Goal: Task Accomplishment & Management: Use online tool/utility

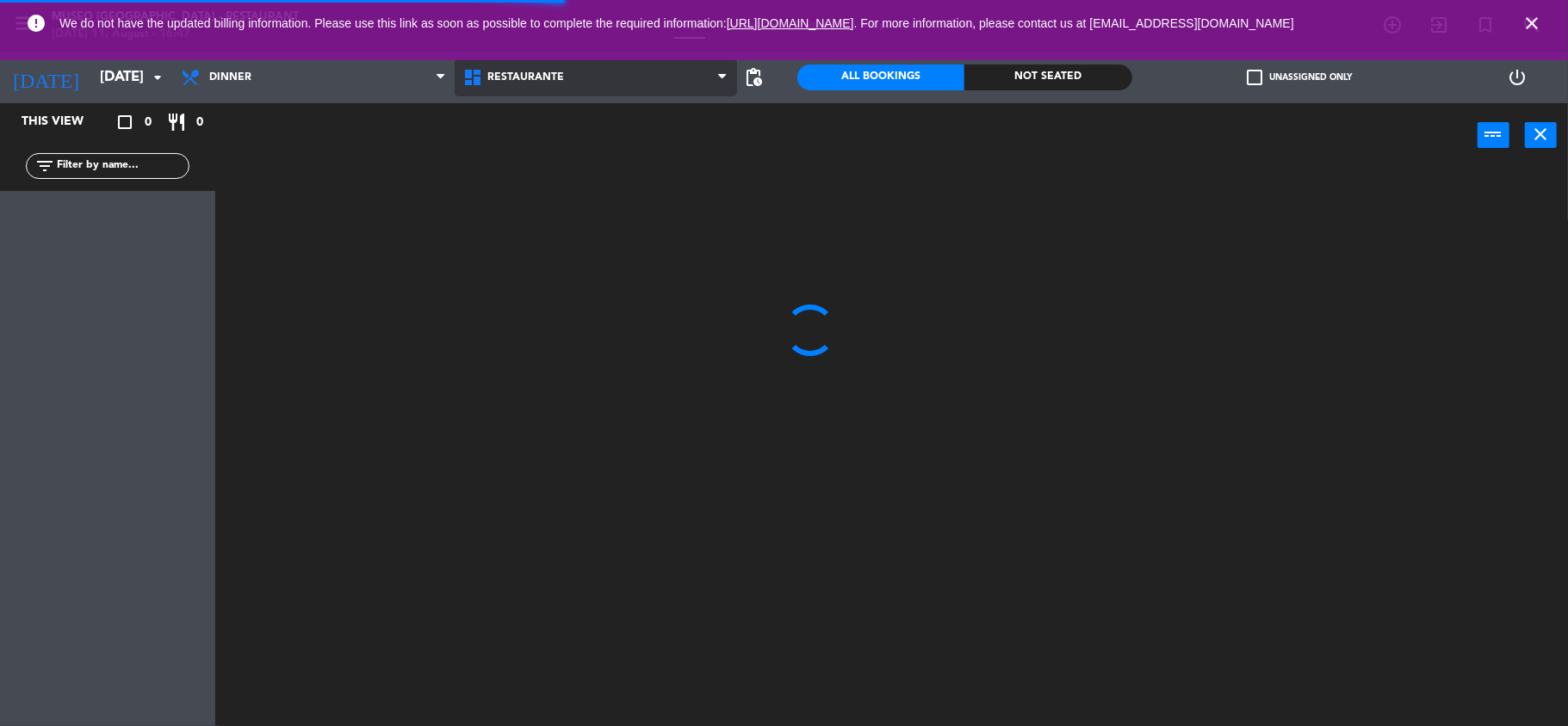
click at [584, 94] on span "Restaurante" at bounding box center [596, 77] width 282 height 38
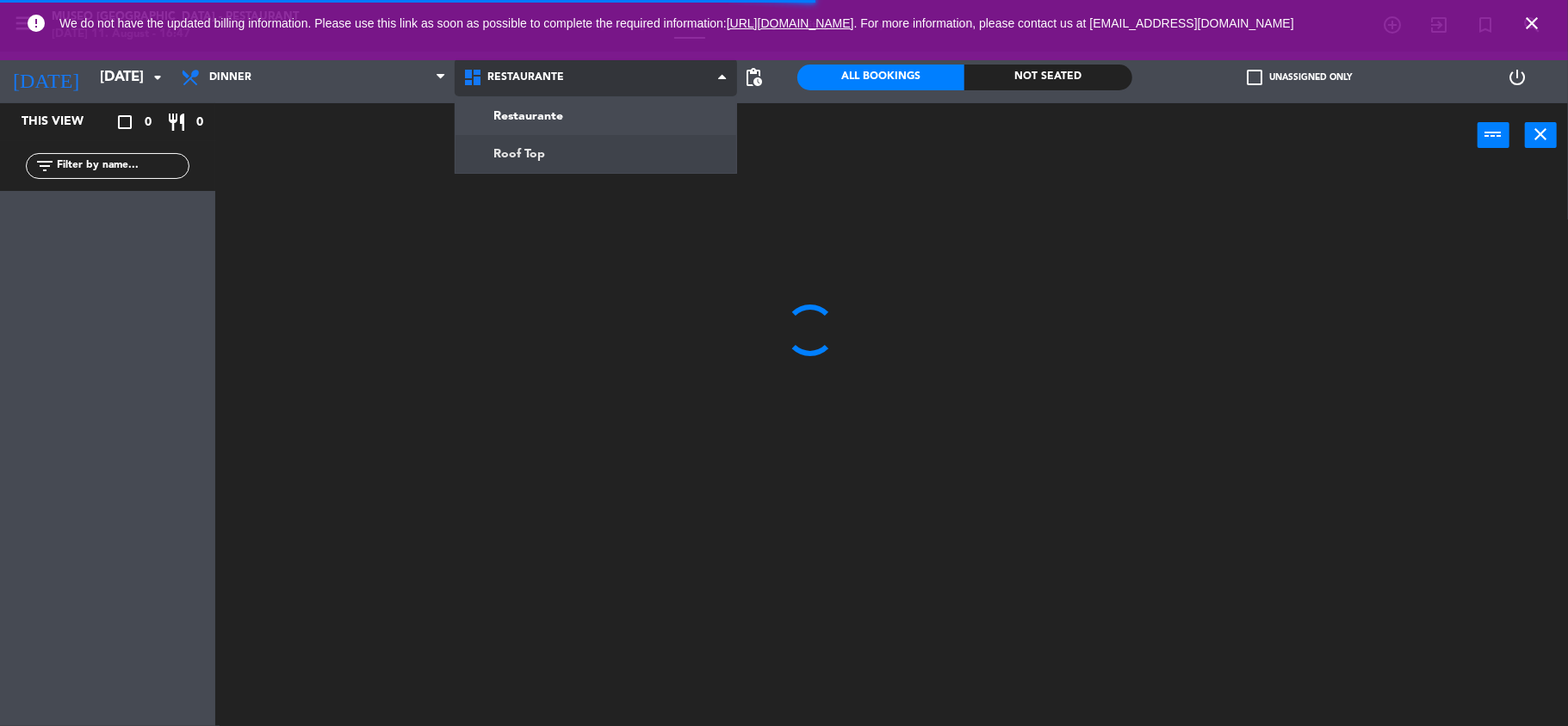
click at [584, 156] on ng-component "menu [GEOGRAPHIC_DATA] - Restaurant [DATE] 11. August - 16:47 My bookings Floor…" at bounding box center [784, 363] width 1568 height 726
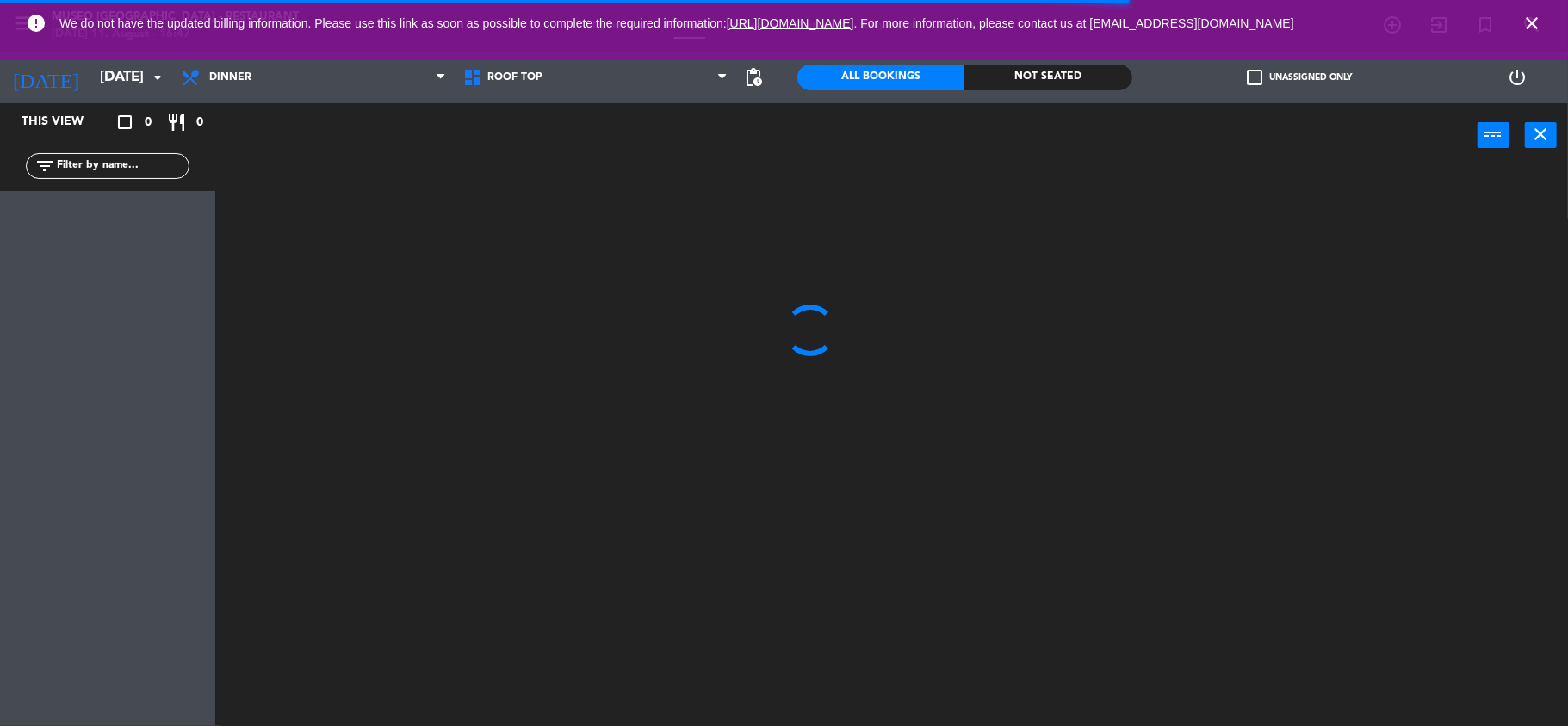
click at [1534, 22] on icon "close" at bounding box center [1532, 24] width 21 height 21
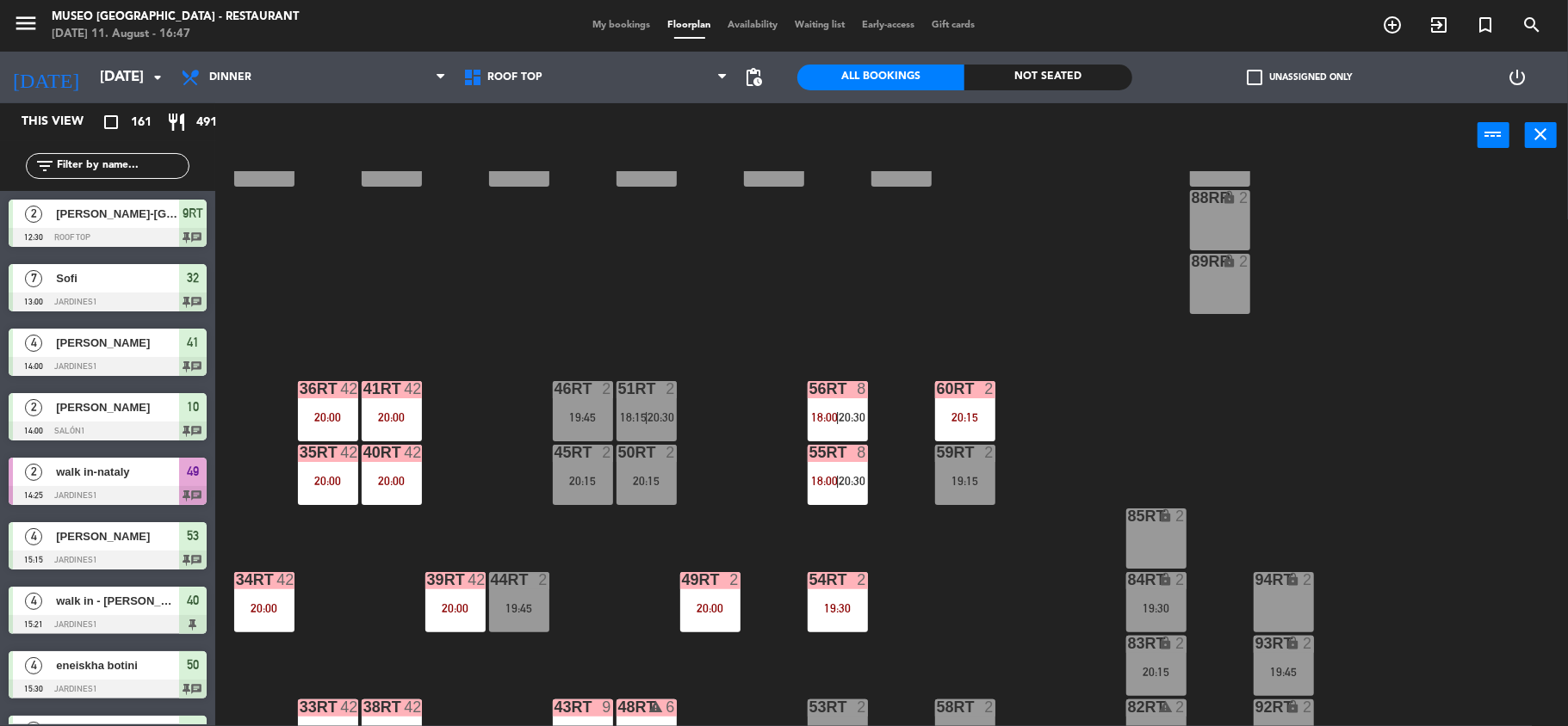
scroll to position [589, 0]
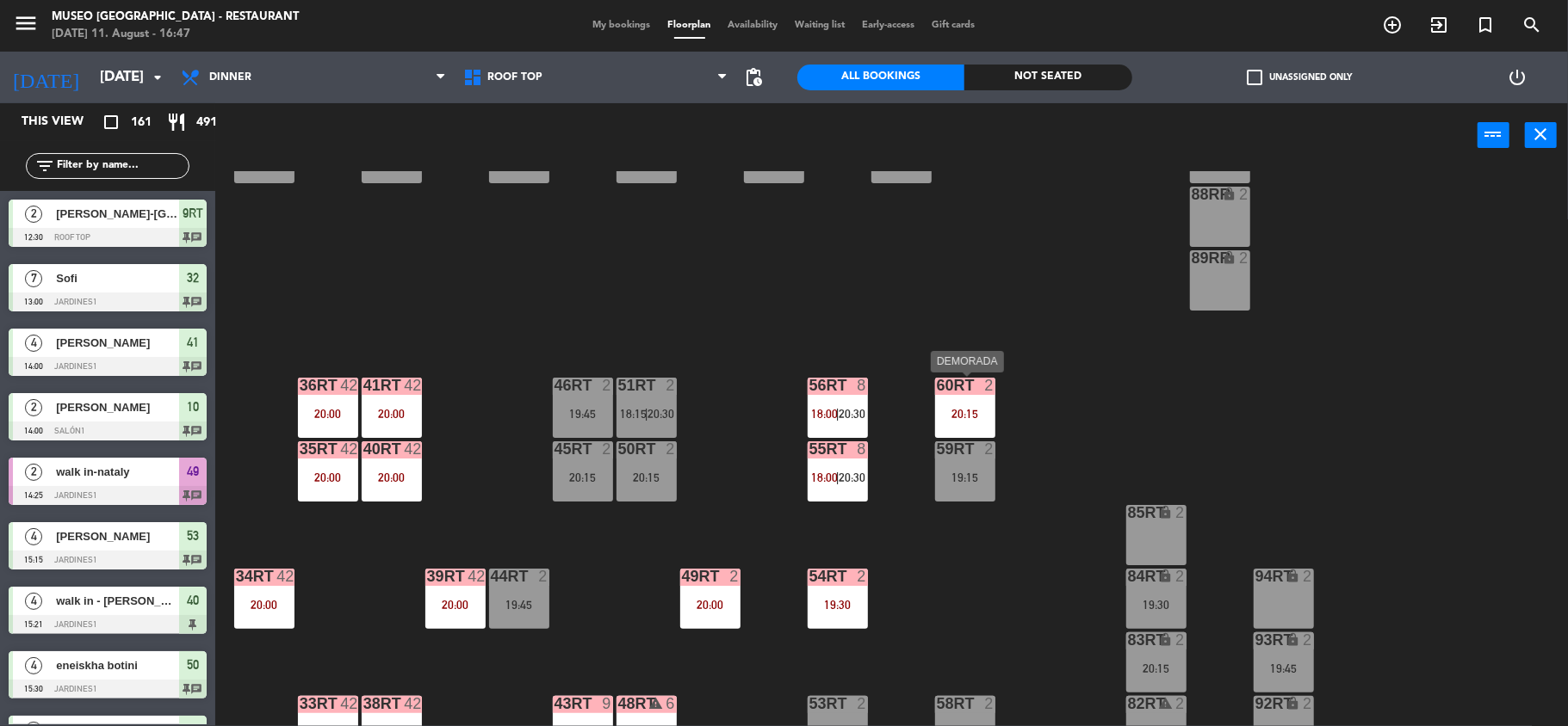
click at [944, 407] on div "20:15" at bounding box center [965, 414] width 60 height 13
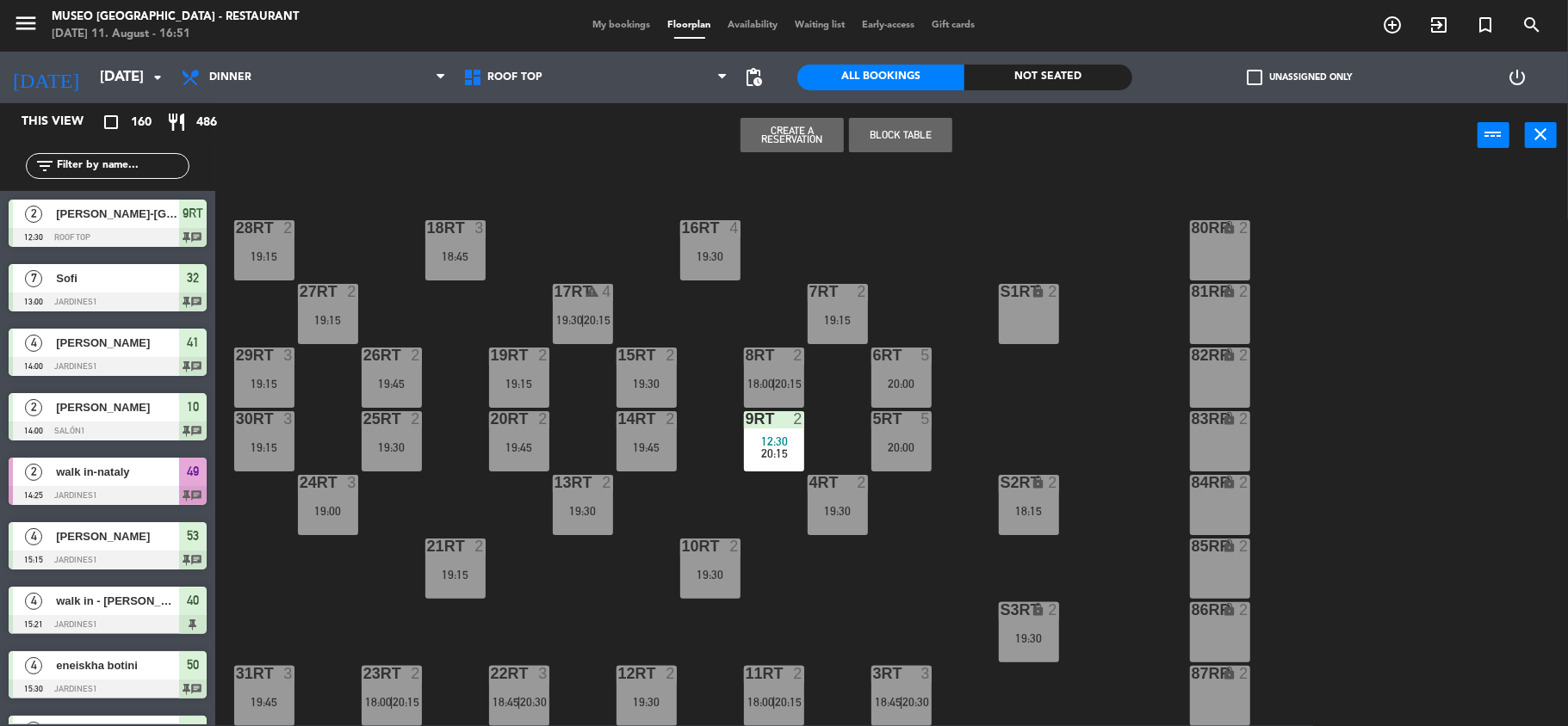
scroll to position [0, 0]
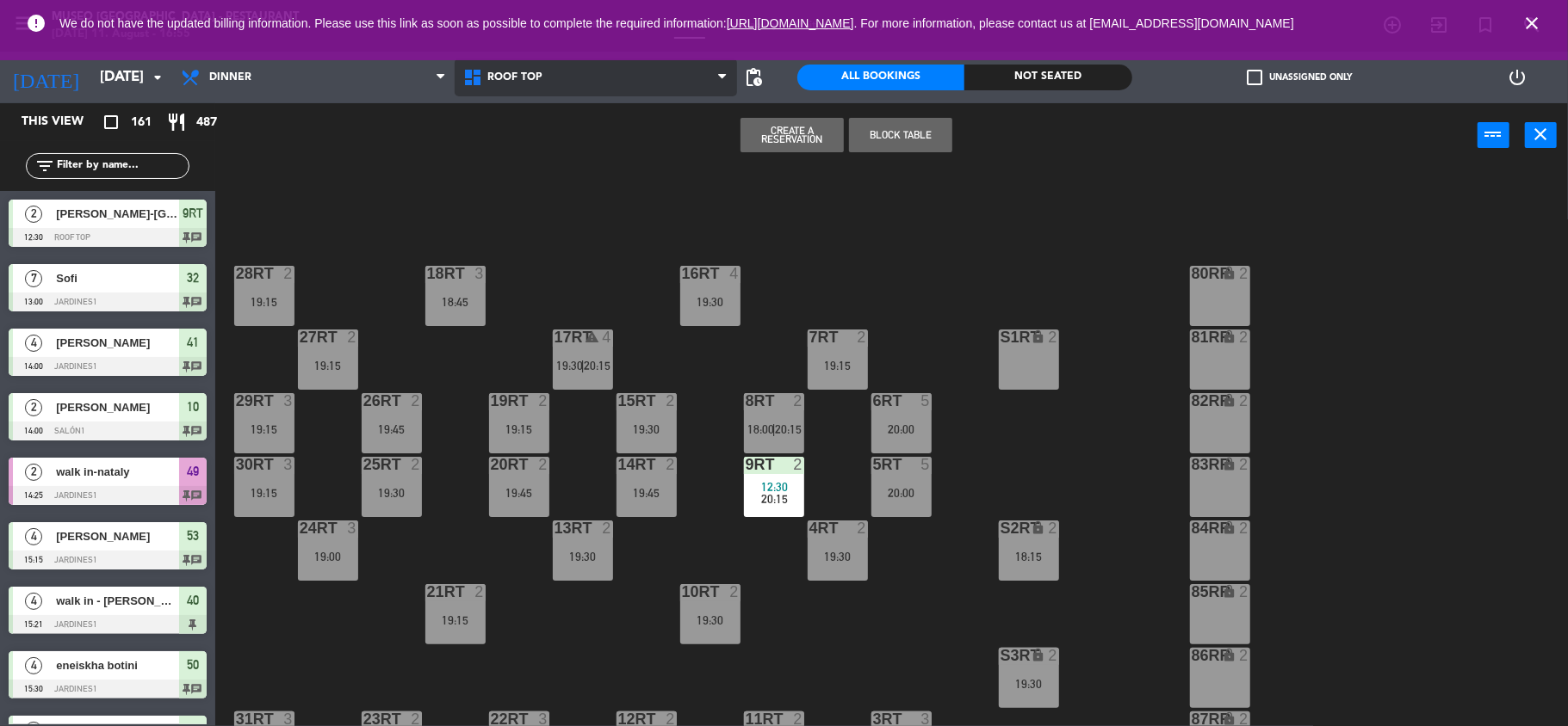
click at [548, 71] on span "Roof Top" at bounding box center [596, 77] width 282 height 38
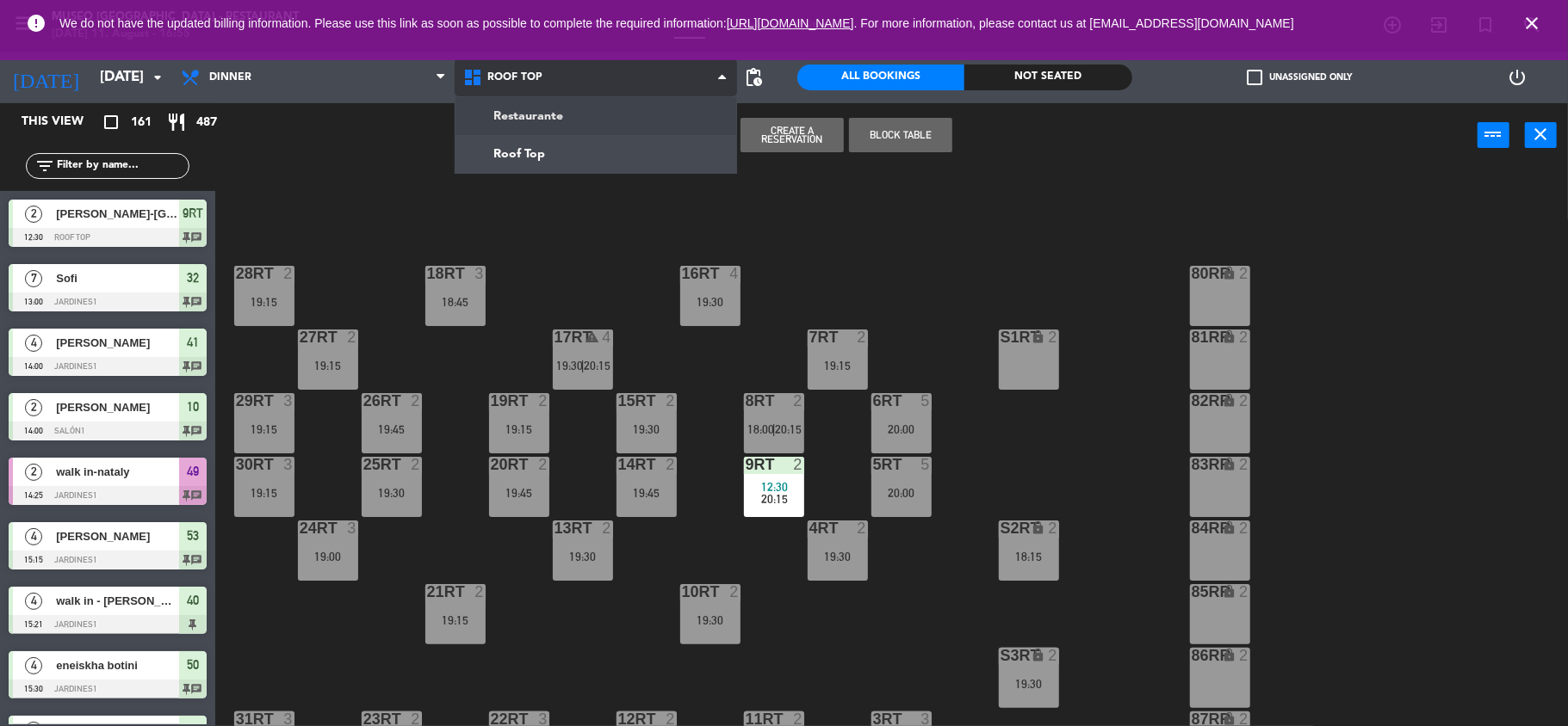
click at [566, 109] on ng-component "menu [GEOGRAPHIC_DATA] - Restaurant [DATE] 11. August - 16:55 My bookings Floor…" at bounding box center [784, 363] width 1568 height 726
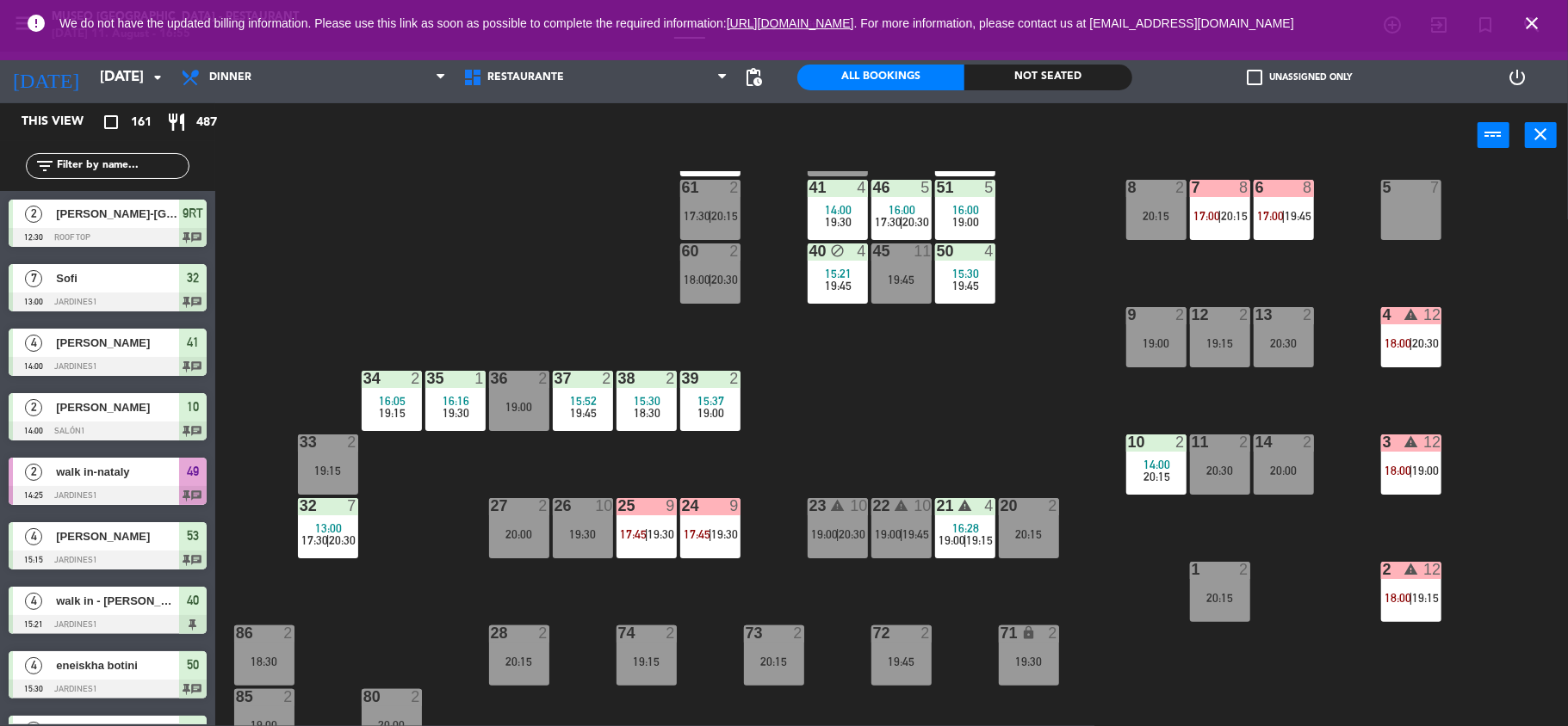
scroll to position [339, 0]
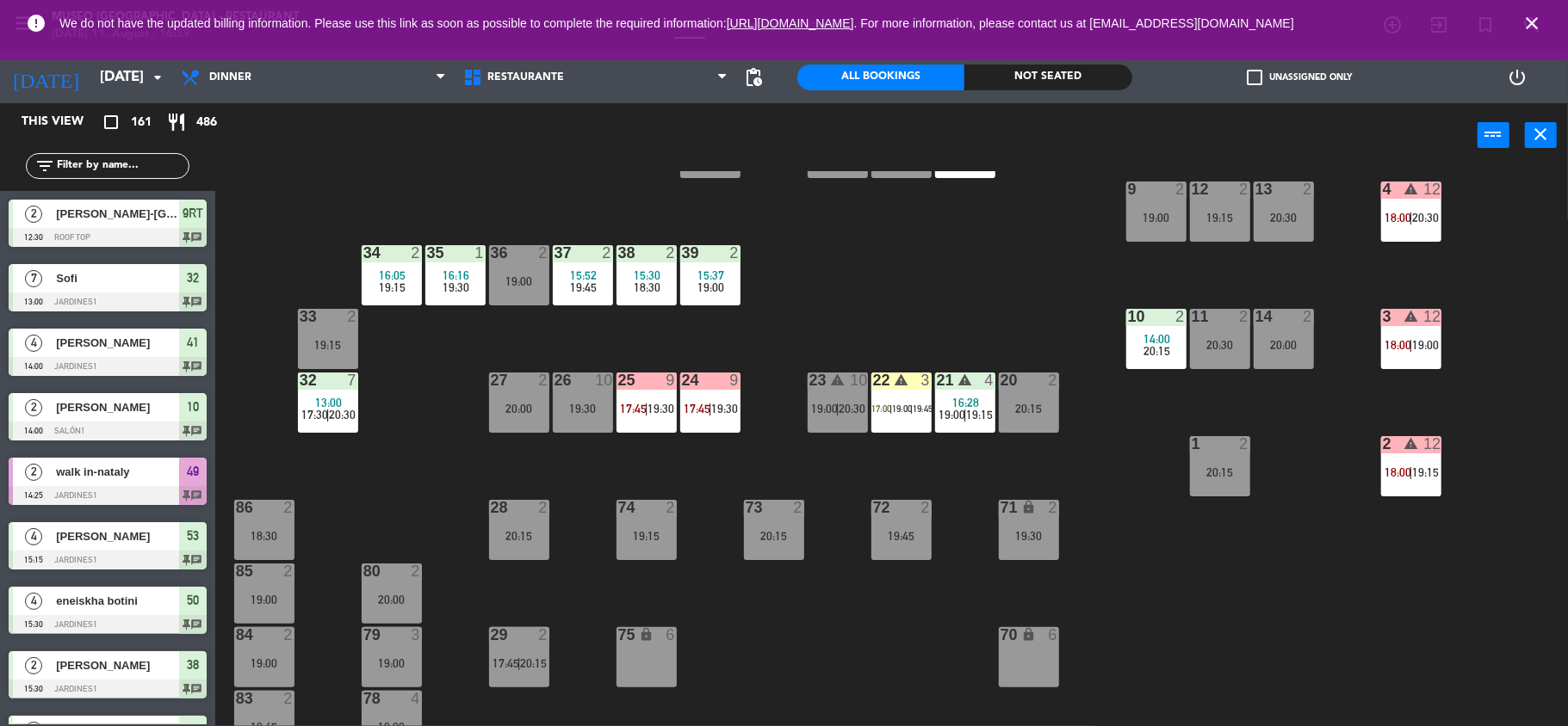
click at [1527, 18] on icon "close" at bounding box center [1532, 24] width 21 height 21
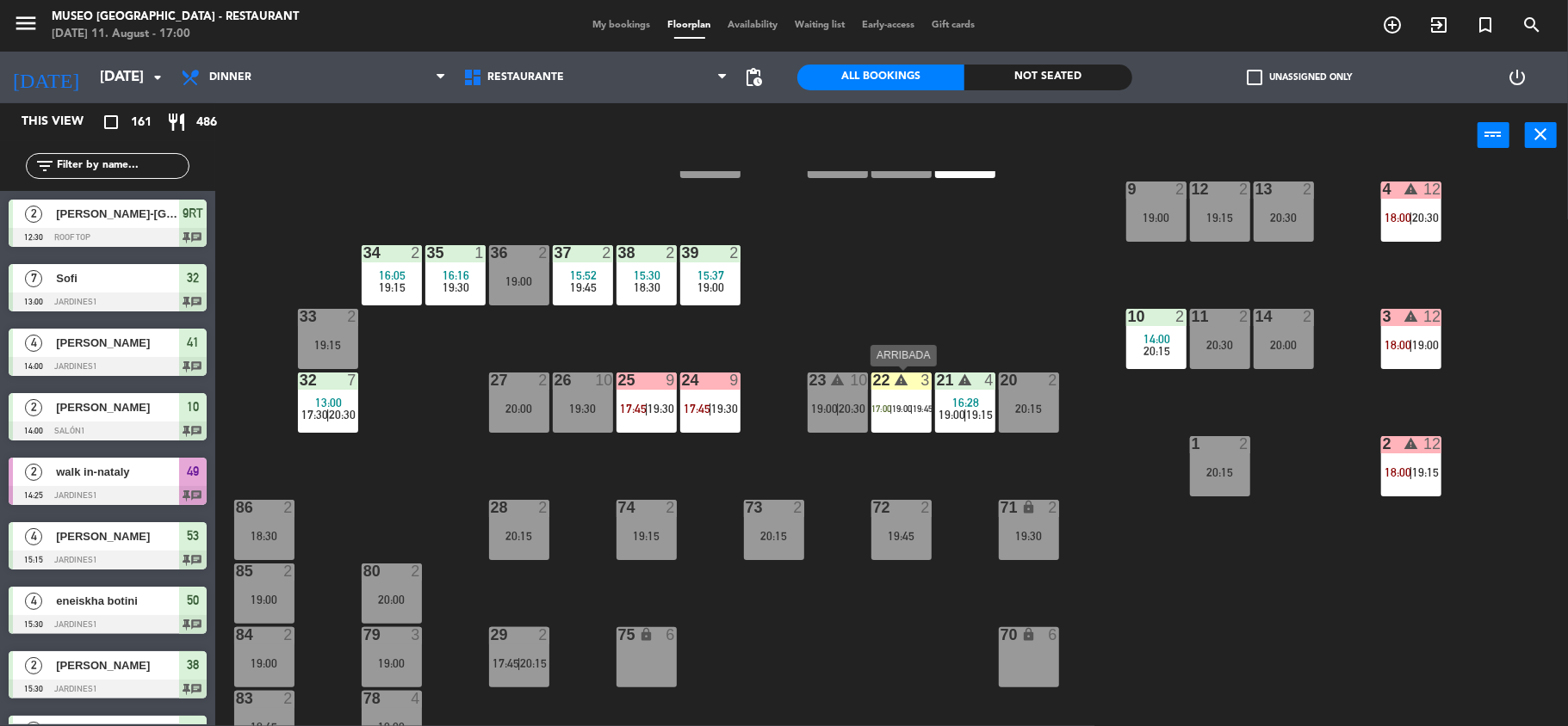
click at [912, 427] on div "22 warning 3 17:00 | 19:00 | 19:45" at bounding box center [901, 403] width 60 height 60
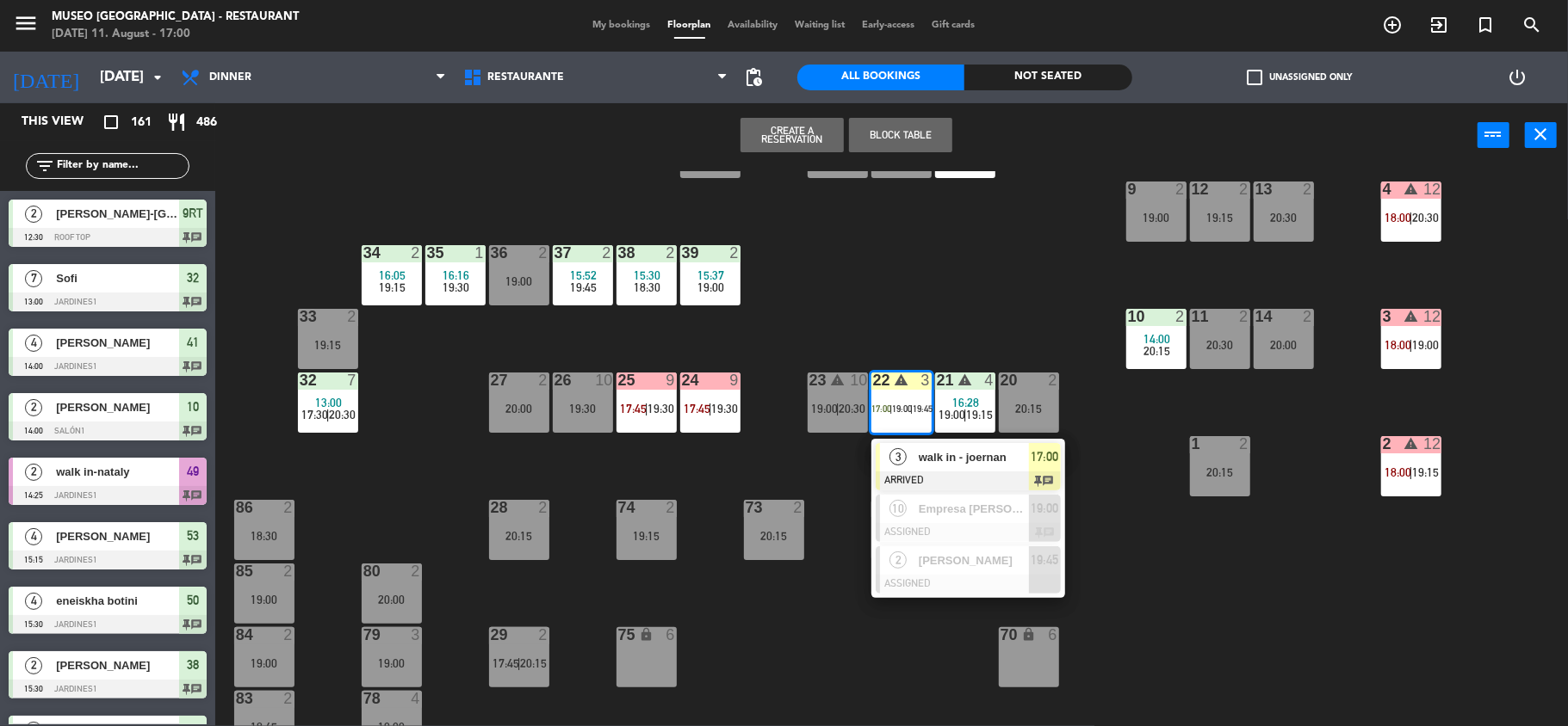
click at [930, 463] on span "walk in - joernan" at bounding box center [973, 457] width 110 height 18
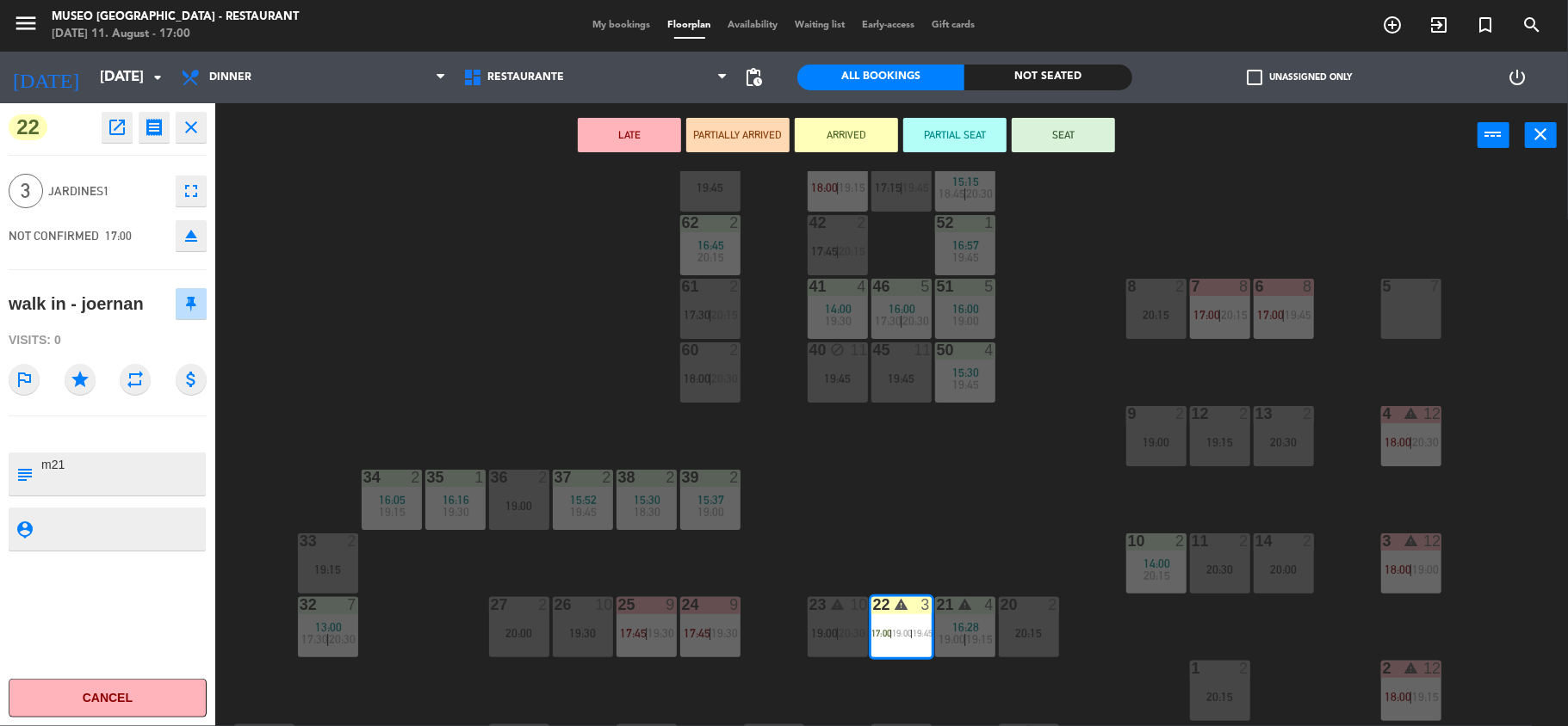
scroll to position [105, 0]
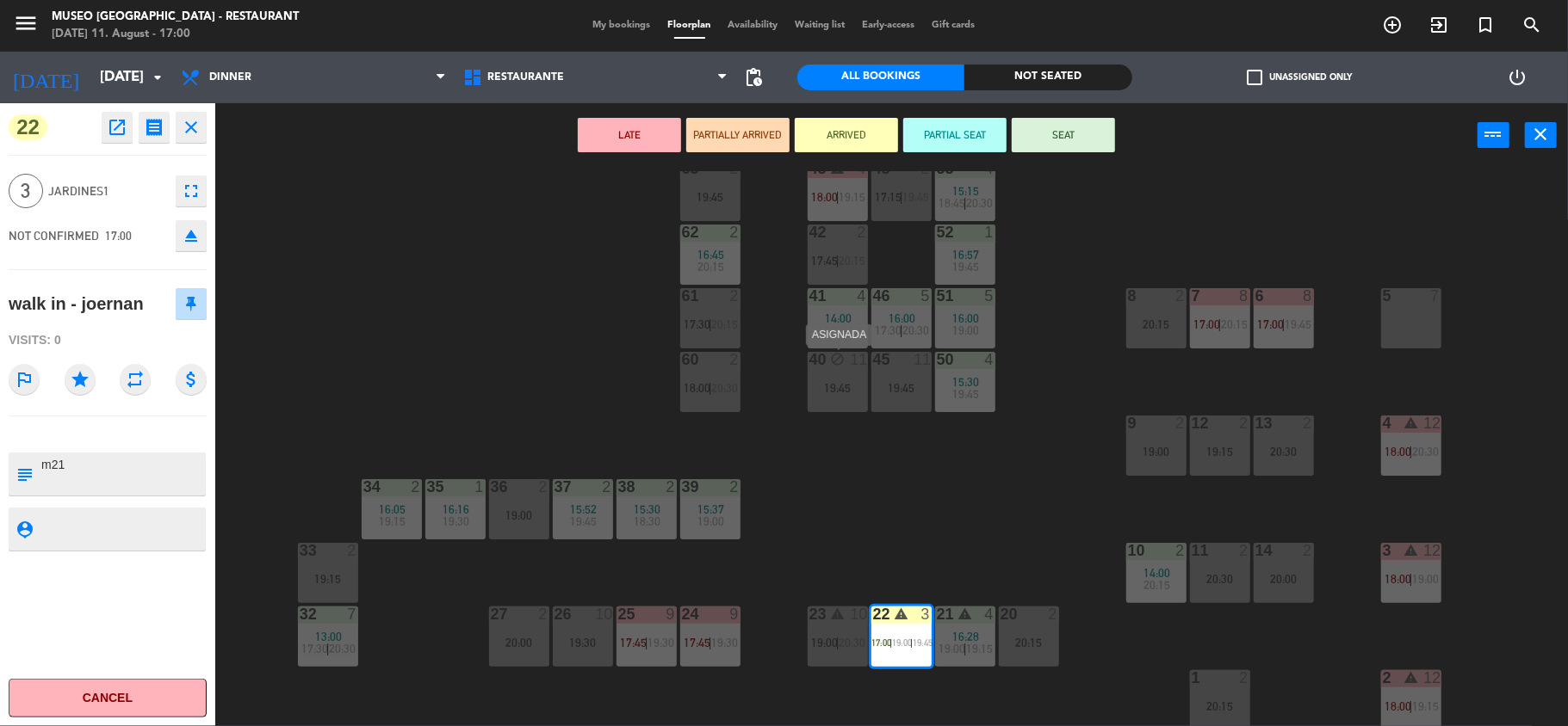
click at [841, 404] on div "40 block 11 19:45" at bounding box center [837, 382] width 60 height 60
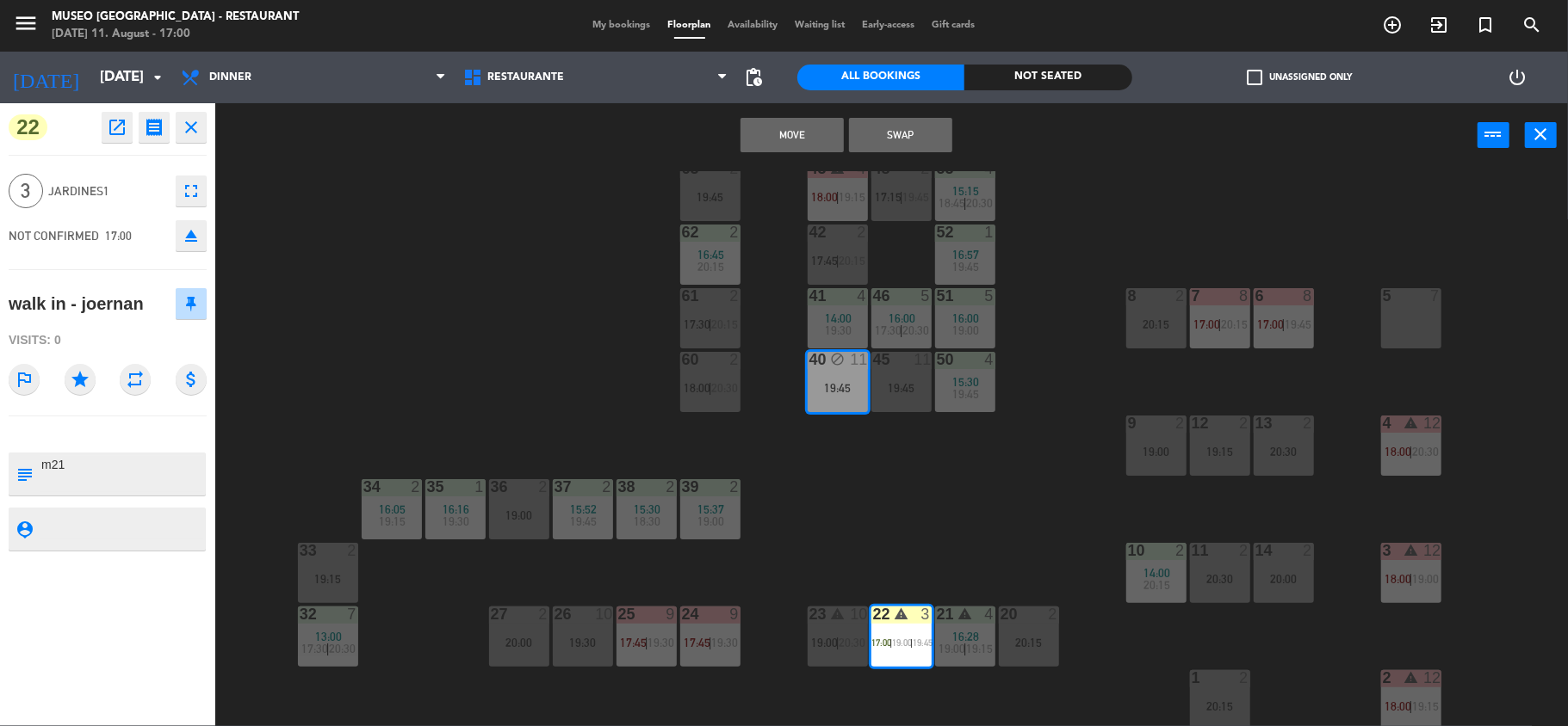
click at [805, 145] on button "Move" at bounding box center [792, 135] width 103 height 34
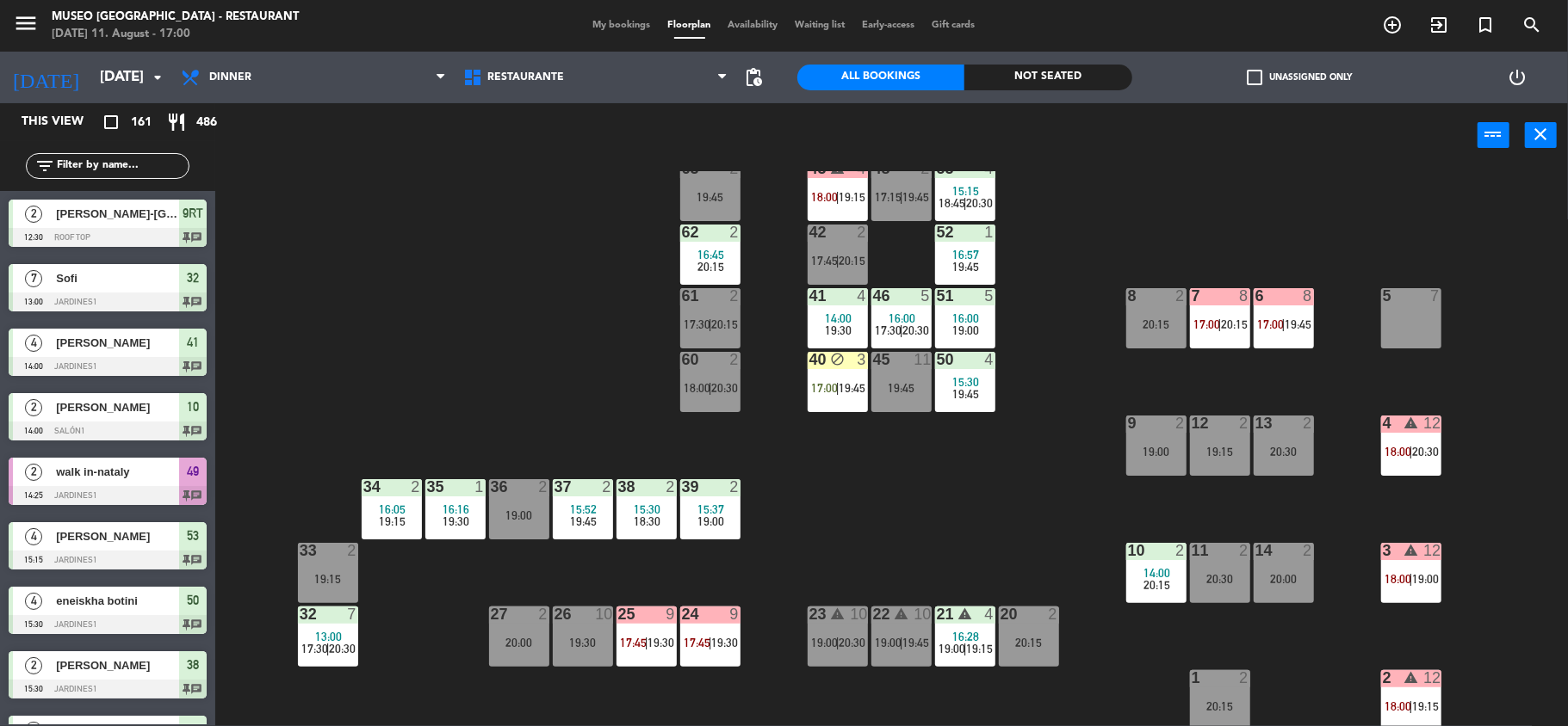
scroll to position [4, 0]
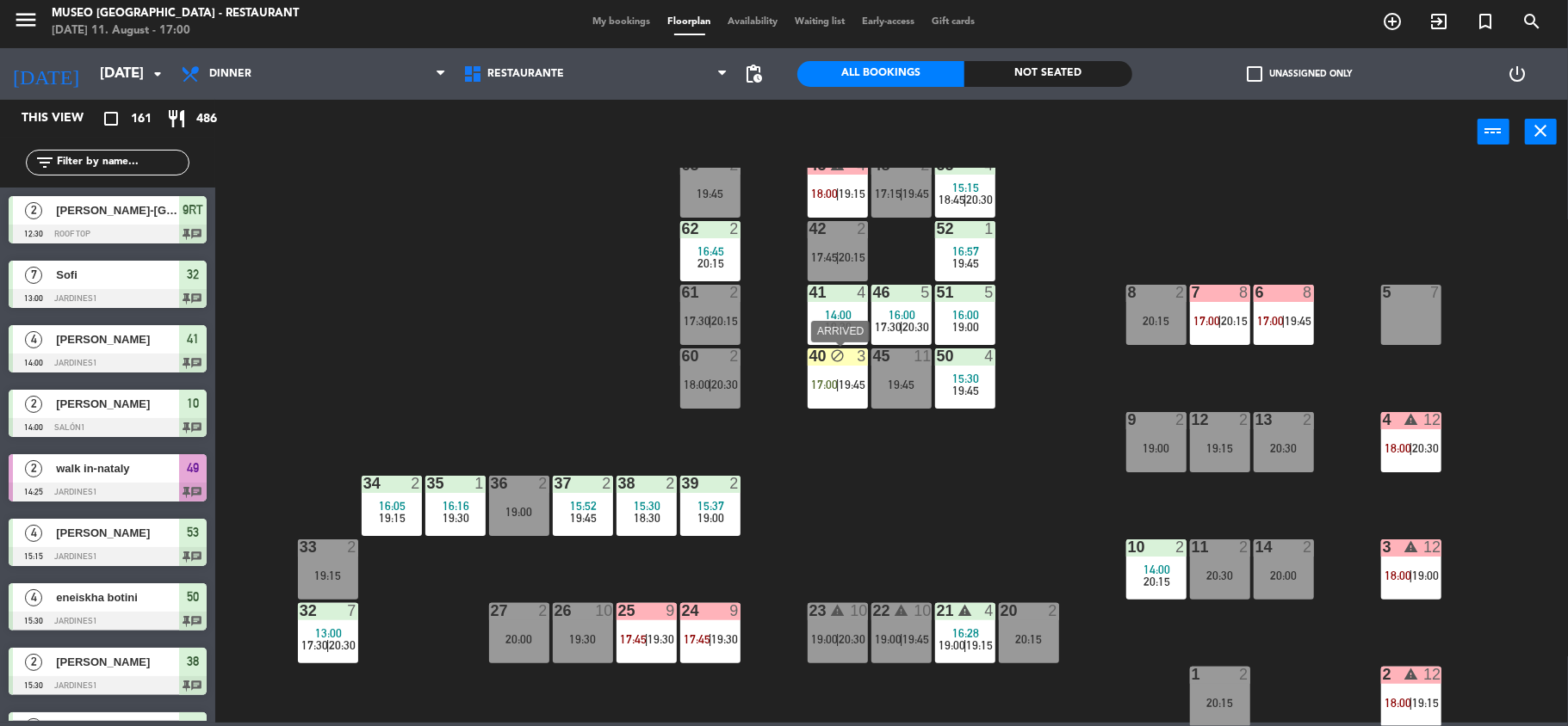
click at [854, 393] on div "40 block 3 17:00 | 19:45" at bounding box center [837, 378] width 60 height 60
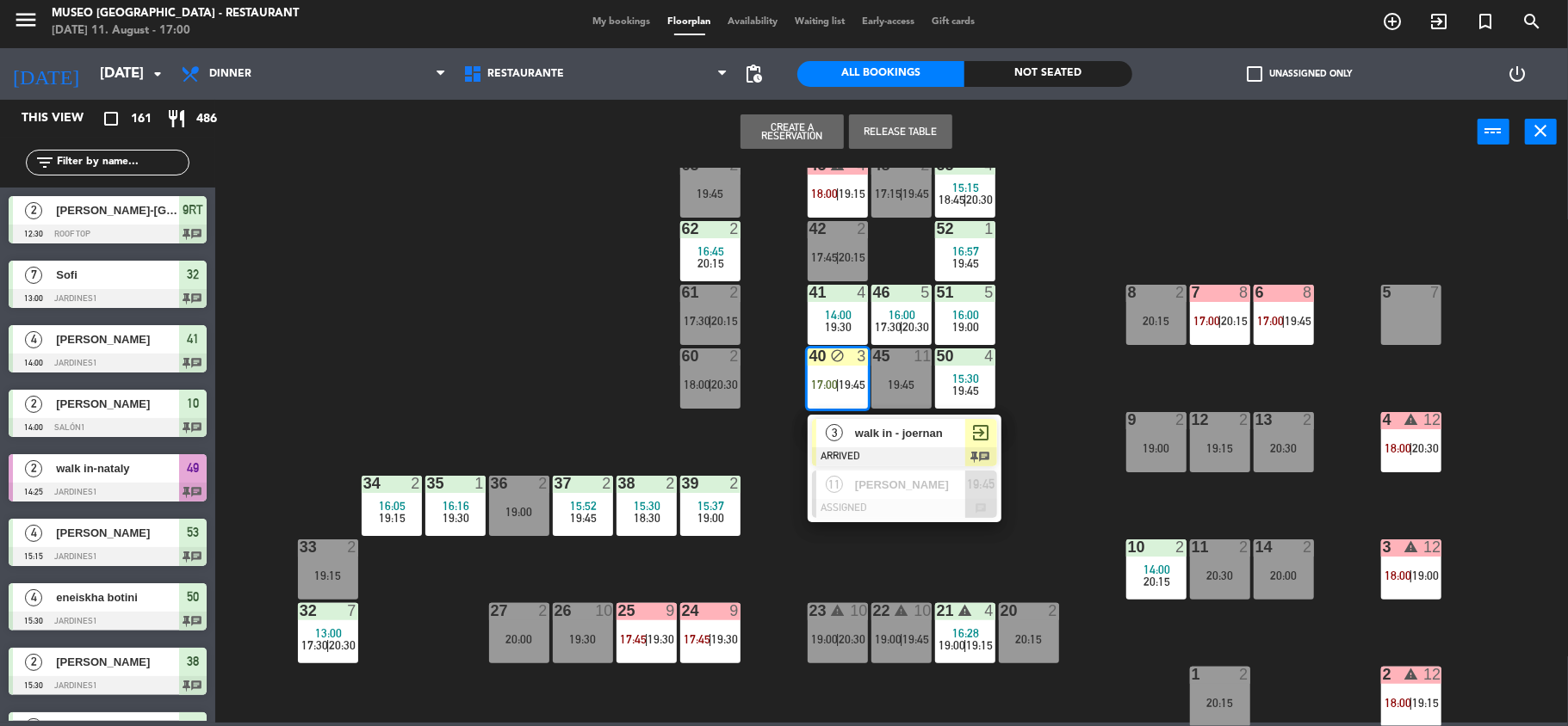
click at [872, 448] on div at bounding box center [905, 457] width 185 height 19
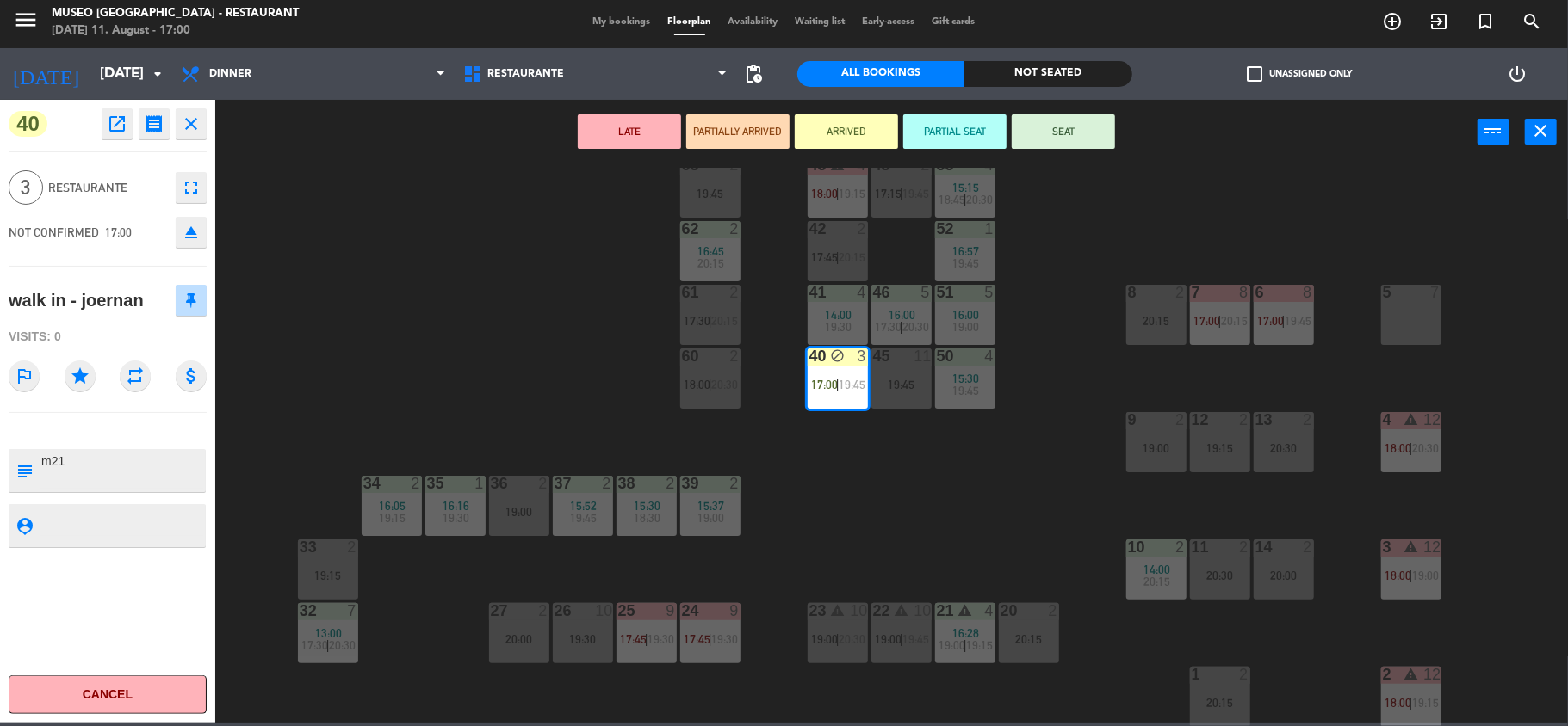
click at [104, 463] on textarea at bounding box center [122, 471] width 164 height 36
type textarea "m40"
click at [193, 414] on div "40 open_in_new receipt 5:00 PM [DATE] 3 people walk in - joernan Table 40 INTER…" at bounding box center [108, 411] width 216 height 623
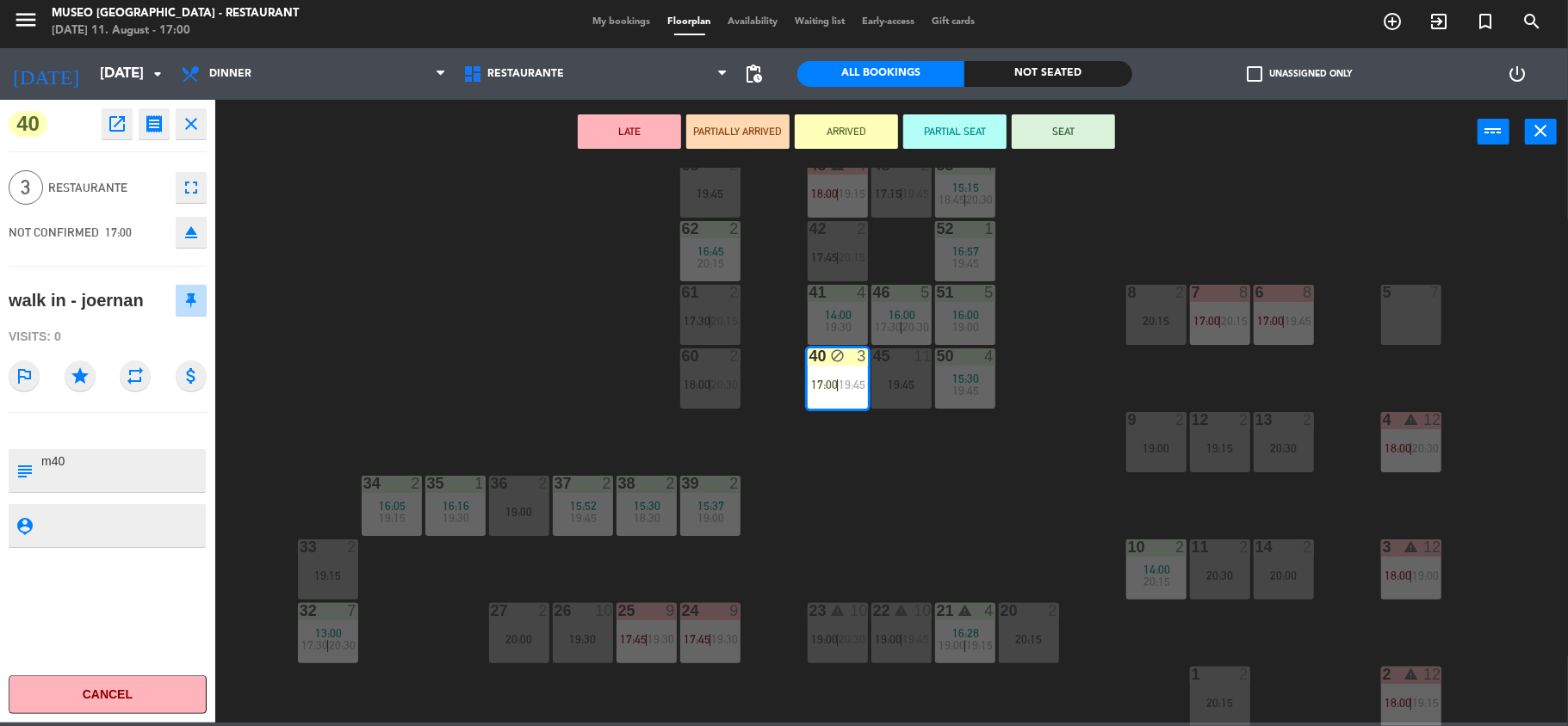
click at [1040, 135] on button "SEAT" at bounding box center [1063, 132] width 103 height 34
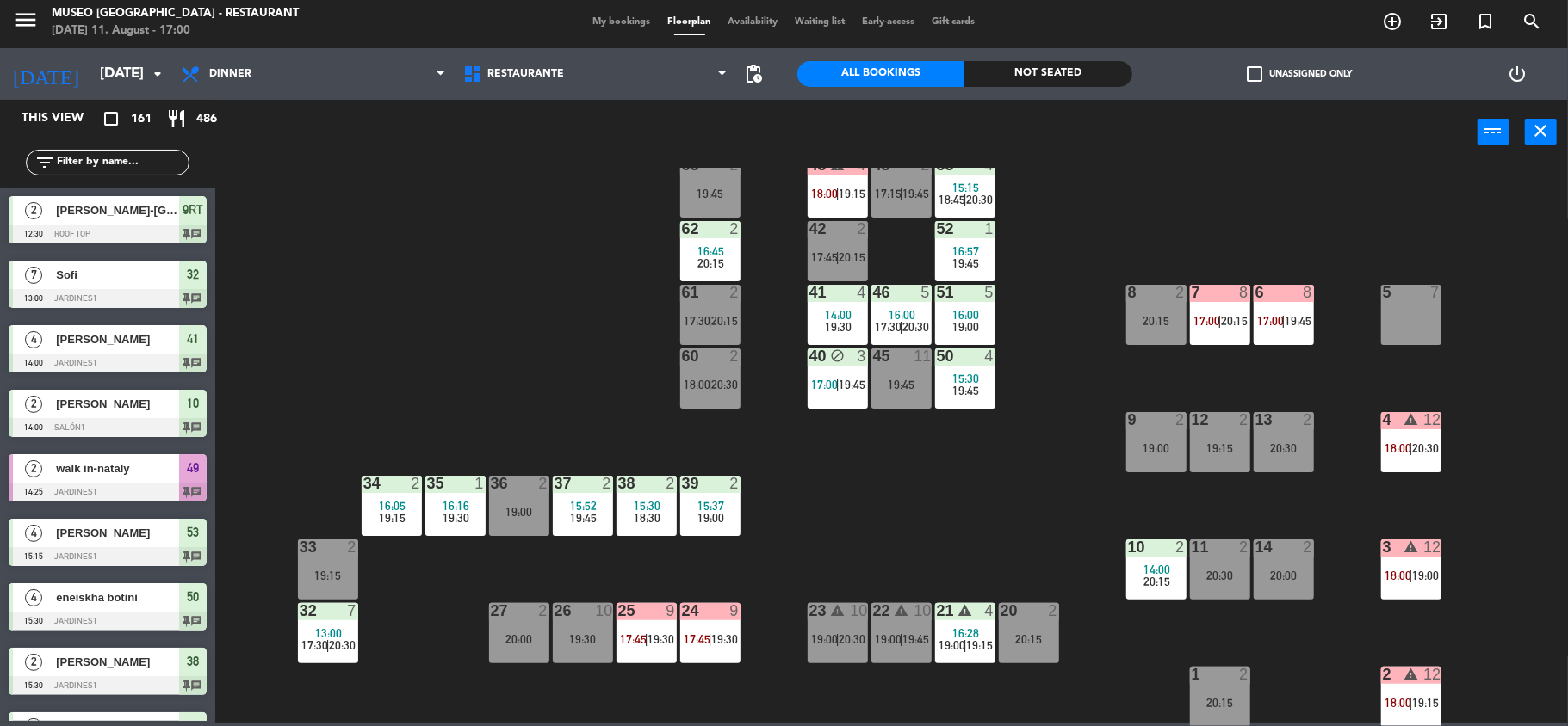
click at [145, 163] on input "text" at bounding box center [122, 163] width 134 height 19
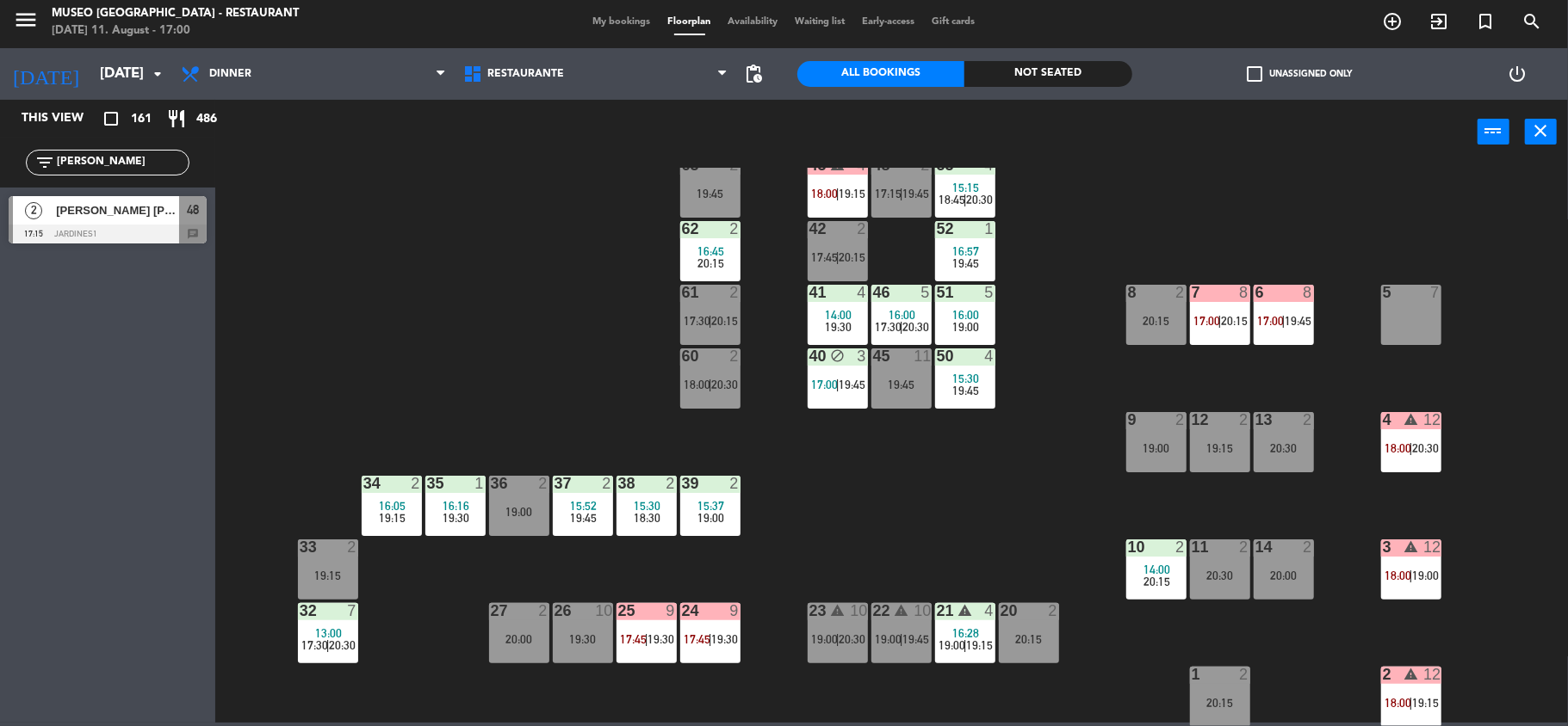
type input "[PERSON_NAME]"
click at [156, 224] on div at bounding box center [108, 234] width 199 height 19
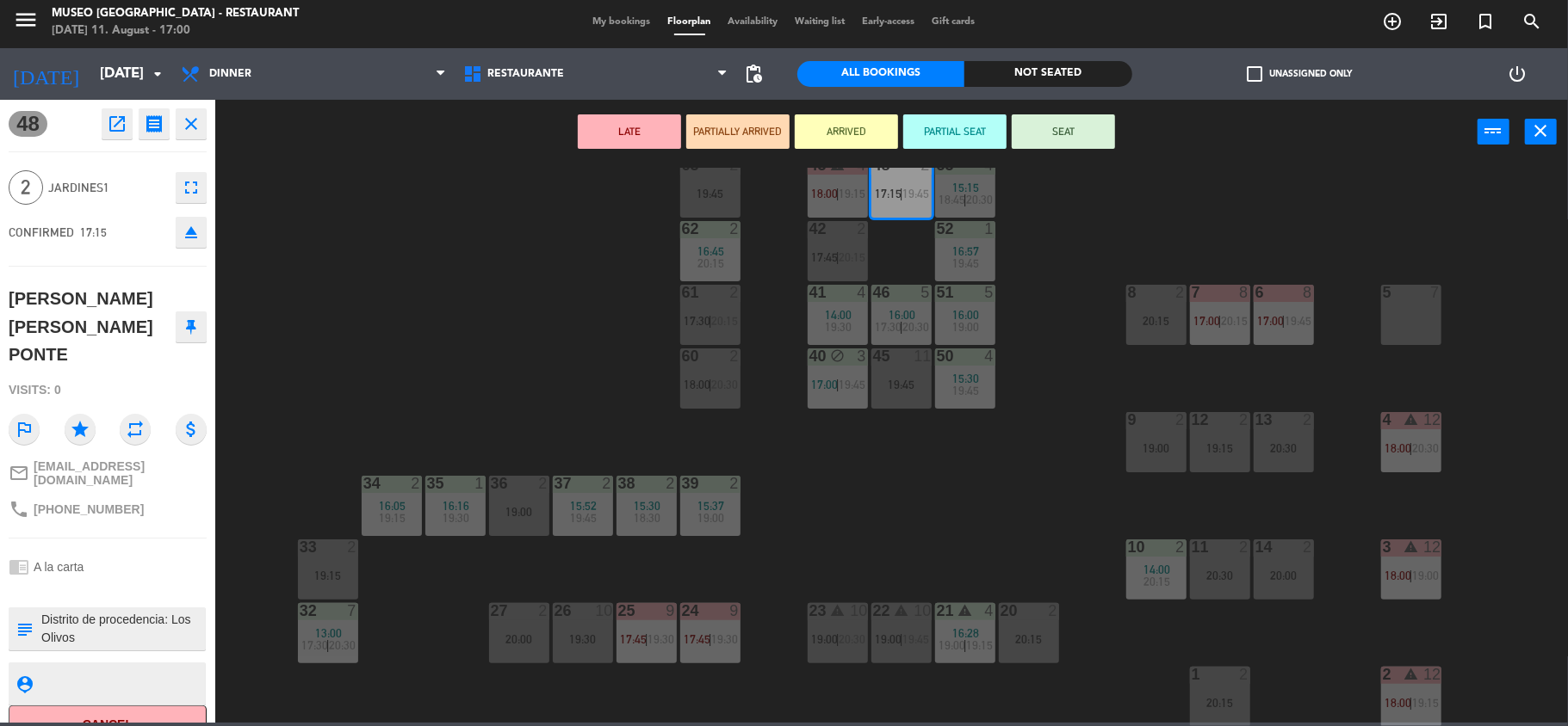
scroll to position [0, 0]
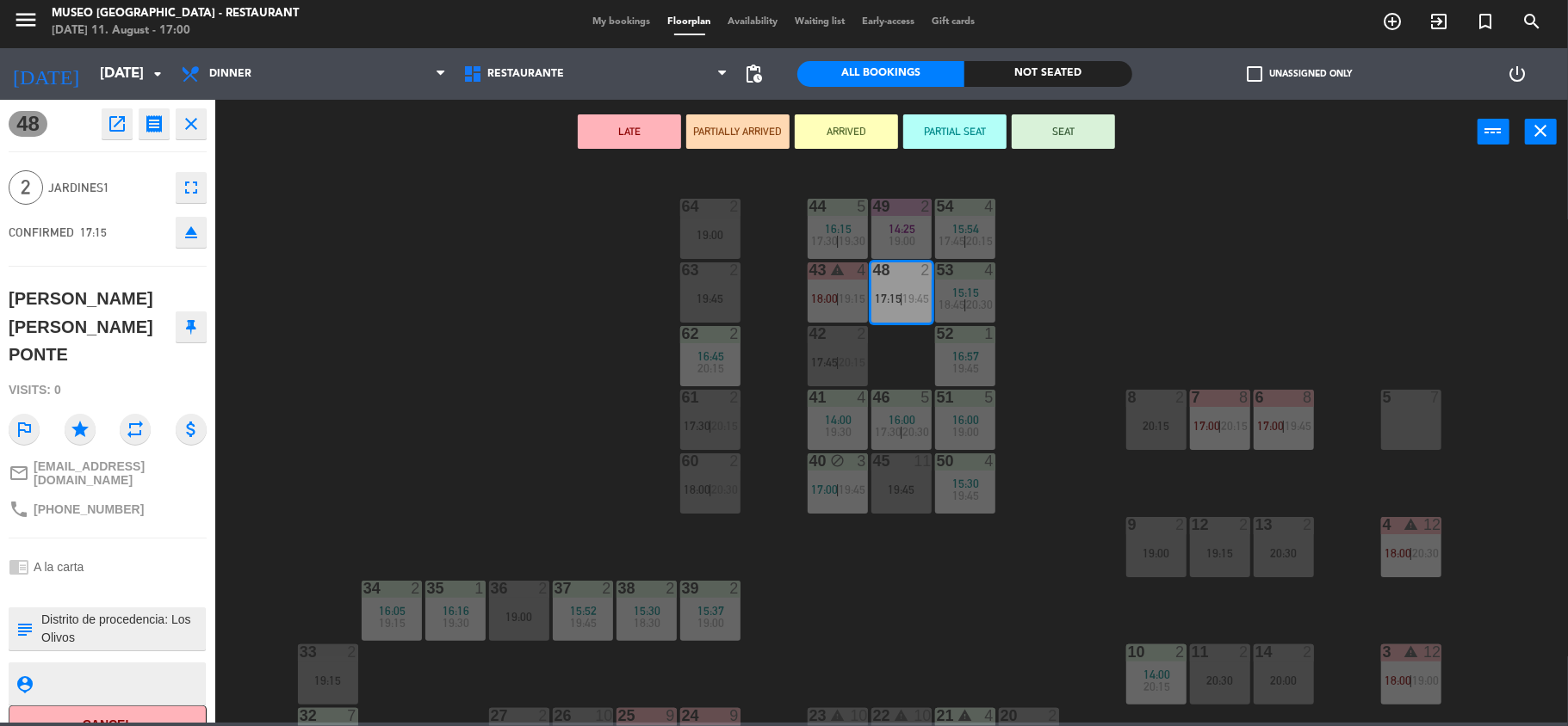
click at [41, 612] on textarea at bounding box center [122, 630] width 164 height 36
type textarea "aniversario Distrito de procedencia: Los Olivos Alergias: No + aniversario"
click at [717, 306] on div "63 2 19:45" at bounding box center [710, 292] width 60 height 60
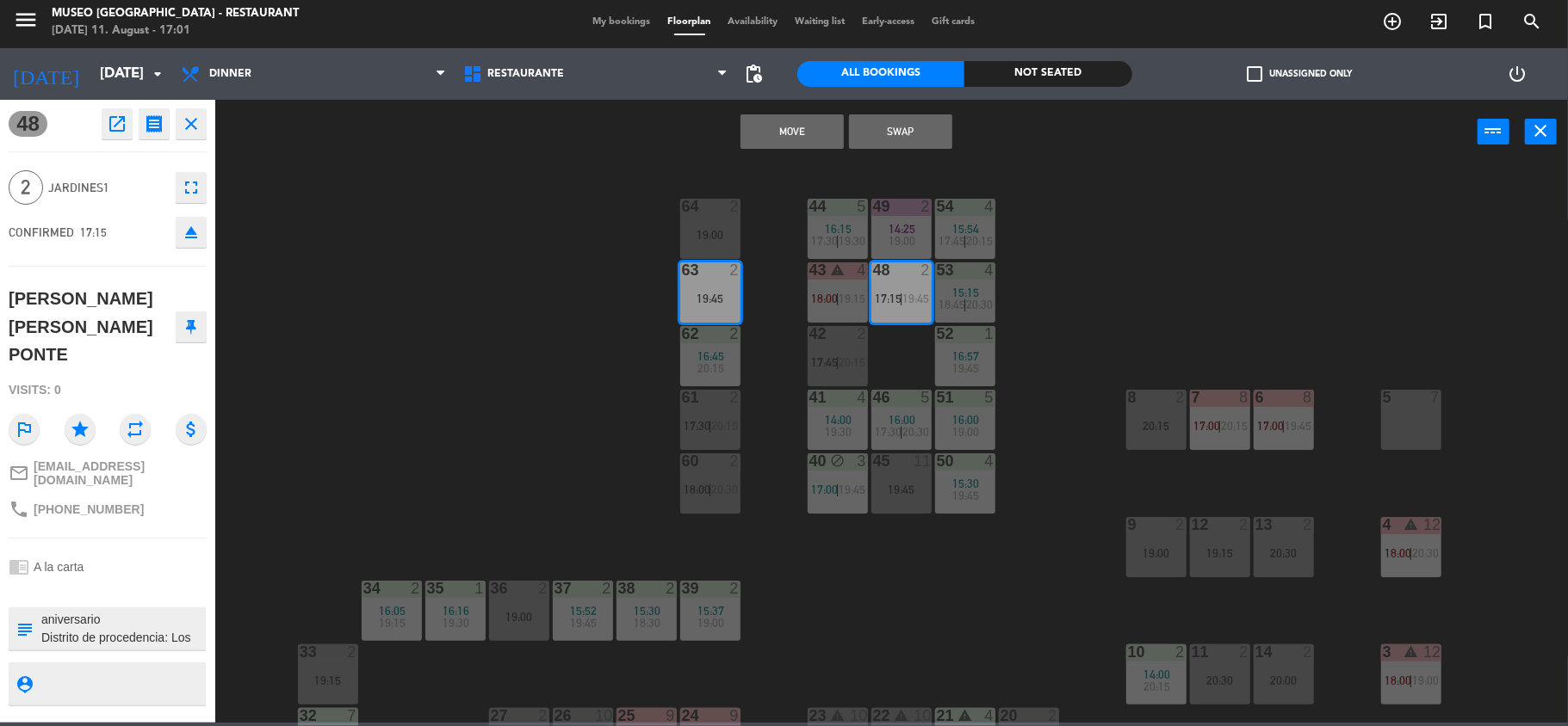
click at [813, 139] on button "Move" at bounding box center [792, 132] width 103 height 34
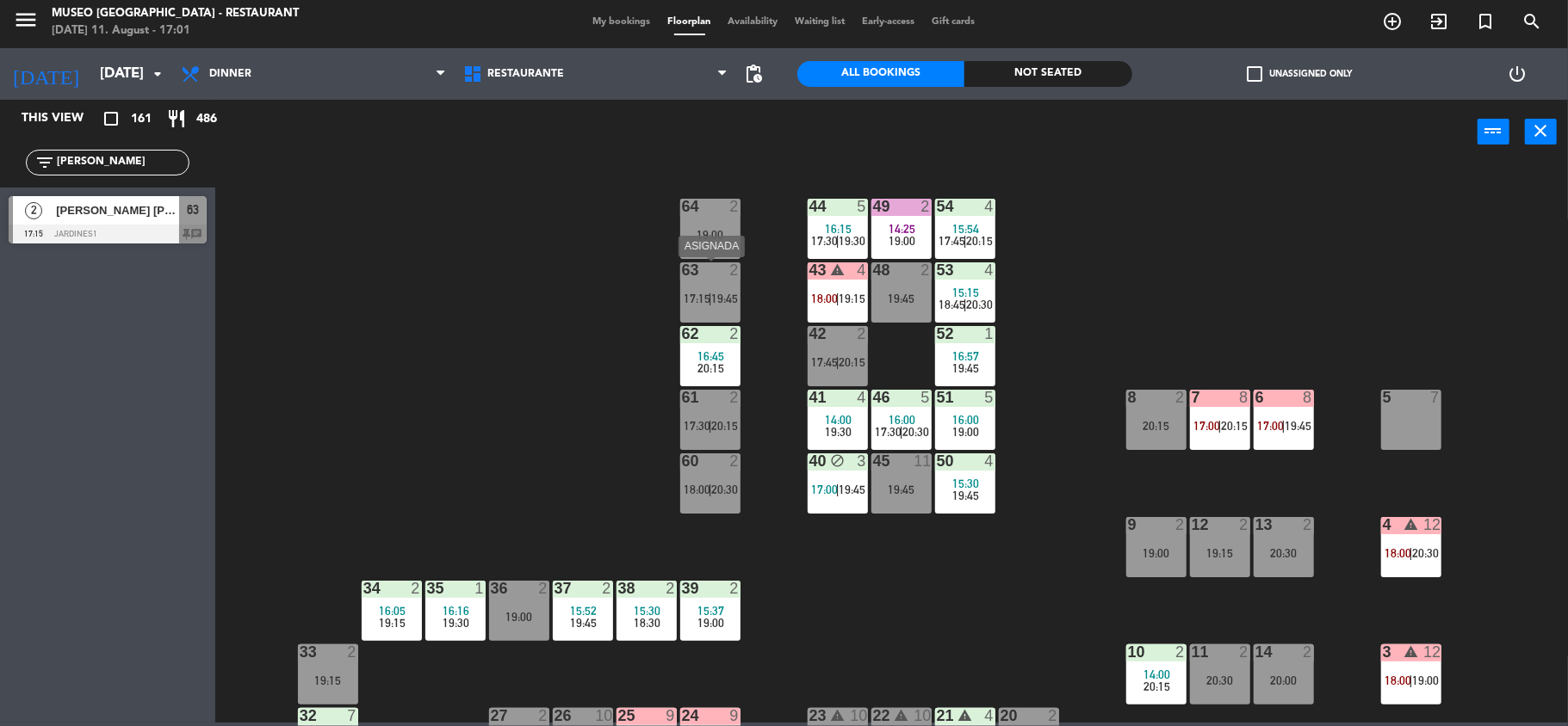
click at [720, 279] on div "63 2" at bounding box center [710, 271] width 60 height 17
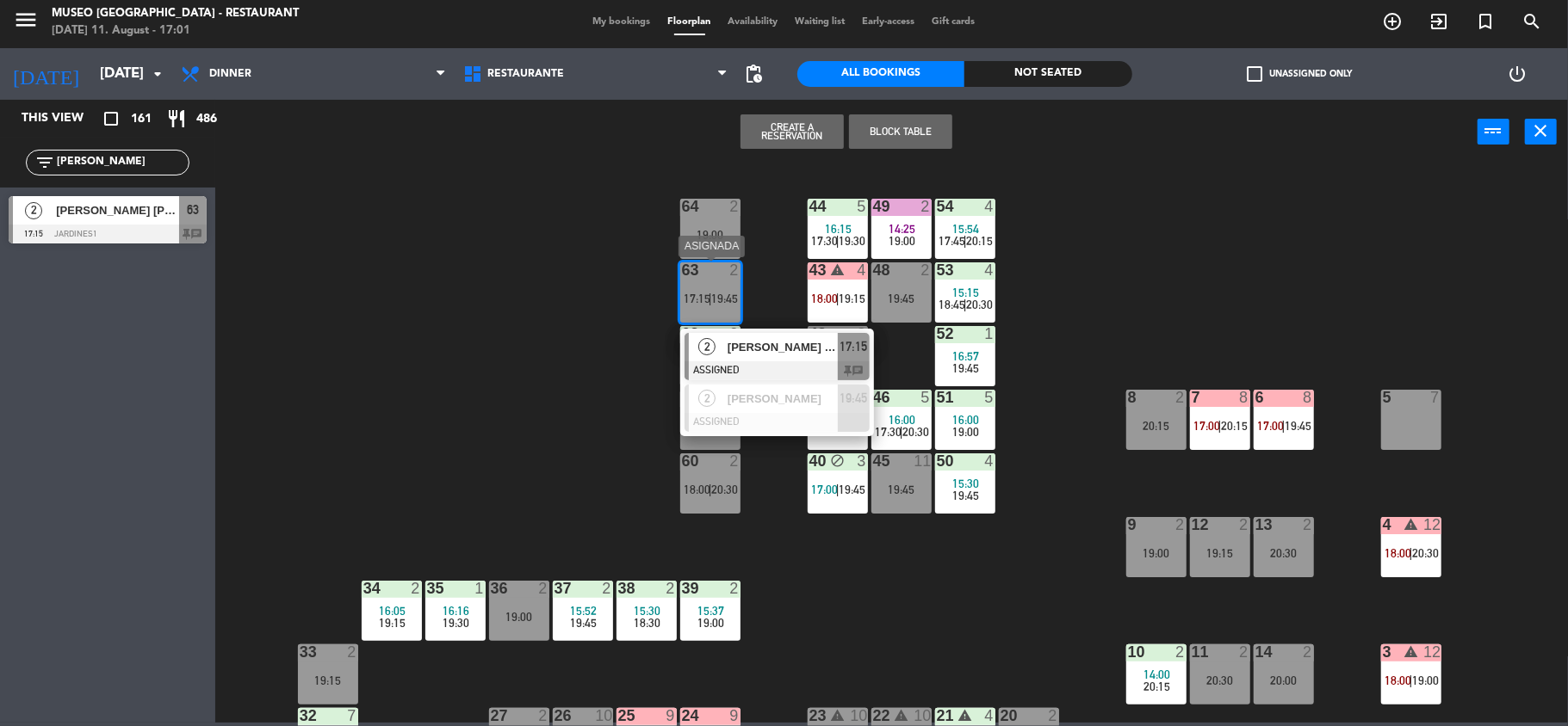
click at [762, 356] on span "[PERSON_NAME] [PERSON_NAME] PONTE" at bounding box center [782, 347] width 110 height 18
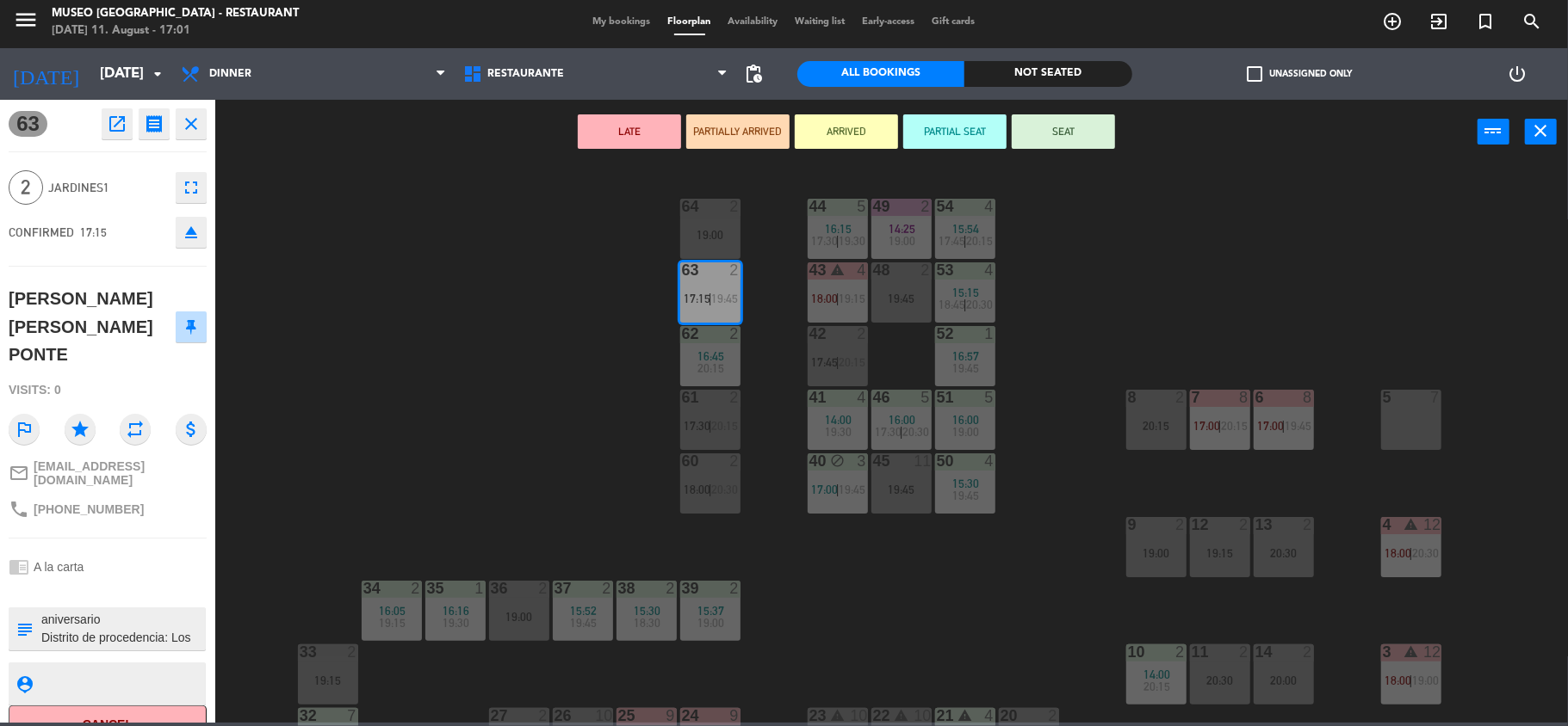
click at [41, 612] on textarea at bounding box center [122, 630] width 164 height 36
type textarea "m63 aniversario Distrito de procedencia: Los Olivos Alergias: No + aniversario"
click at [154, 550] on div "chrome_reader_mode A la carta" at bounding box center [108, 567] width 199 height 32
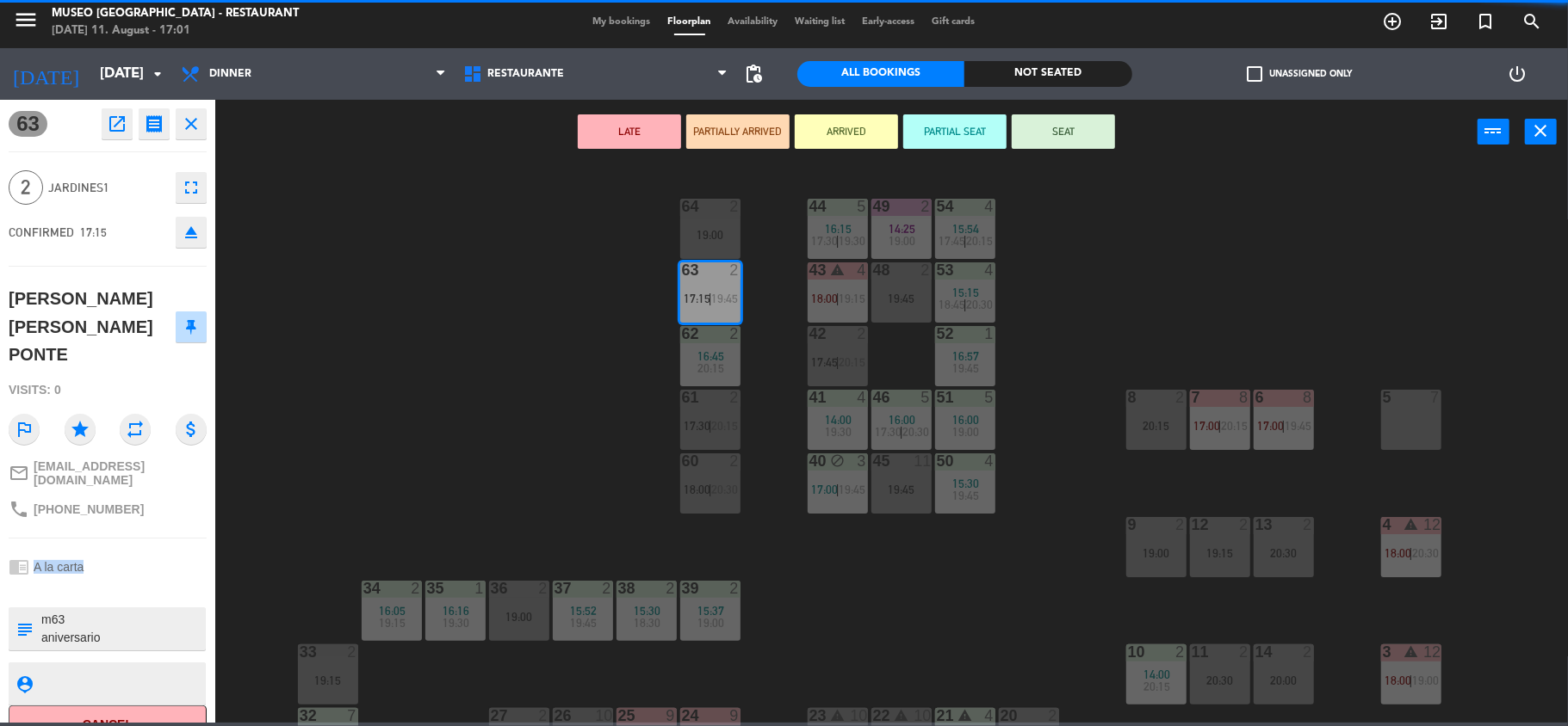
click at [154, 550] on div "chrome_reader_mode A la carta" at bounding box center [108, 567] width 199 height 32
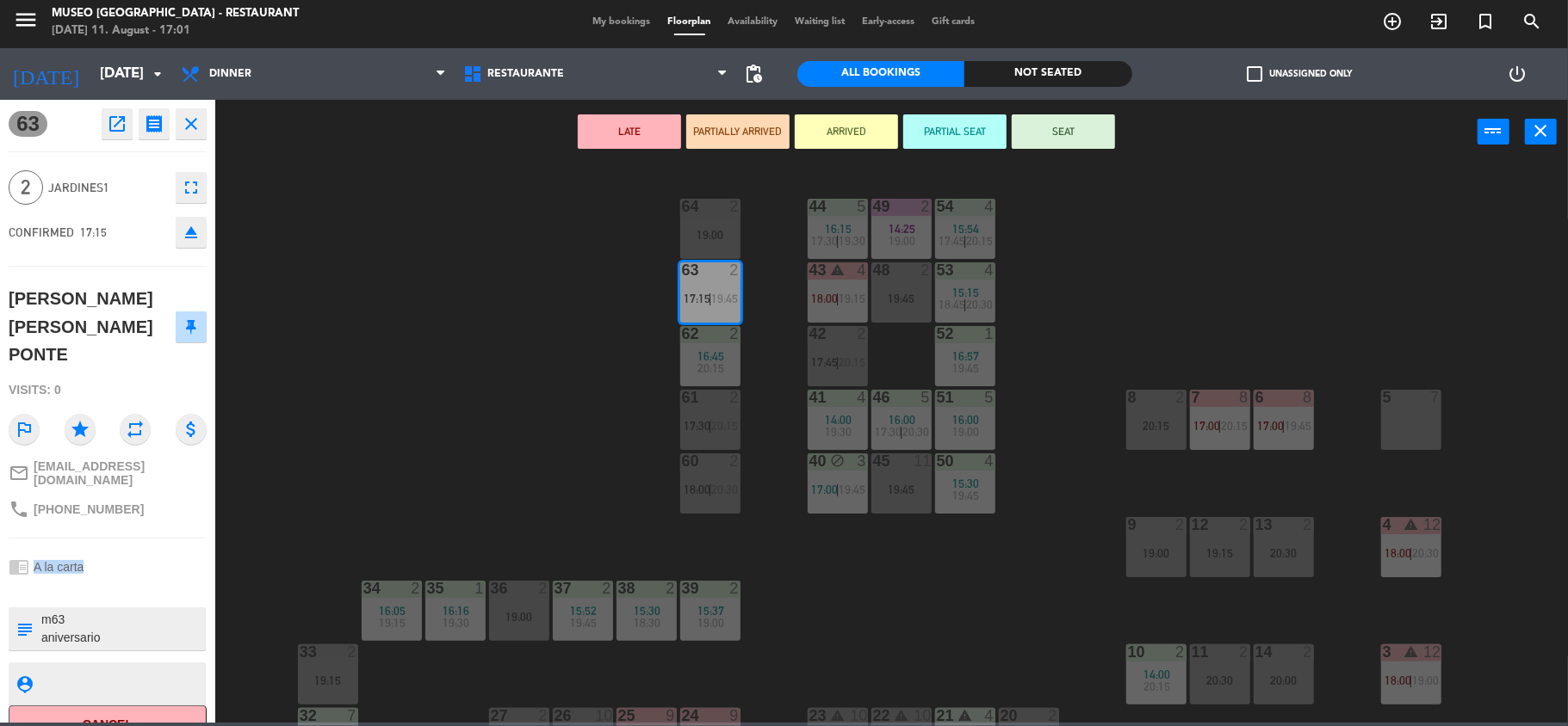
click at [154, 550] on div "chrome_reader_mode A la carta" at bounding box center [108, 567] width 199 height 32
click at [1104, 121] on button "SEAT" at bounding box center [1063, 132] width 103 height 34
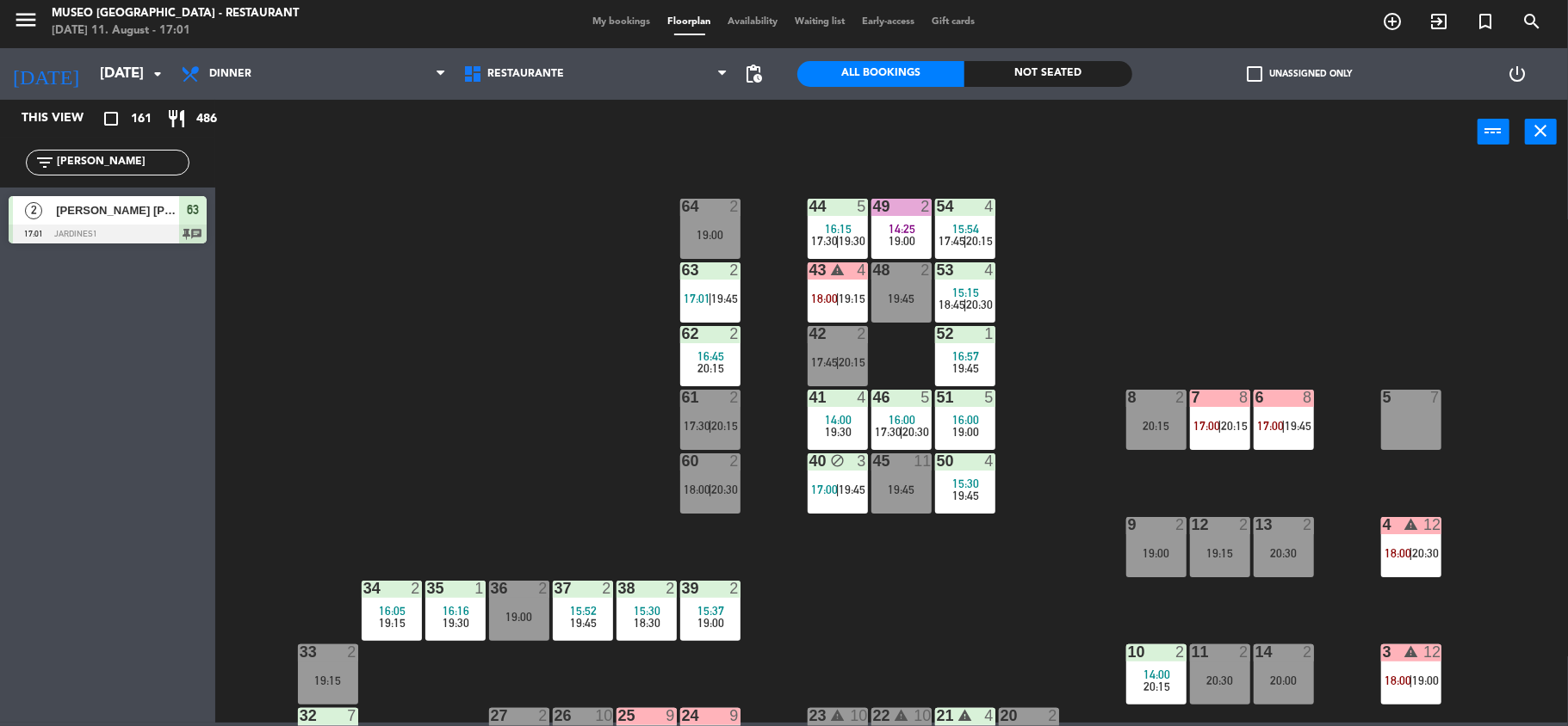
click at [959, 483] on span "15:30" at bounding box center [966, 484] width 27 height 13
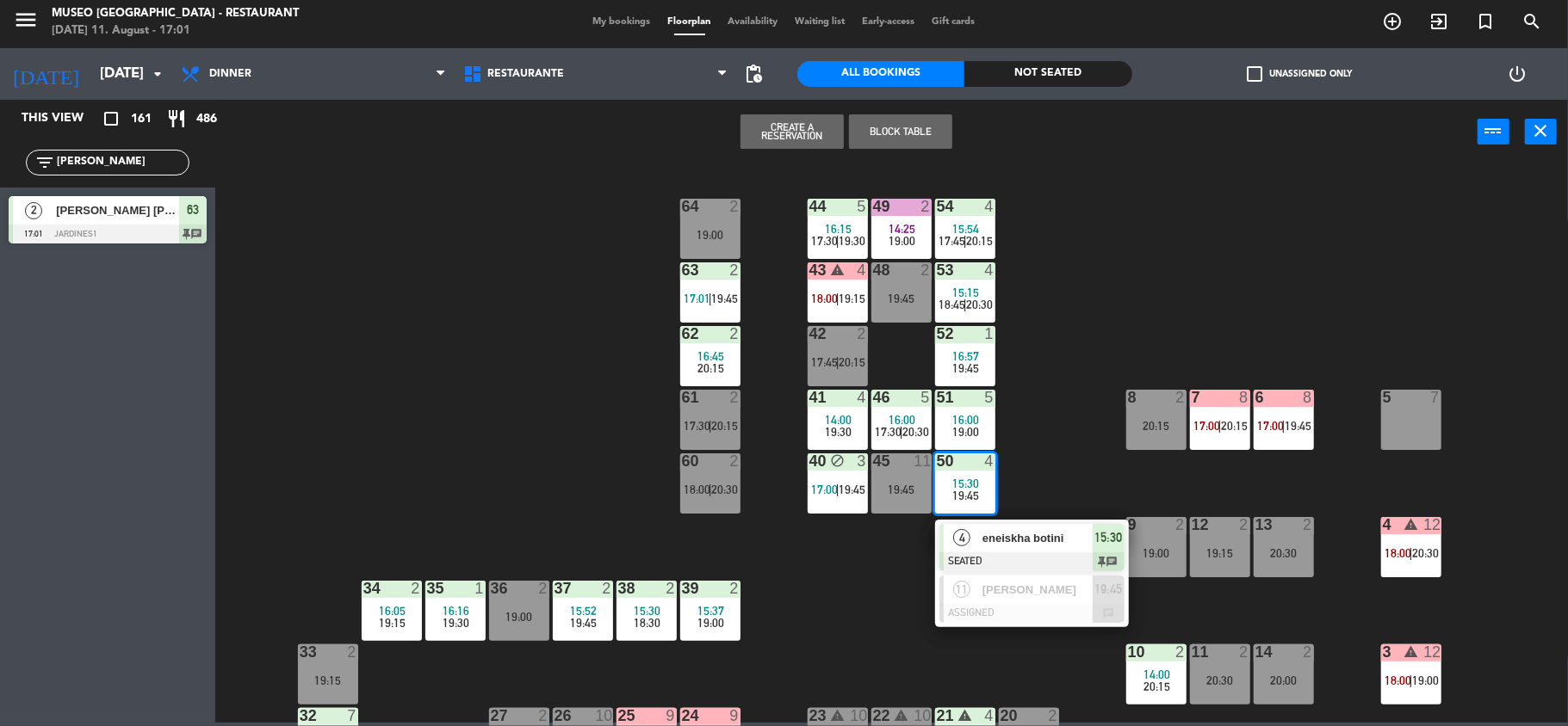
click at [991, 528] on div "eneiskha botini" at bounding box center [1036, 538] width 112 height 29
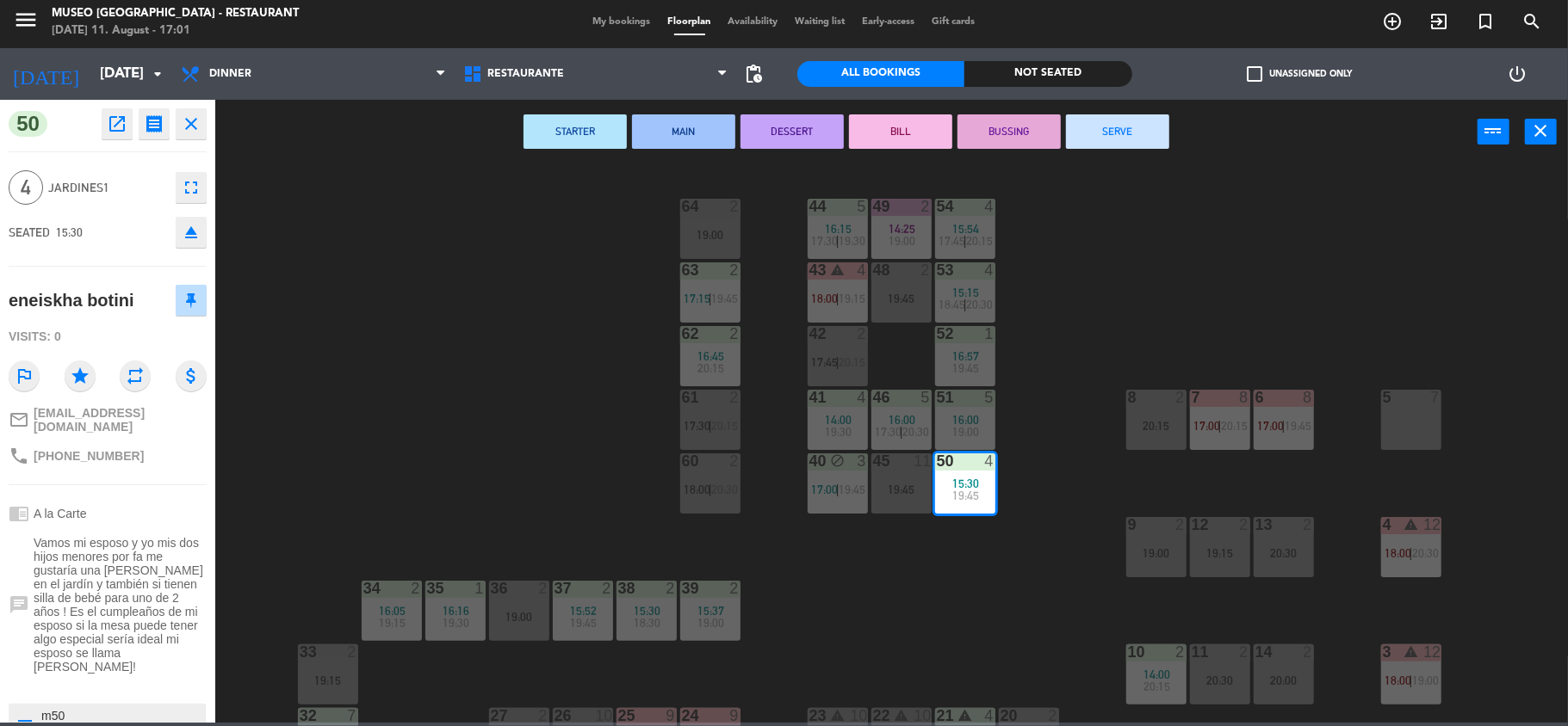
click at [1100, 149] on div "STARTER MAIN DESSERT [PERSON_NAME] SERVE power_input close" at bounding box center [847, 133] width 1263 height 66
click at [1086, 133] on button "SERVE" at bounding box center [1118, 132] width 103 height 34
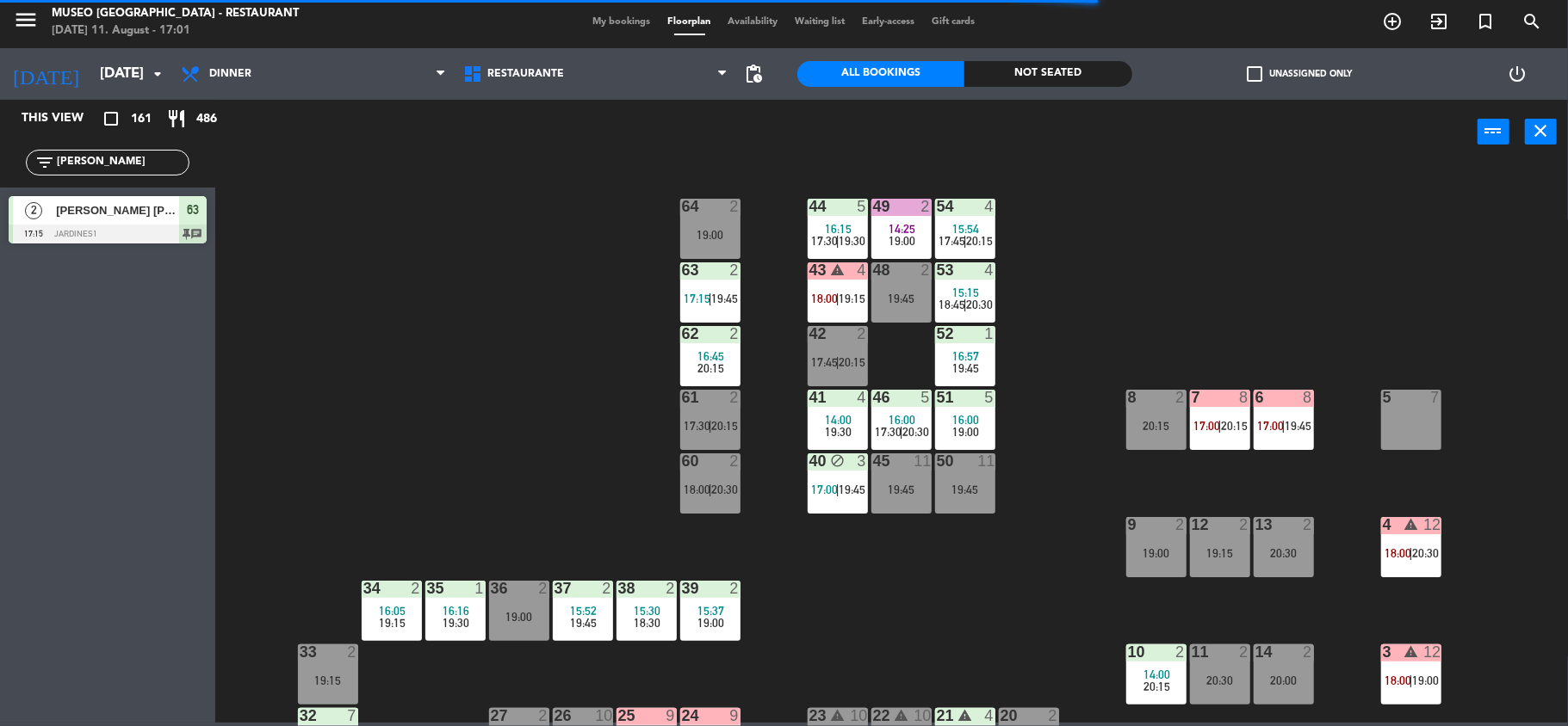
click at [854, 418] on div "14:00" at bounding box center [837, 420] width 60 height 12
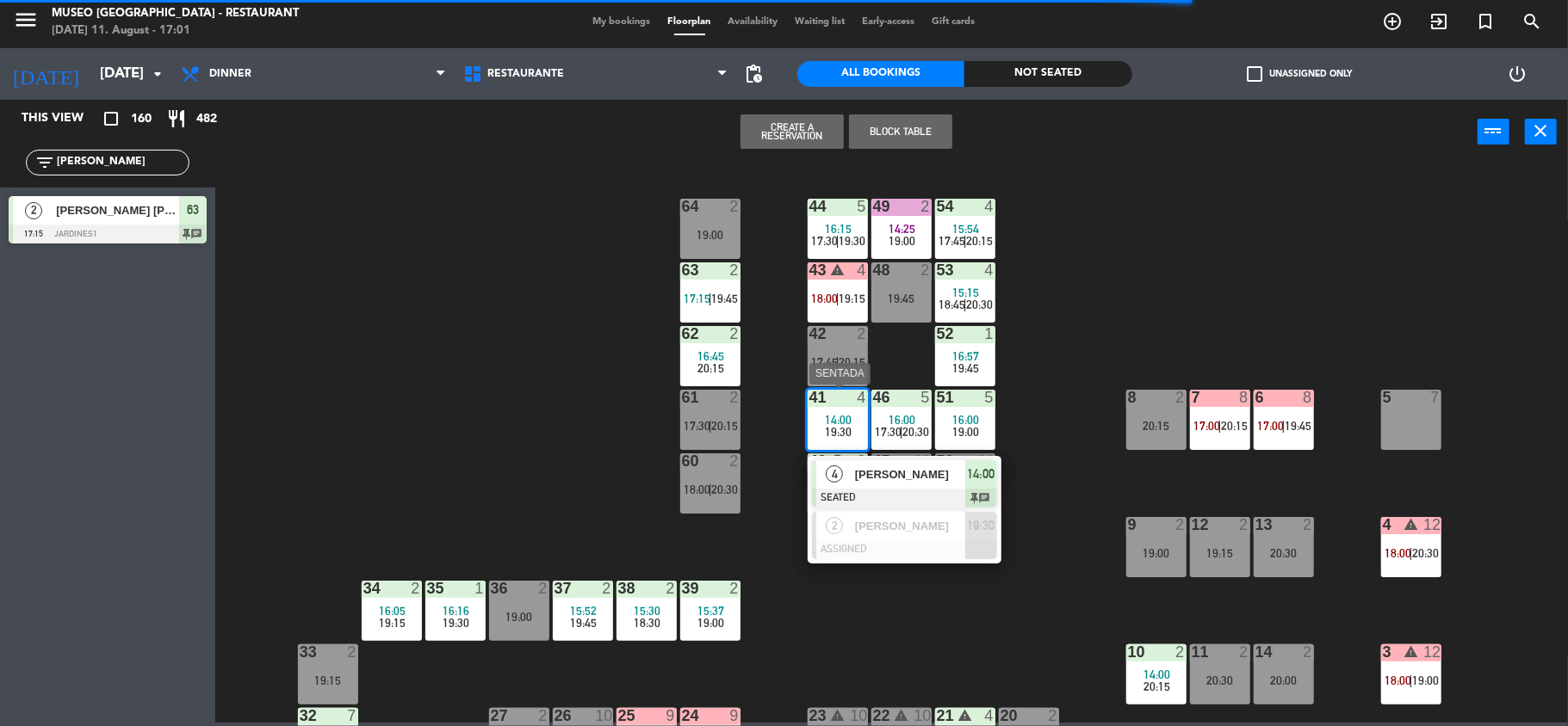
click at [889, 456] on div "4 [PERSON_NAME] SEATED 14:00 chat" at bounding box center [904, 484] width 194 height 56
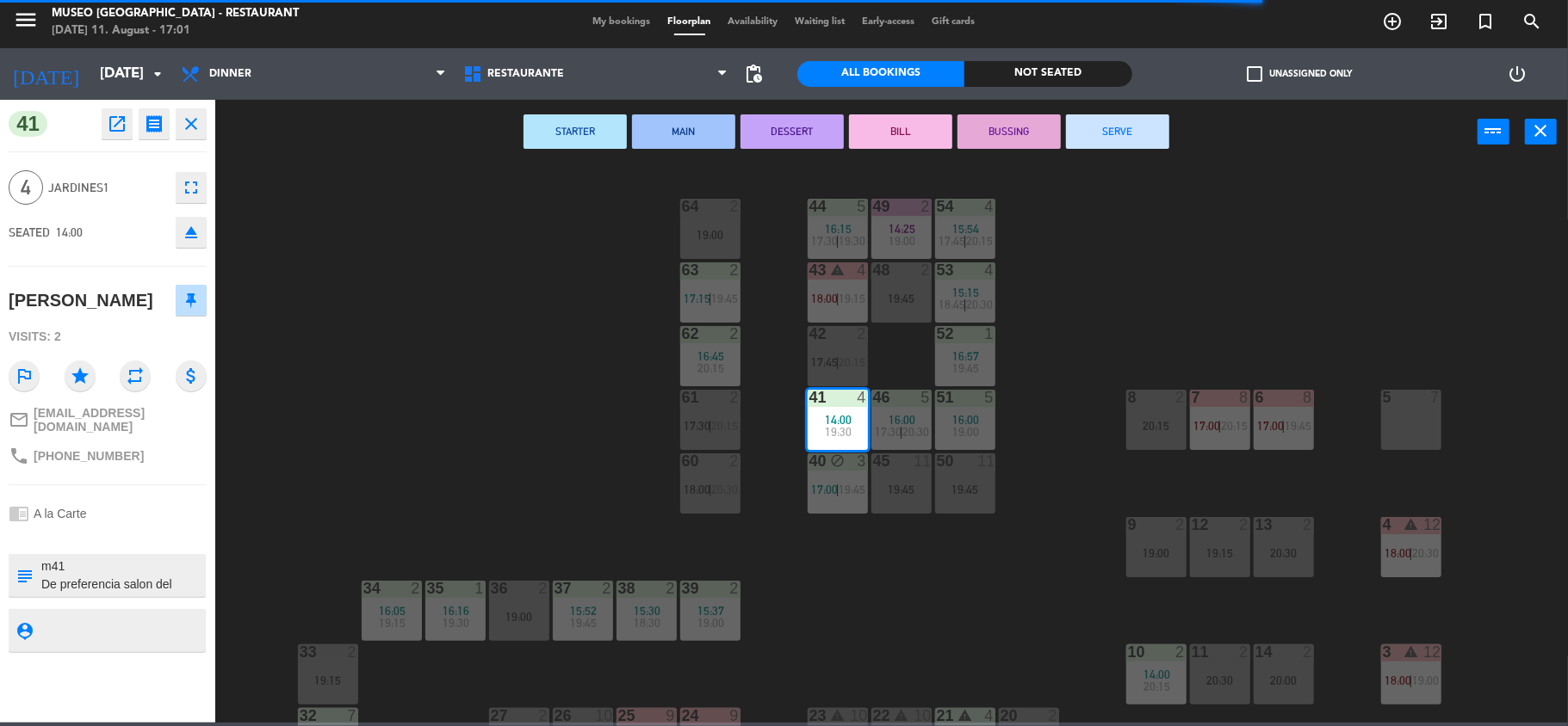
click at [1007, 120] on button "BUSSING" at bounding box center [1009, 132] width 103 height 34
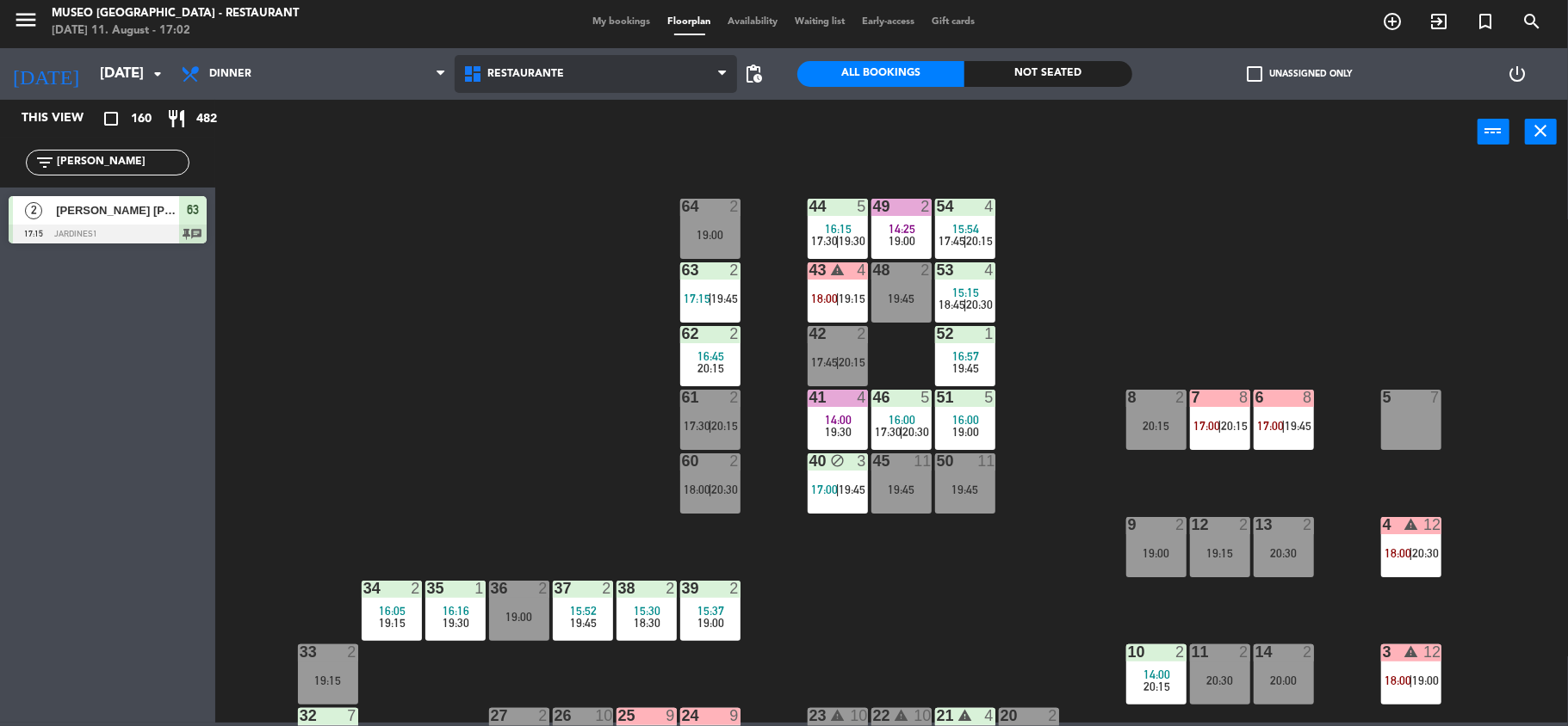
click at [638, 86] on span "Restaurante" at bounding box center [596, 74] width 282 height 38
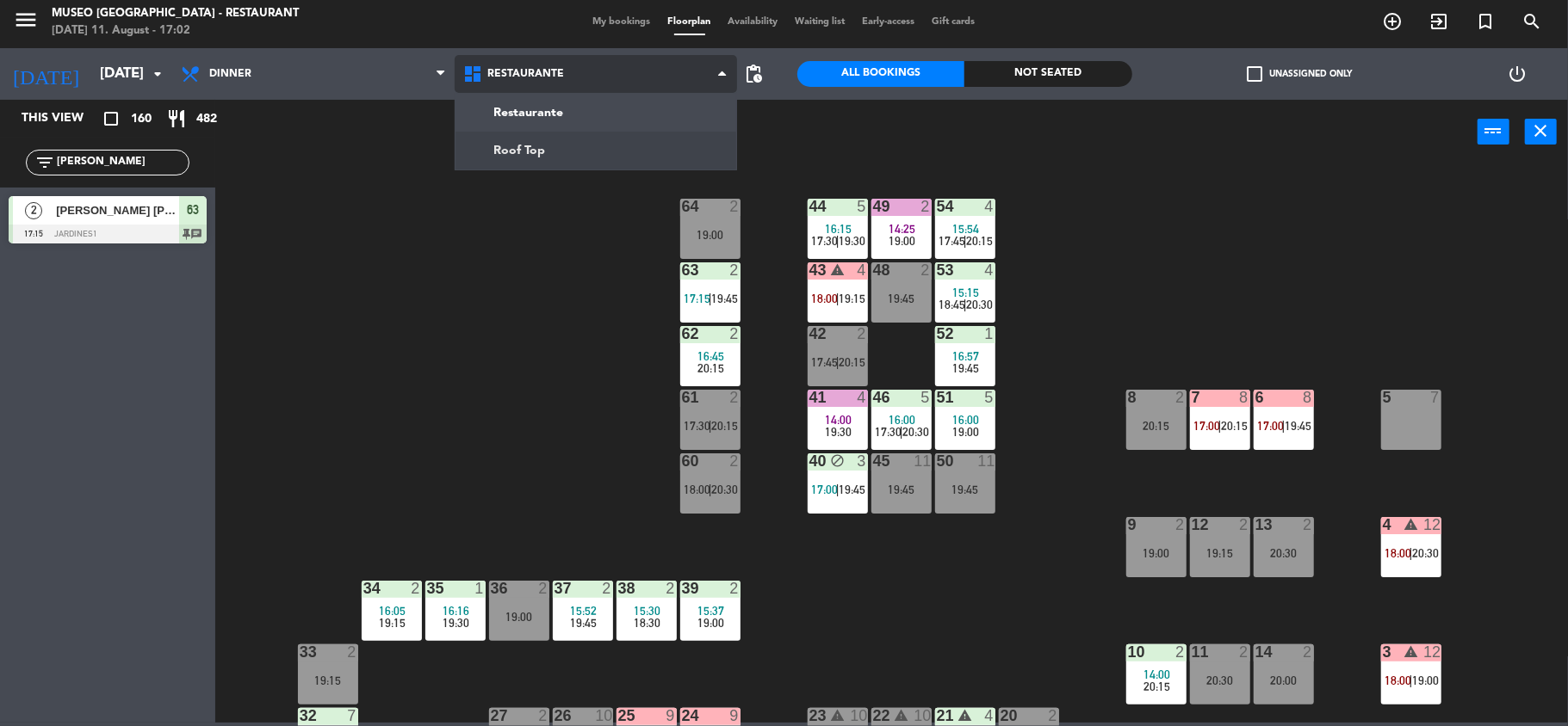
click at [508, 141] on ng-component "menu [GEOGRAPHIC_DATA] - Restaurant [DATE] 11. August - 17:02 My bookings Floor…" at bounding box center [784, 359] width 1568 height 726
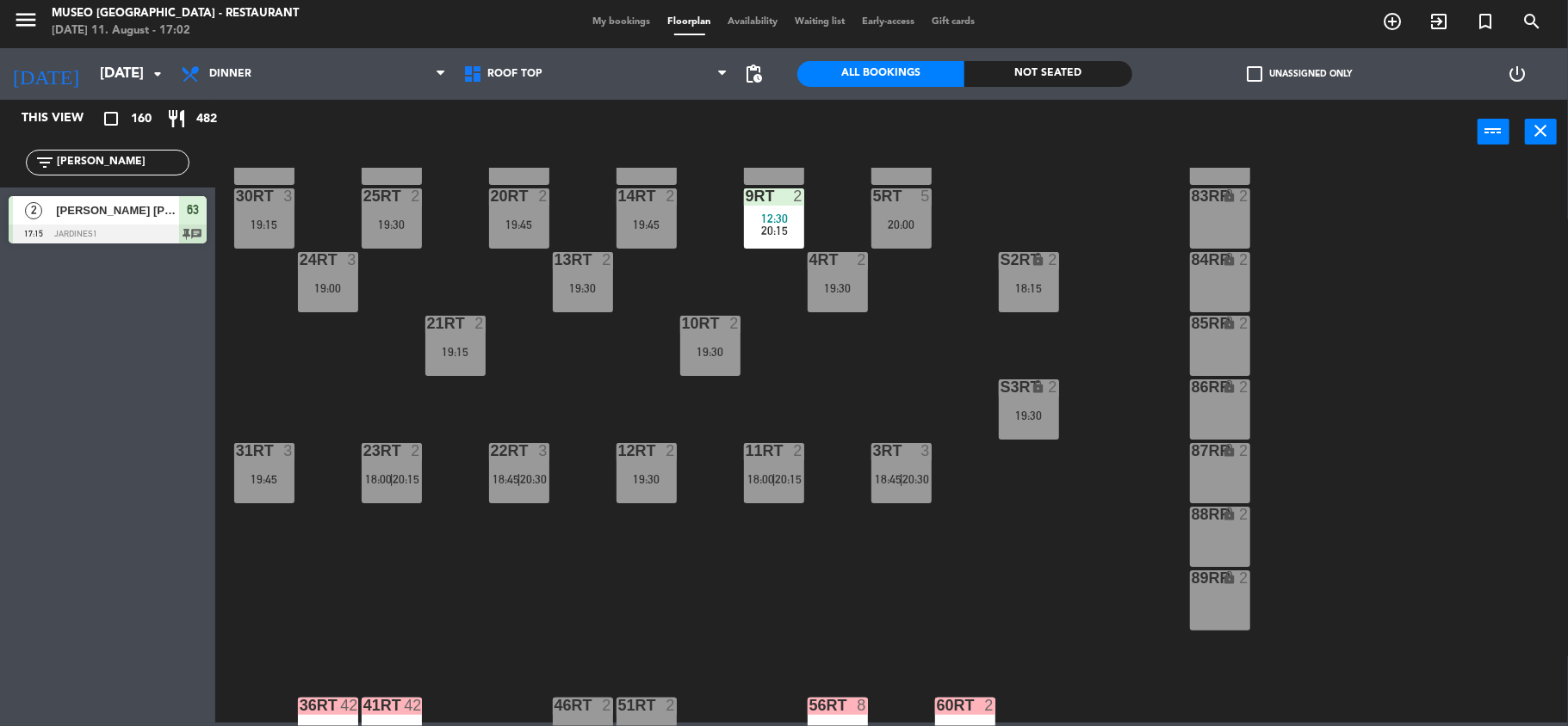
scroll to position [742, 0]
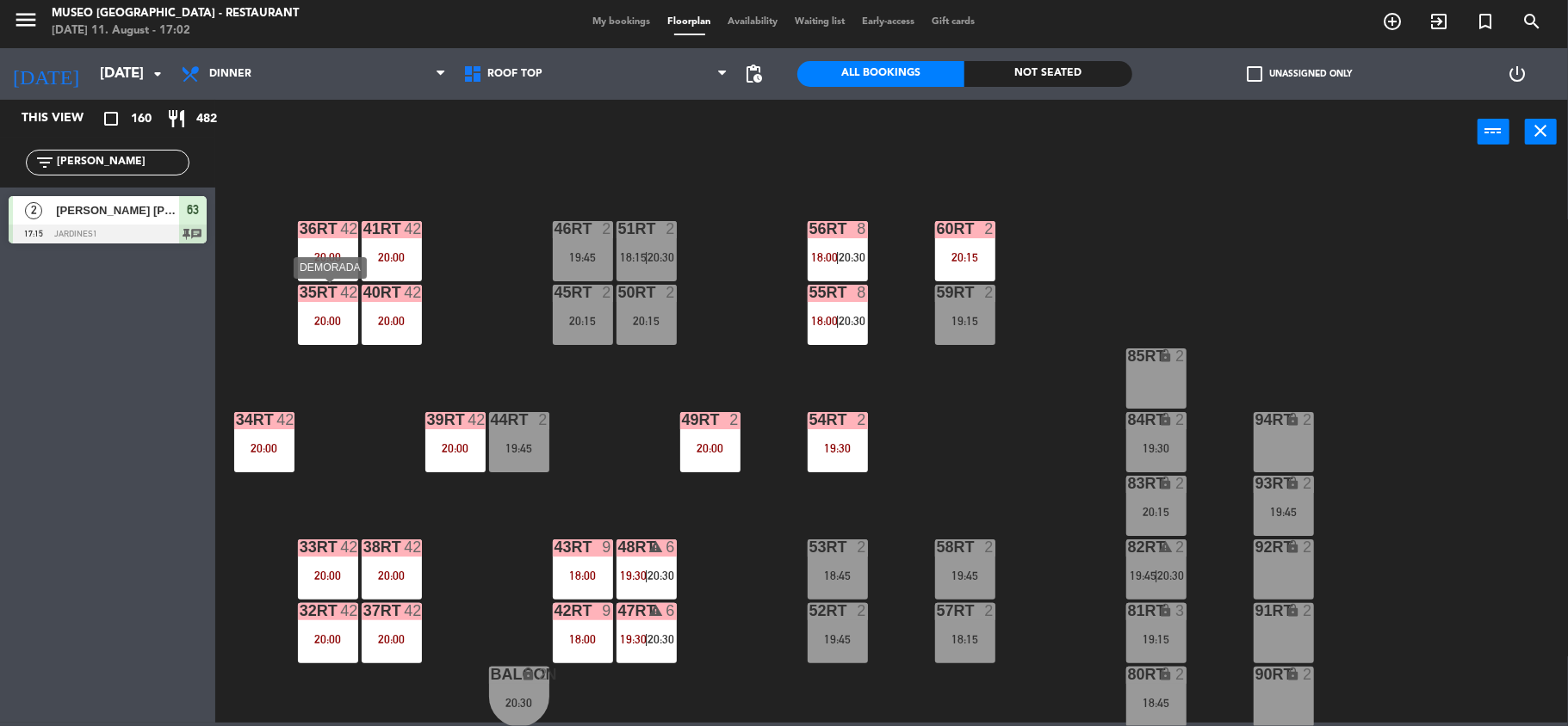
click at [355, 322] on div "20:00" at bounding box center [327, 321] width 60 height 12
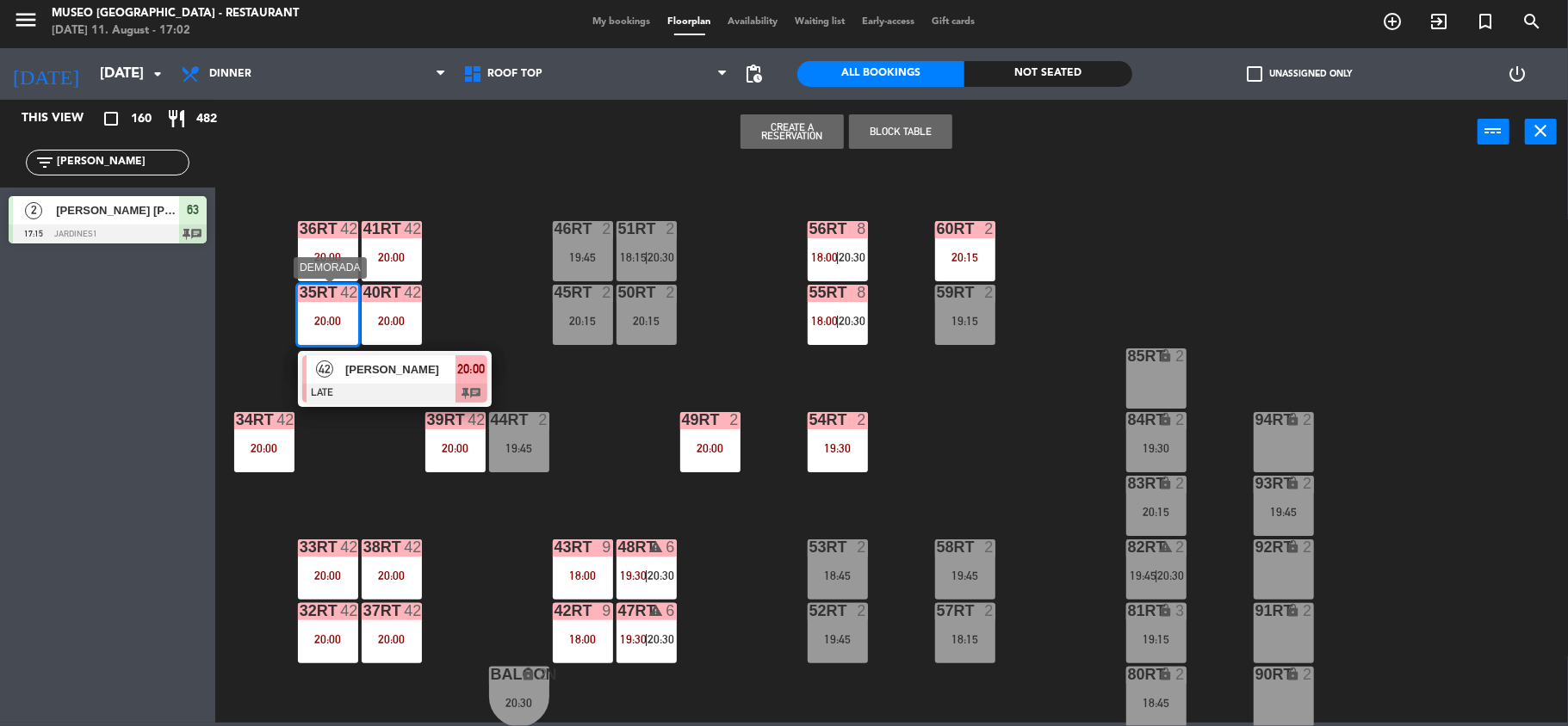
click at [375, 361] on span "[PERSON_NAME]" at bounding box center [400, 369] width 110 height 18
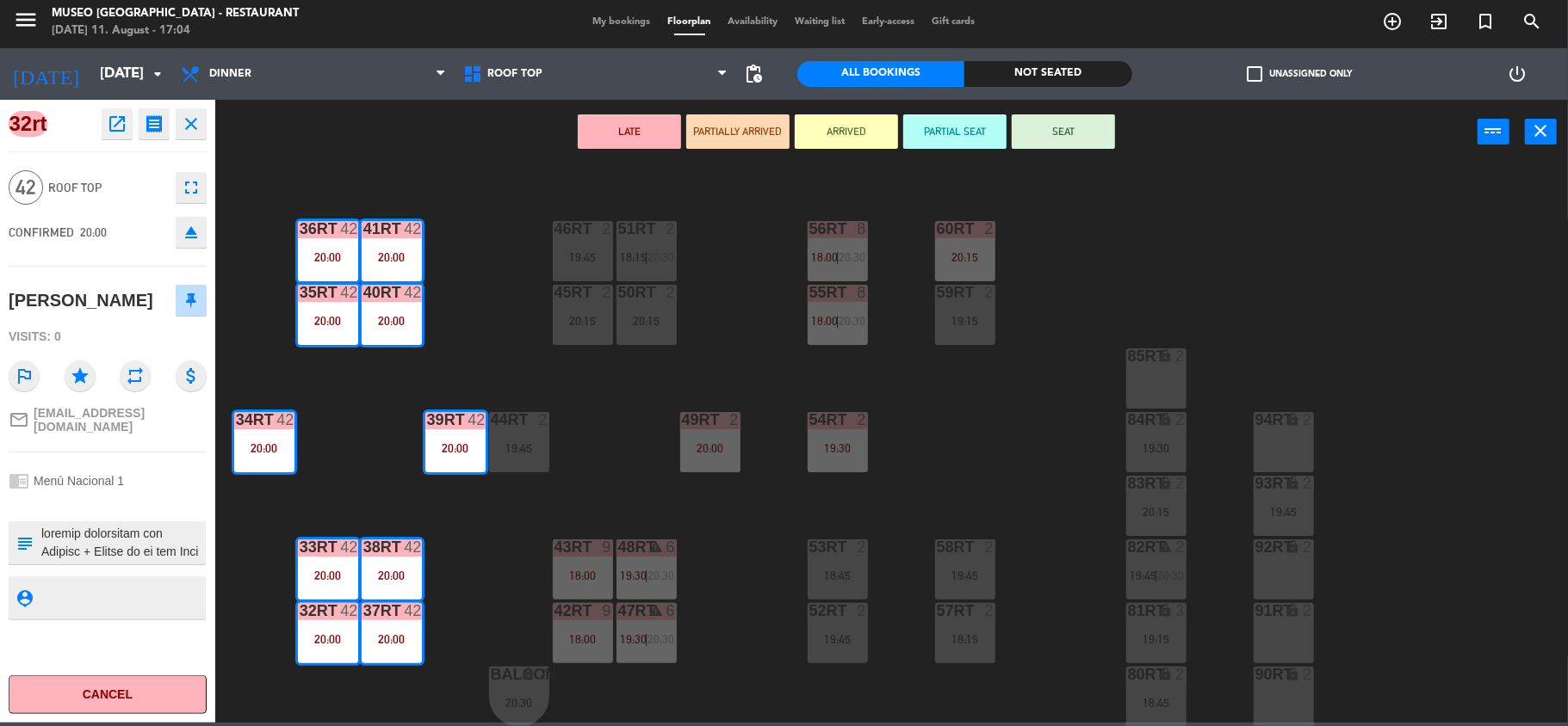
click at [744, 377] on div "18RT 3 18:45 16RT 4 19:30 28RT 2 19:15 80RR lock 2 27RT 2 19:15 7RT 2 19:15 S1R…" at bounding box center [899, 447] width 1337 height 559
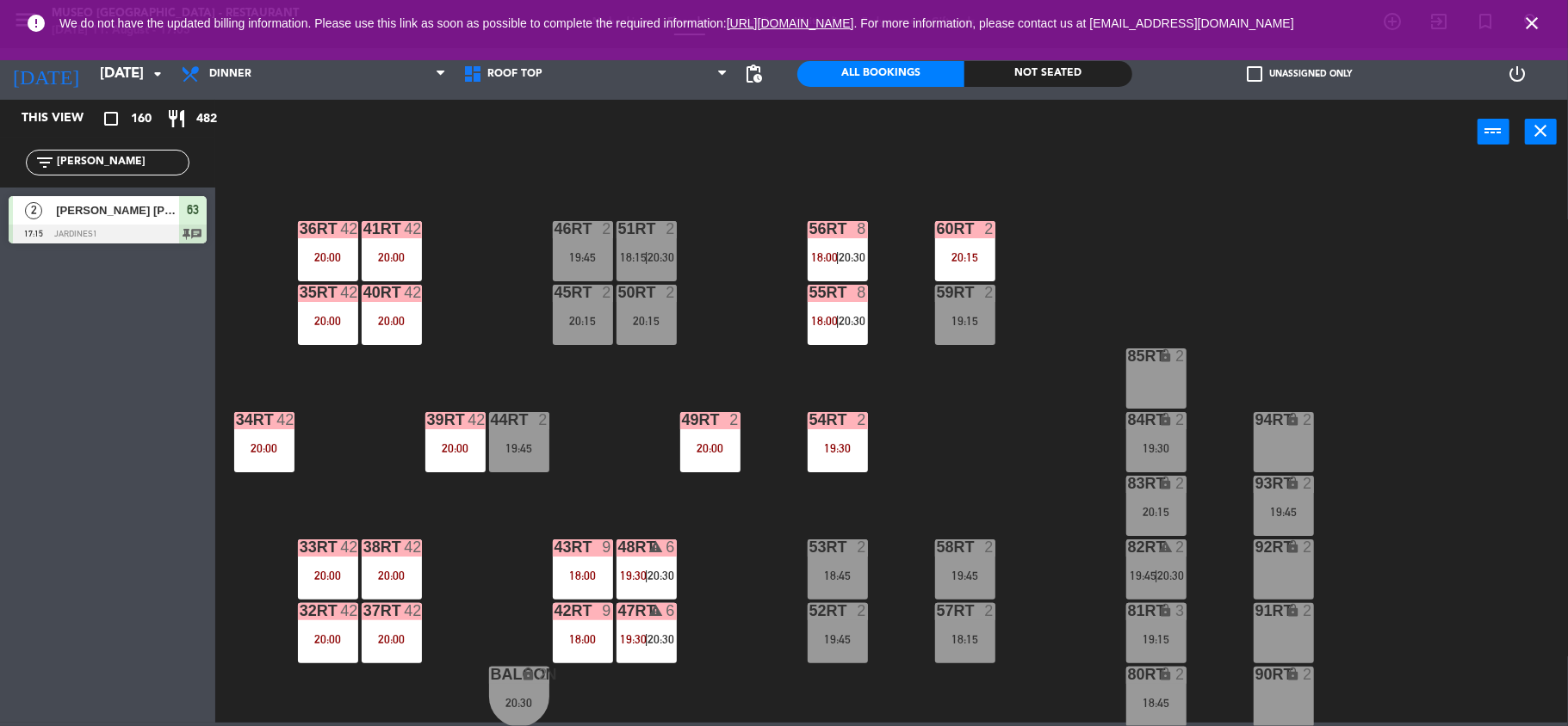
click at [1522, 18] on icon "close" at bounding box center [1532, 24] width 21 height 21
click at [141, 165] on input "[PERSON_NAME]" at bounding box center [122, 163] width 134 height 19
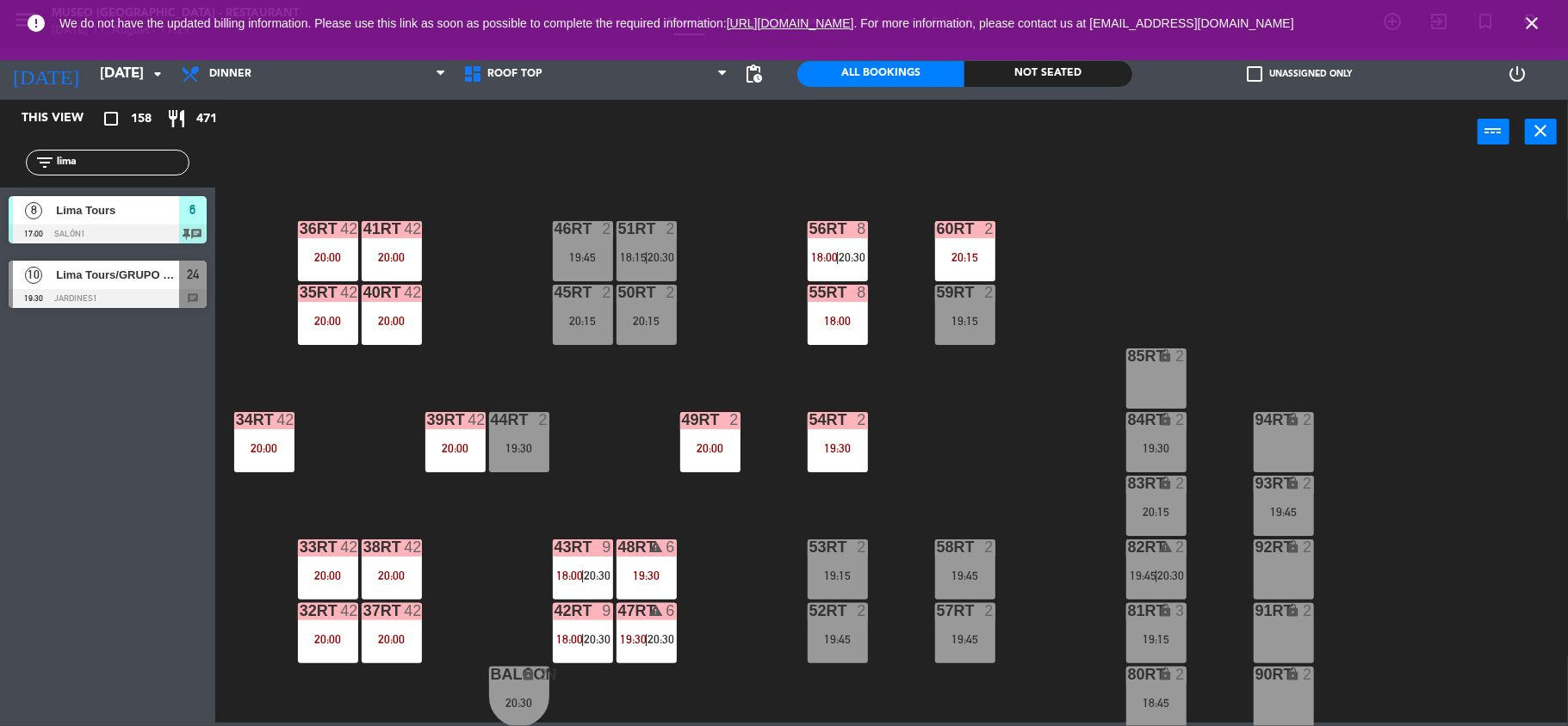
type input "lima"
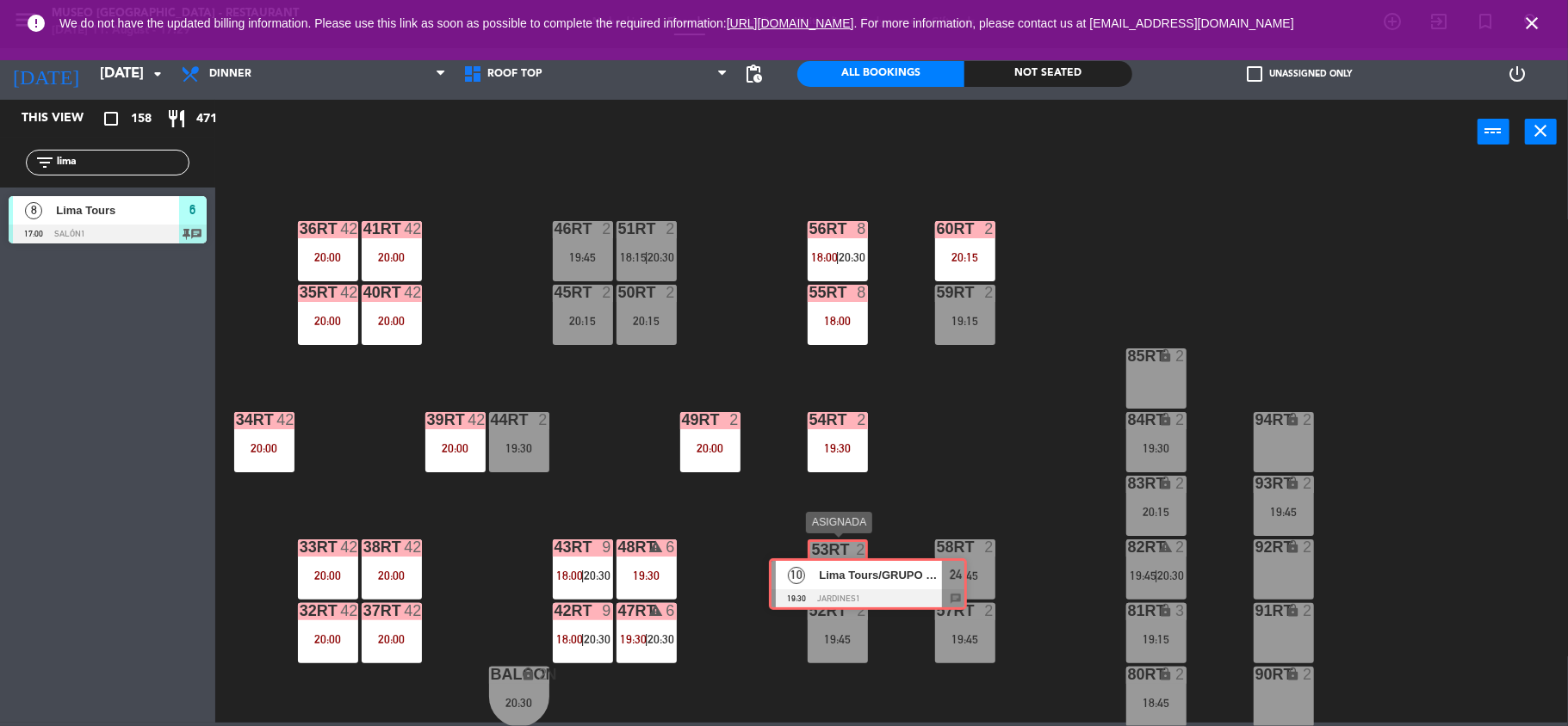
drag, startPoint x: 67, startPoint y: 265, endPoint x: 827, endPoint y: 563, distance: 816.3
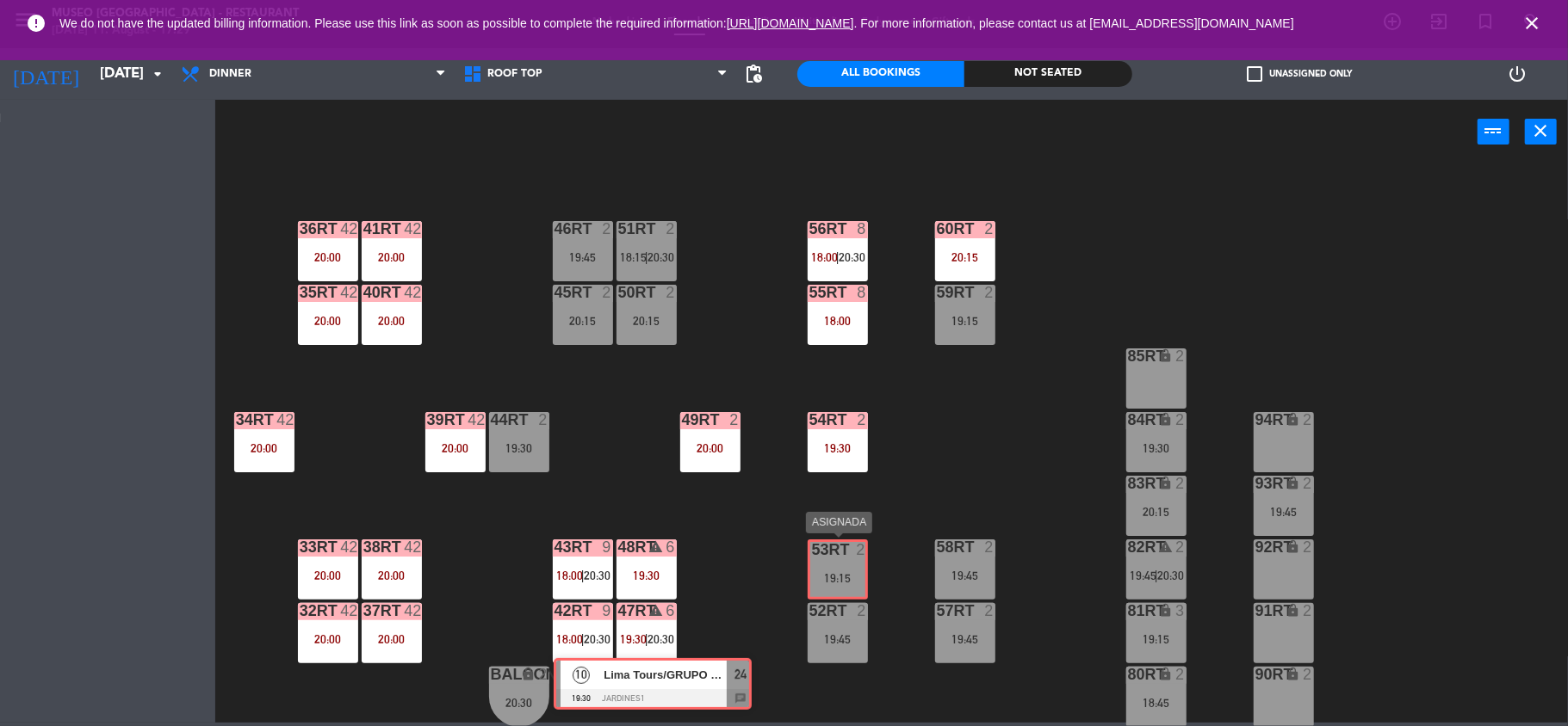
click at [827, 563] on ng-component "menu [GEOGRAPHIC_DATA] - Restaurant [DATE] 11. August - 17:29 My bookings Floor…" at bounding box center [784, 359] width 1568 height 726
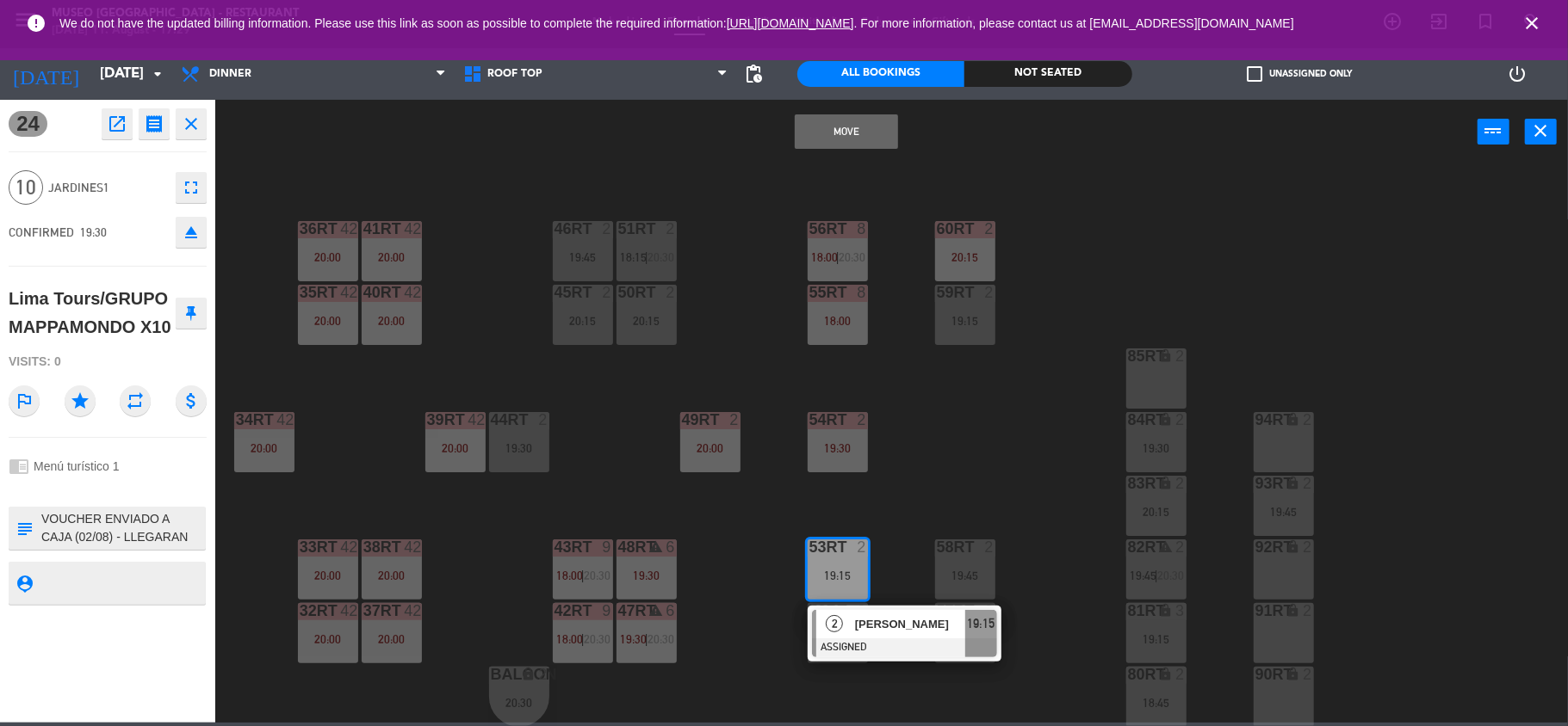
click at [824, 133] on button "Move" at bounding box center [847, 132] width 103 height 34
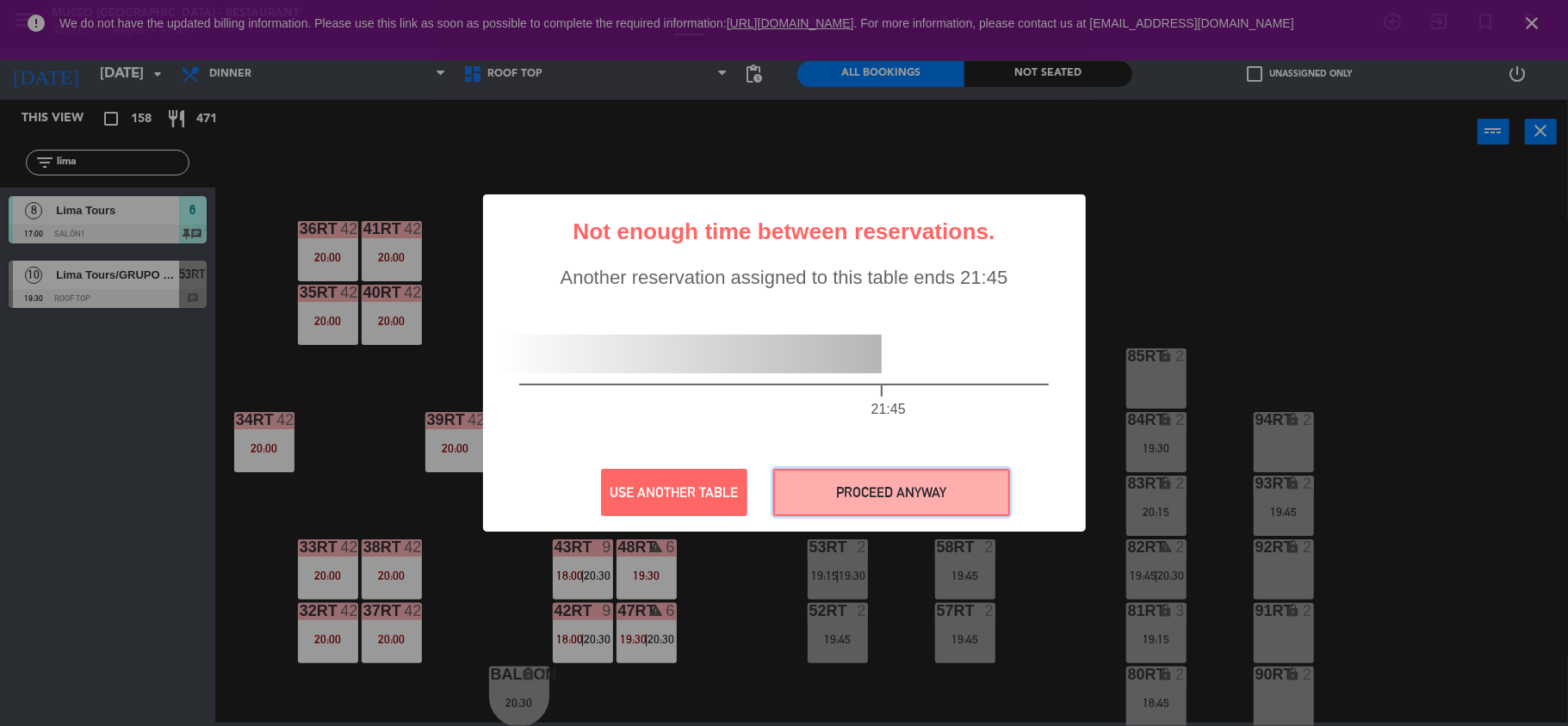
click at [889, 501] on button "PROCEED ANYWAY" at bounding box center [891, 493] width 237 height 48
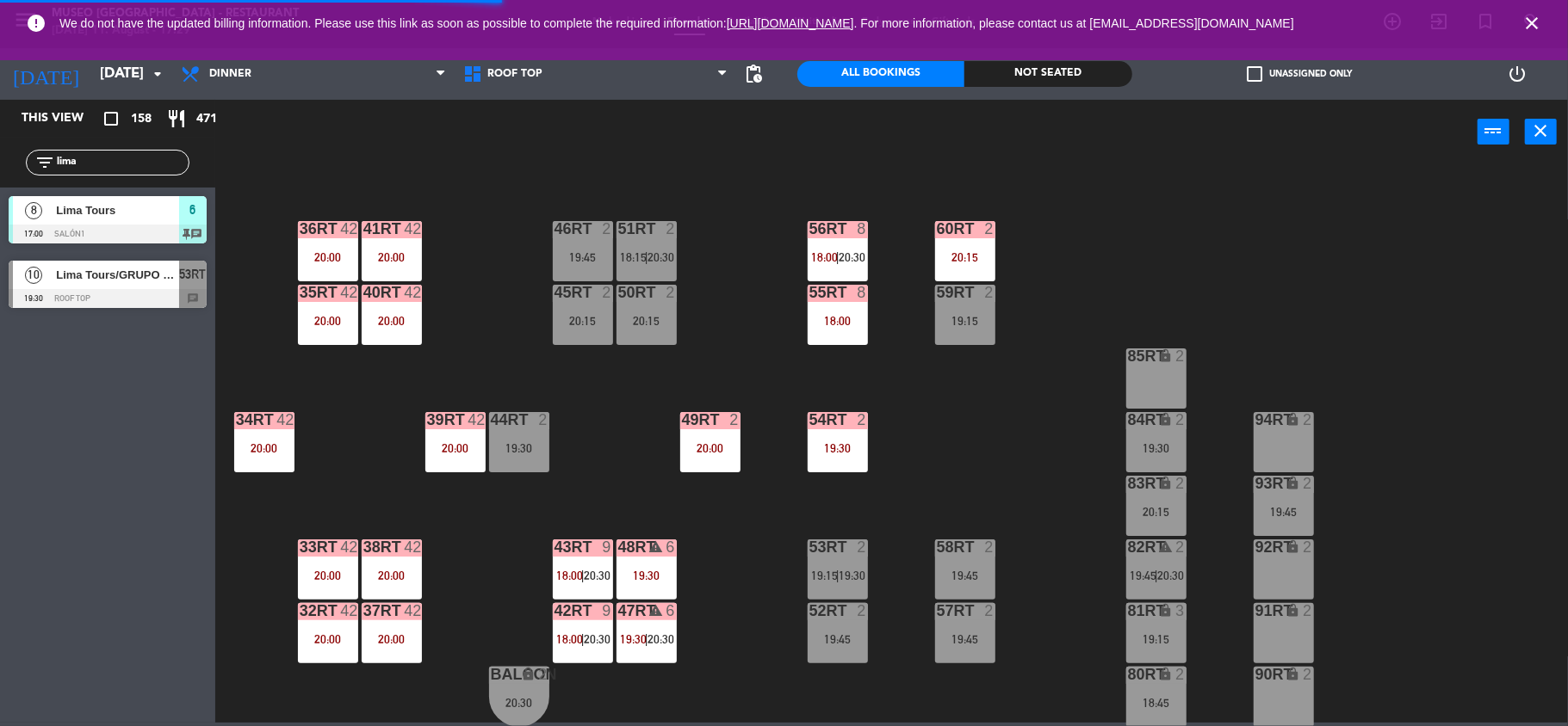
click at [125, 273] on span "Lima Tours/GRUPO MAPPAMONDO X10" at bounding box center [117, 275] width 123 height 18
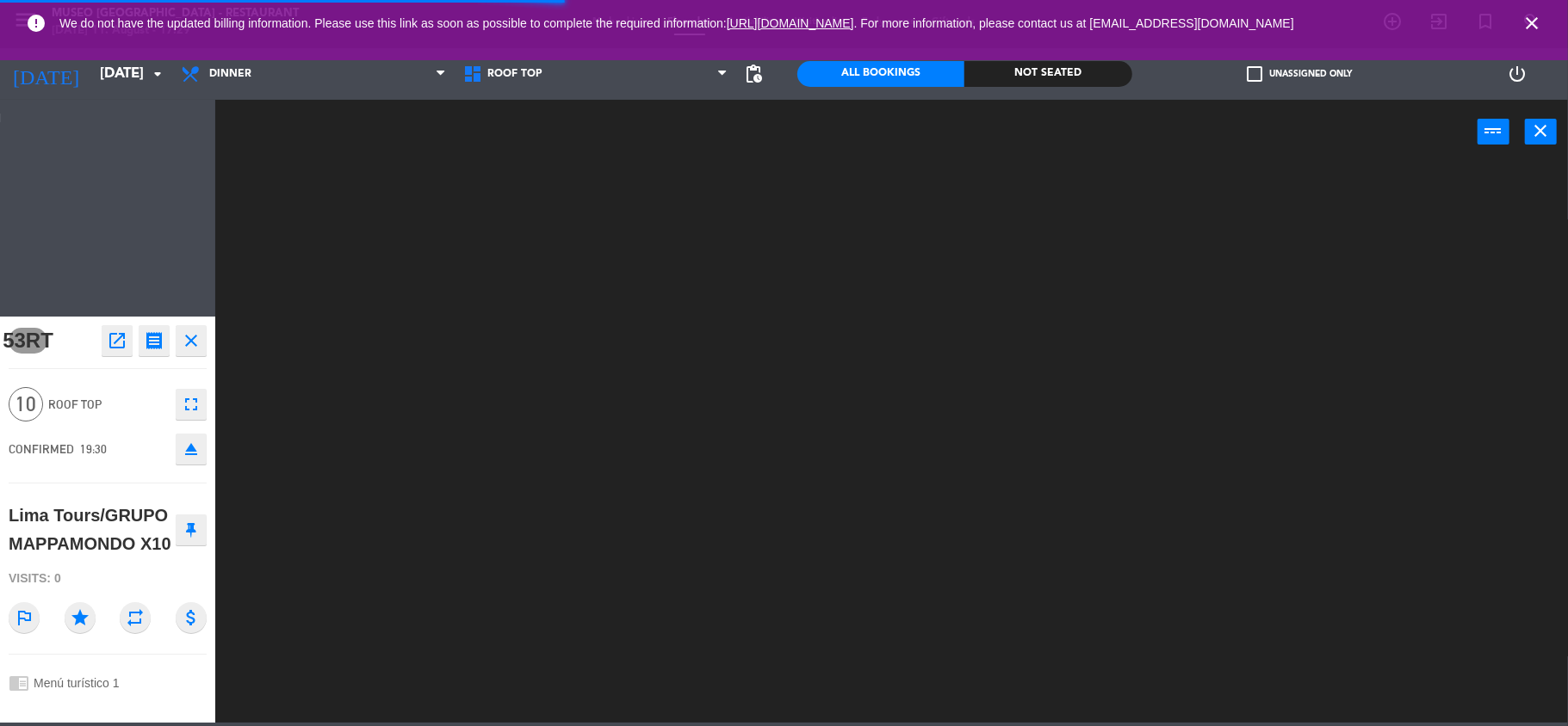
scroll to position [0, 0]
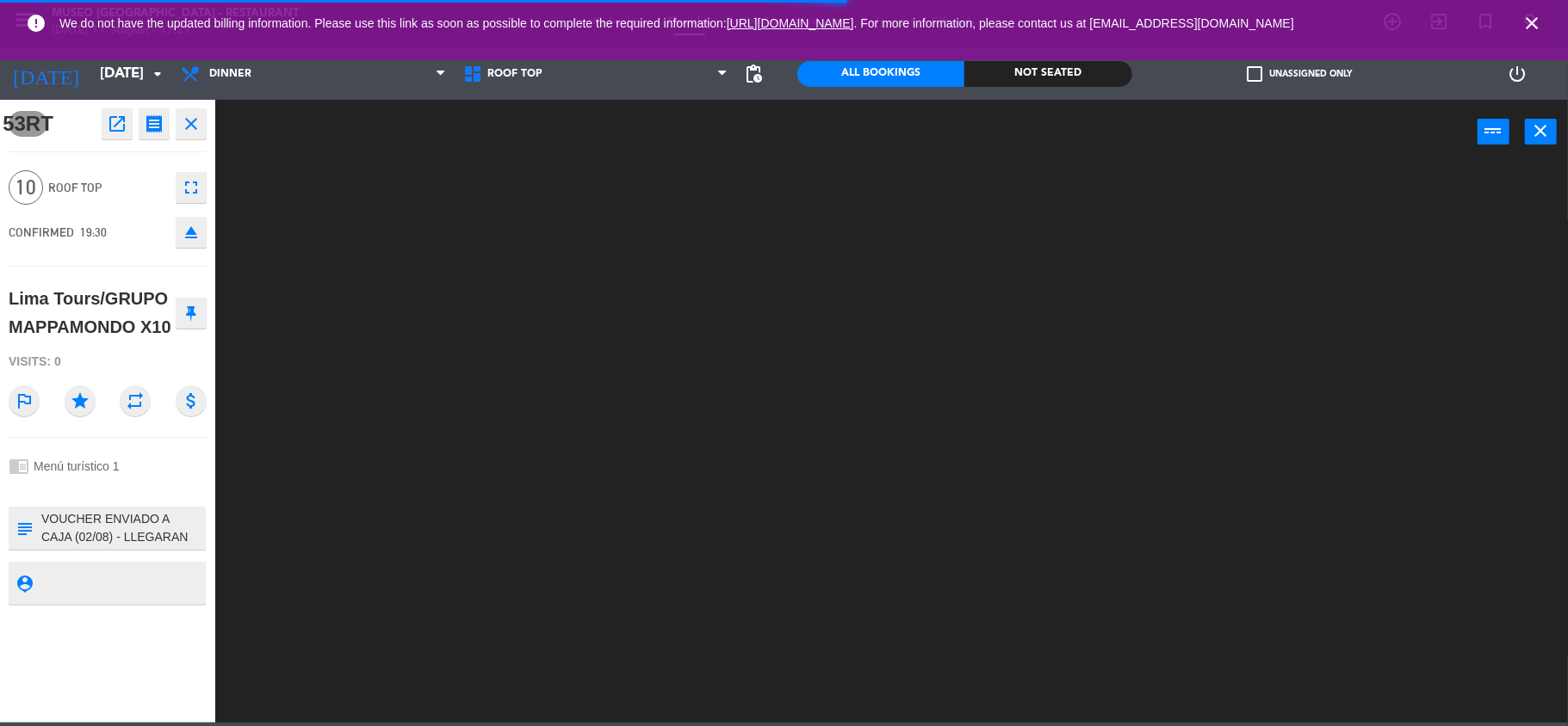
click at [115, 126] on icon "open_in_new" at bounding box center [117, 124] width 21 height 21
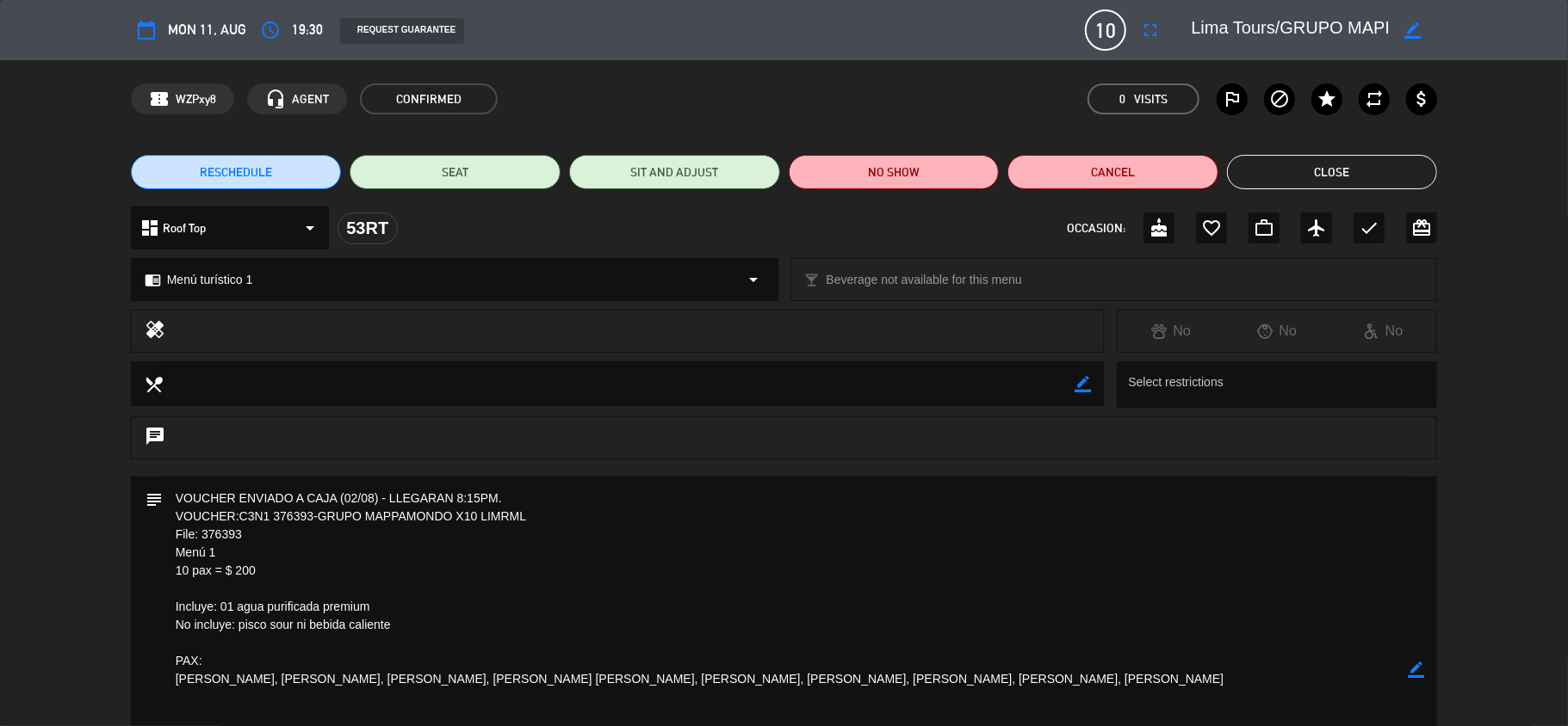
click at [1317, 171] on button "Close" at bounding box center [1332, 172] width 211 height 34
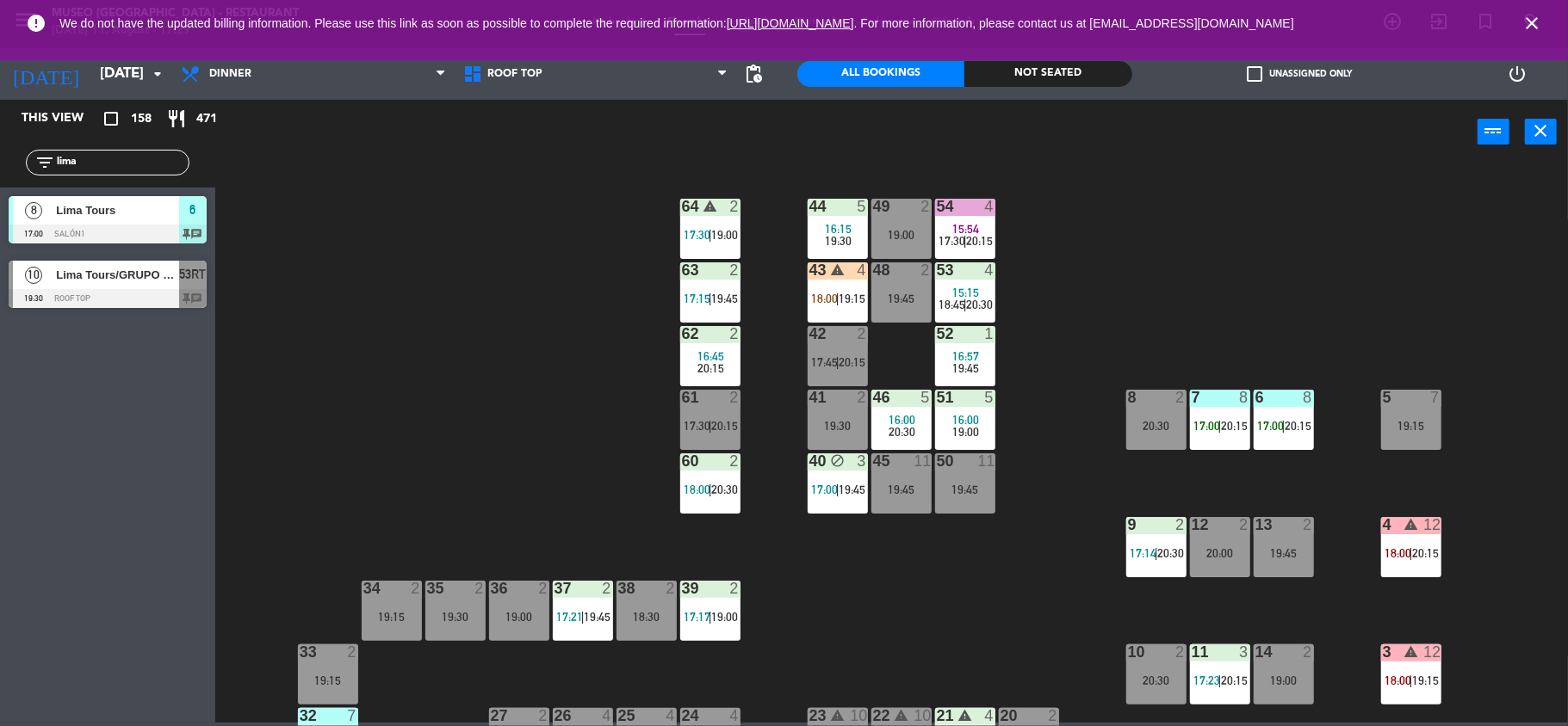
click at [155, 289] on div at bounding box center [108, 299] width 199 height 19
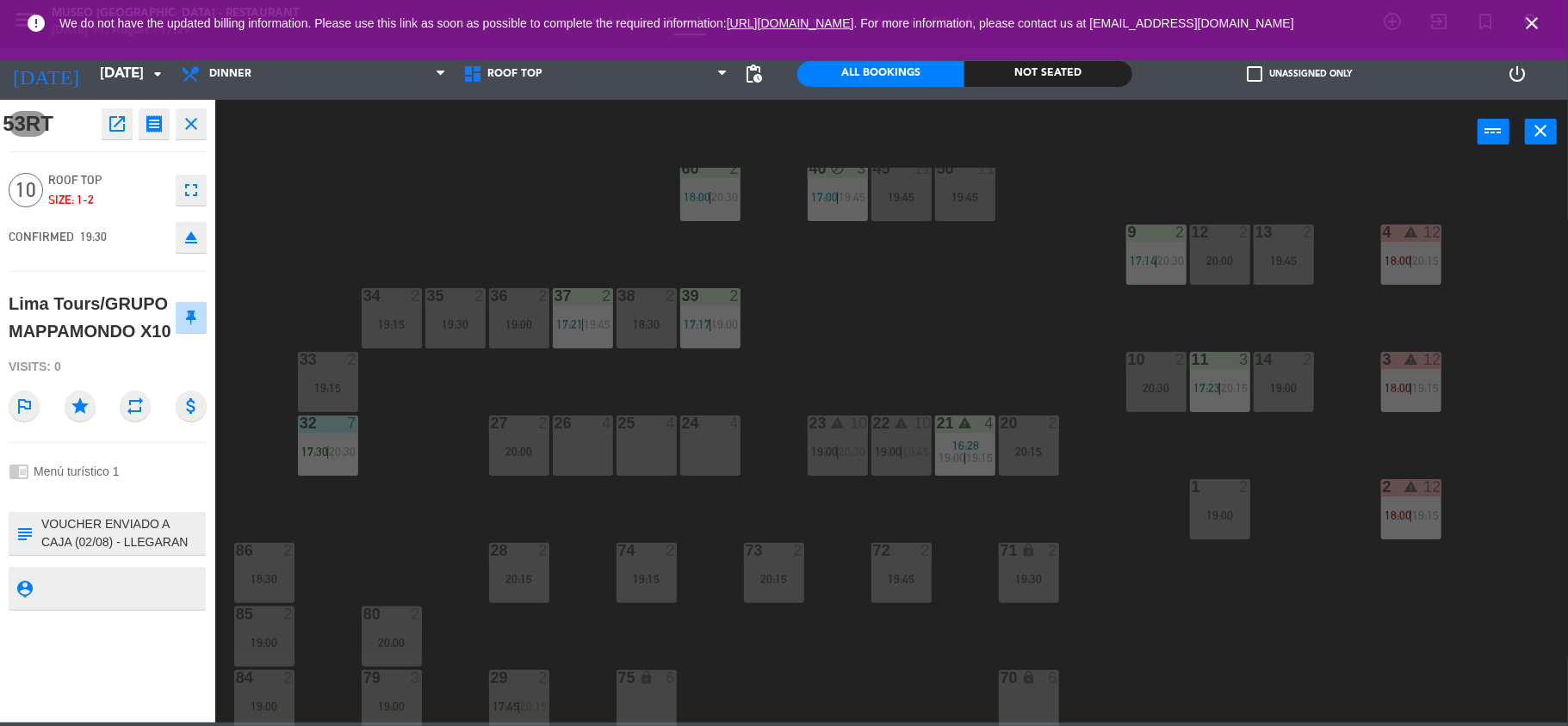
scroll to position [294, 0]
click at [1521, 21] on icon "close" at bounding box center [1532, 24] width 21 height 21
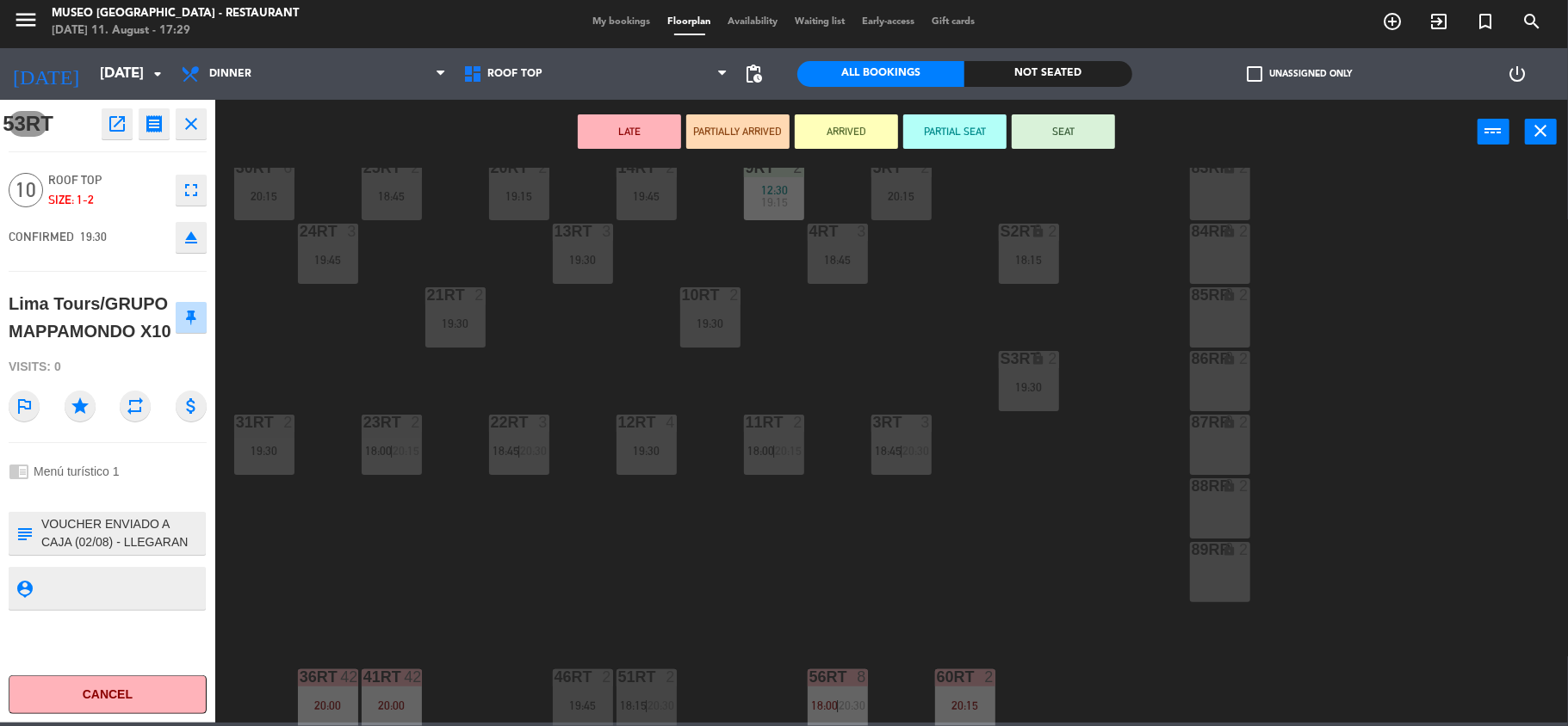
scroll to position [742, 0]
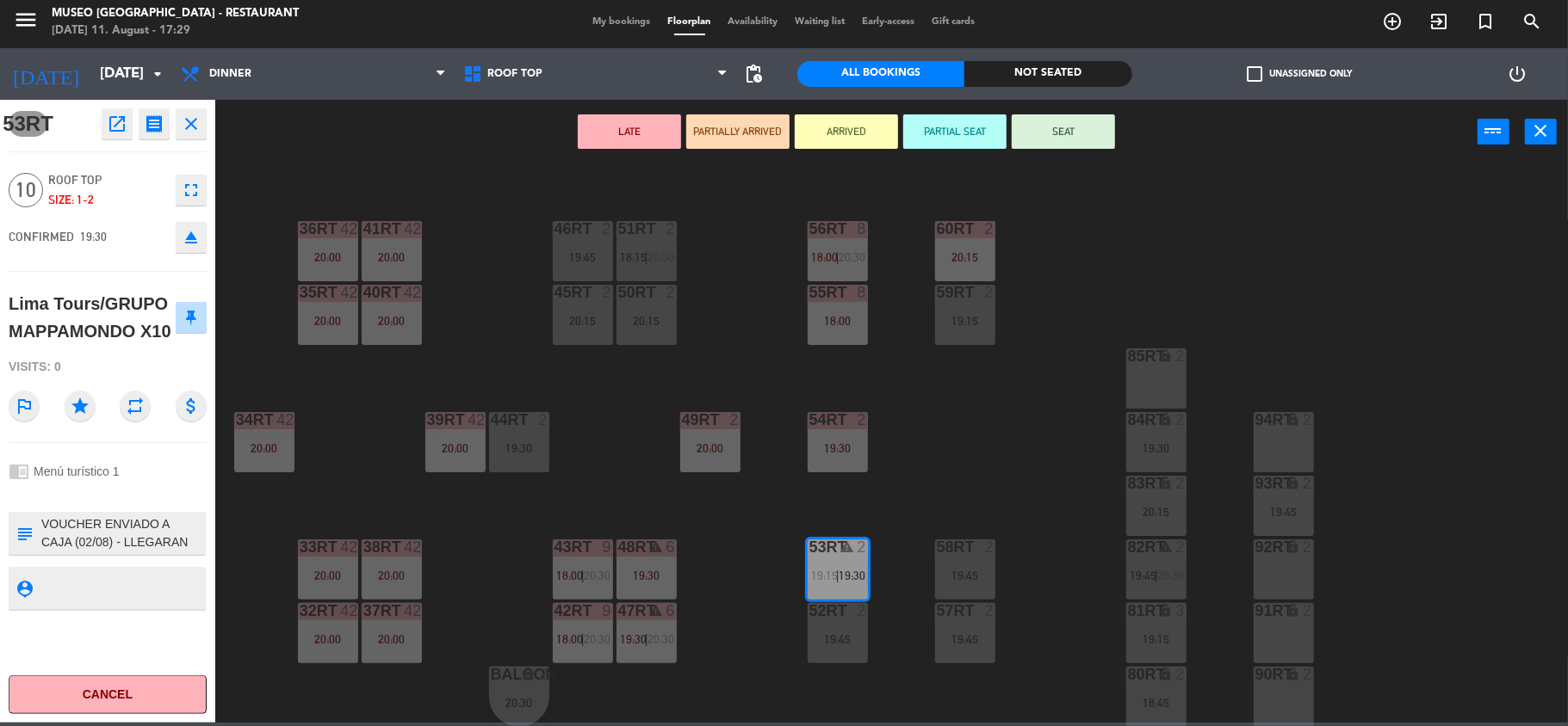
click at [193, 248] on icon "eject" at bounding box center [191, 238] width 21 height 21
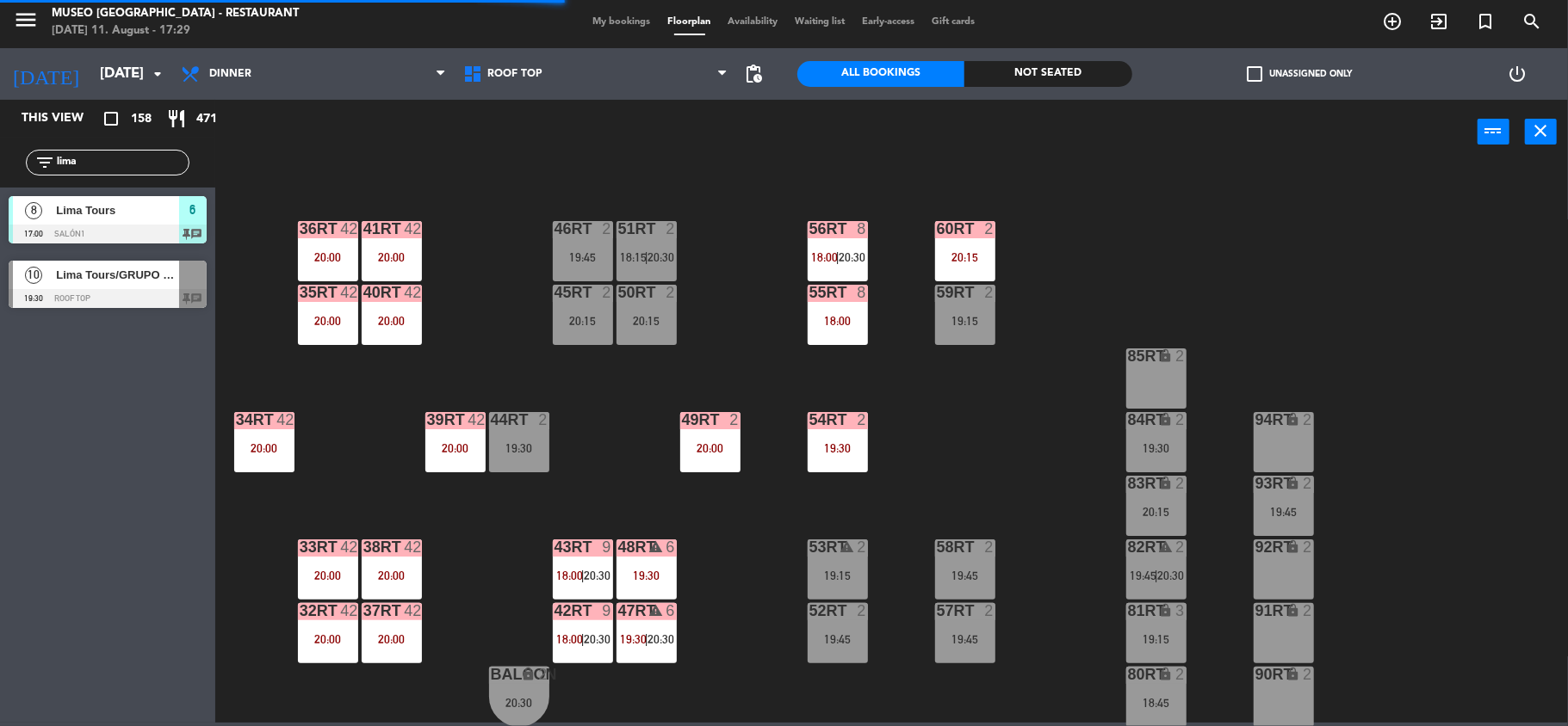
click at [112, 263] on div "Lima Tours/GRUPO MAPPAMONDO X10" at bounding box center [116, 275] width 125 height 29
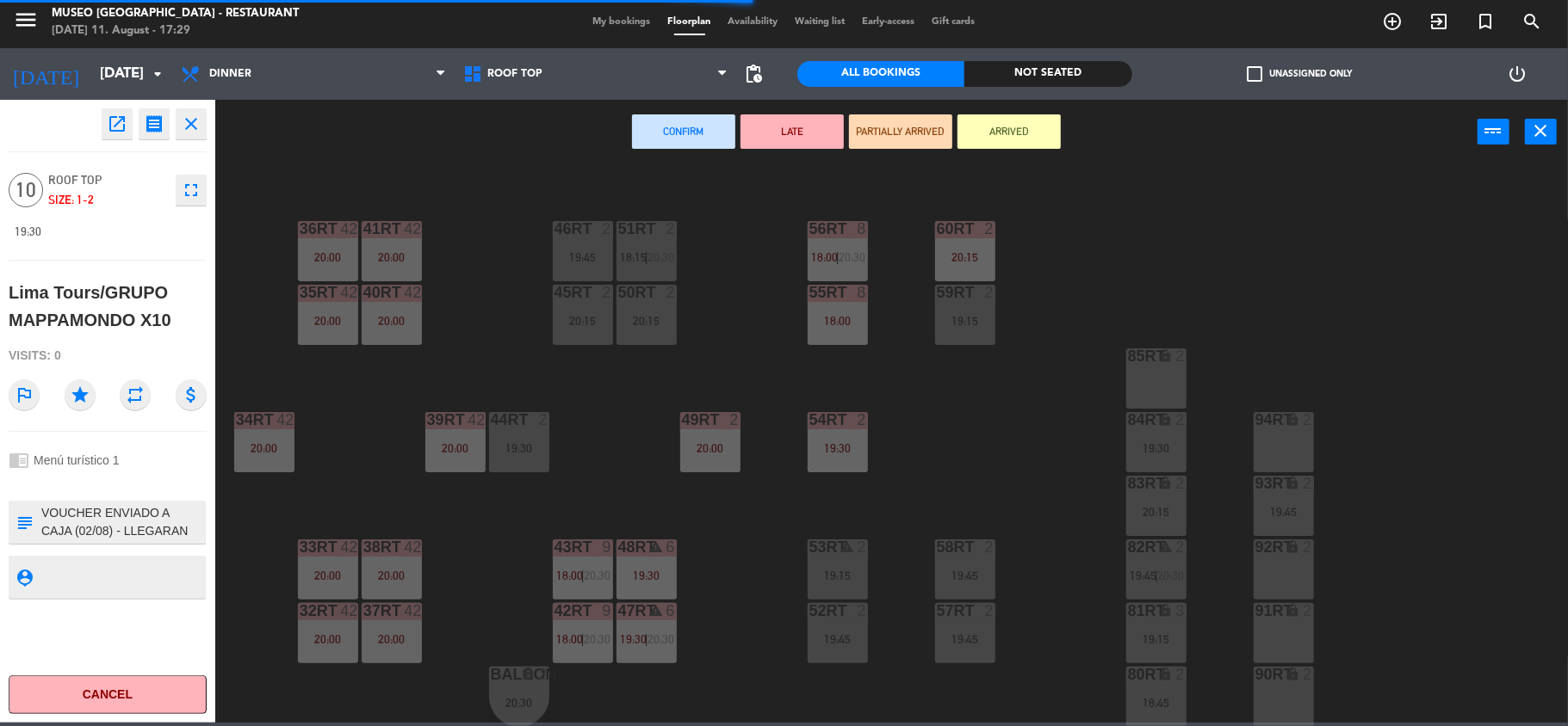
click at [835, 586] on div "53RT warning 2 19:15" at bounding box center [837, 570] width 60 height 60
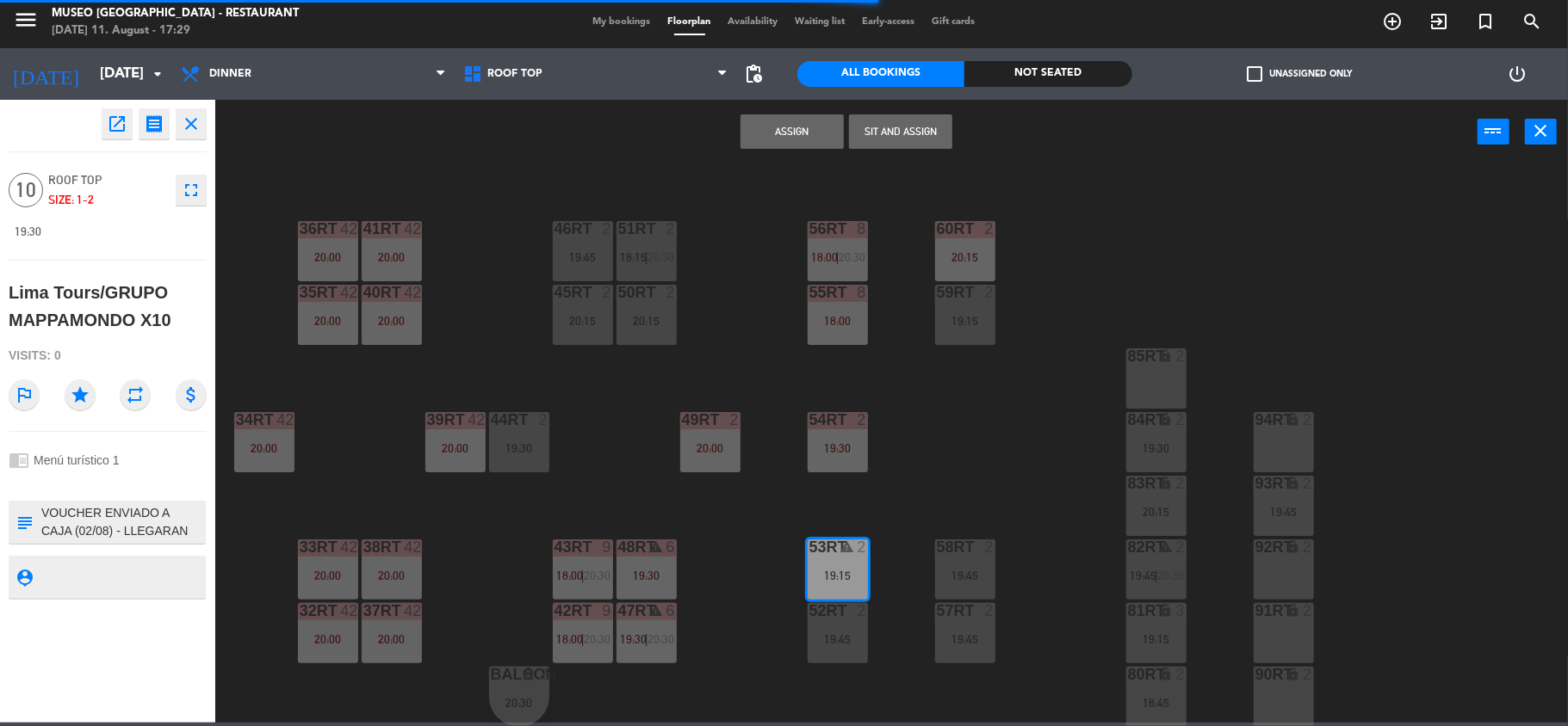
click at [846, 616] on div at bounding box center [838, 611] width 29 height 15
click at [966, 642] on div "19:45" at bounding box center [965, 639] width 60 height 12
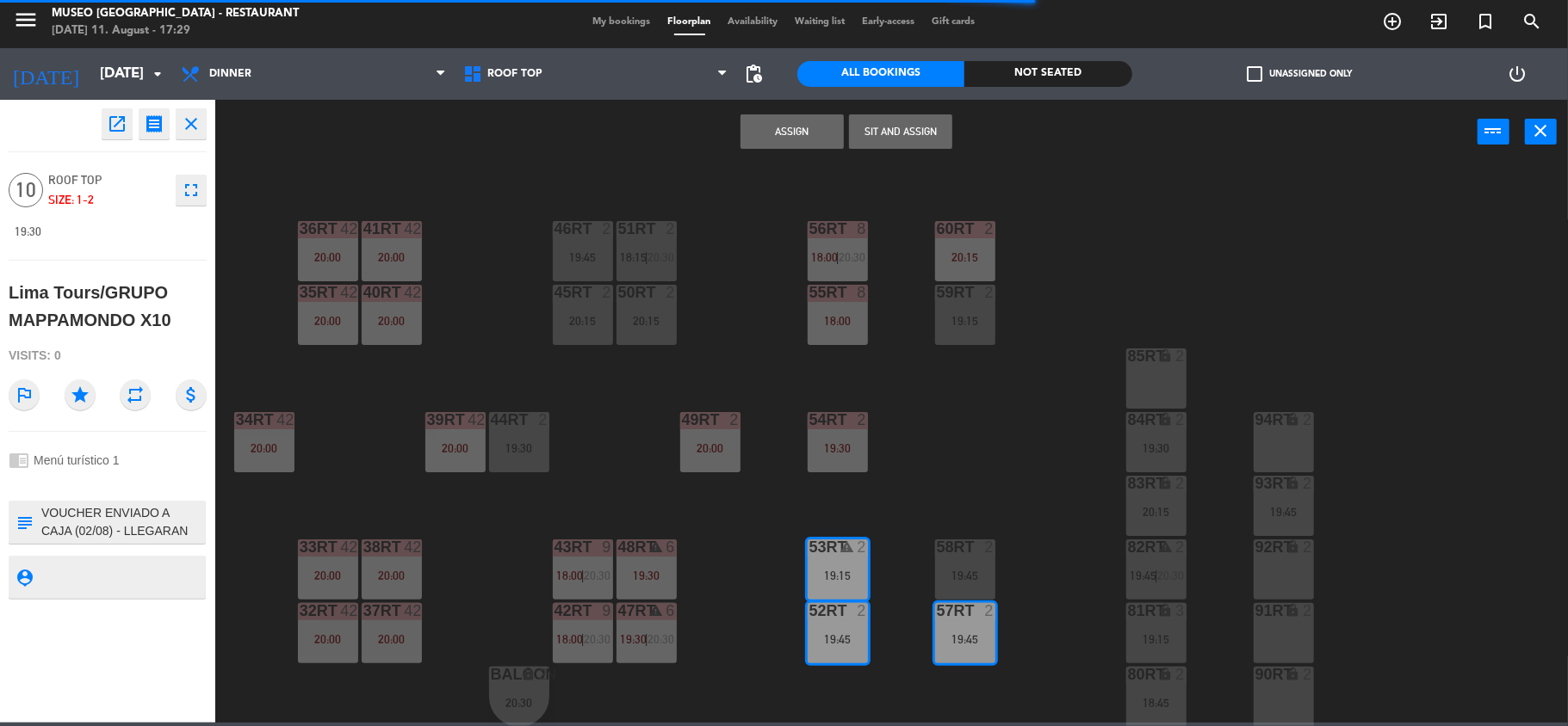
click at [966, 551] on div at bounding box center [965, 548] width 29 height 15
click at [804, 139] on button "Assign" at bounding box center [792, 132] width 103 height 34
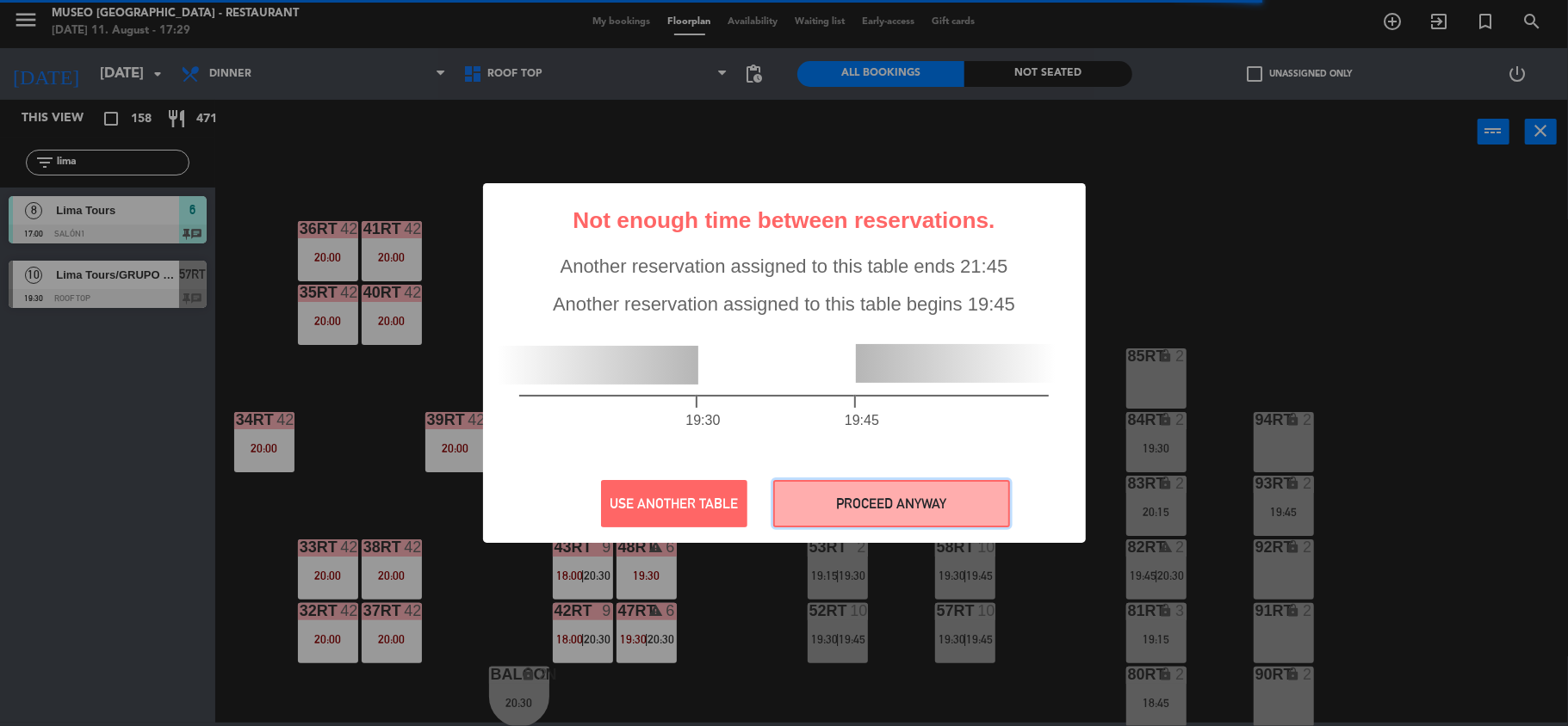
click at [917, 499] on button "PROCEED ANYWAY" at bounding box center [891, 504] width 237 height 48
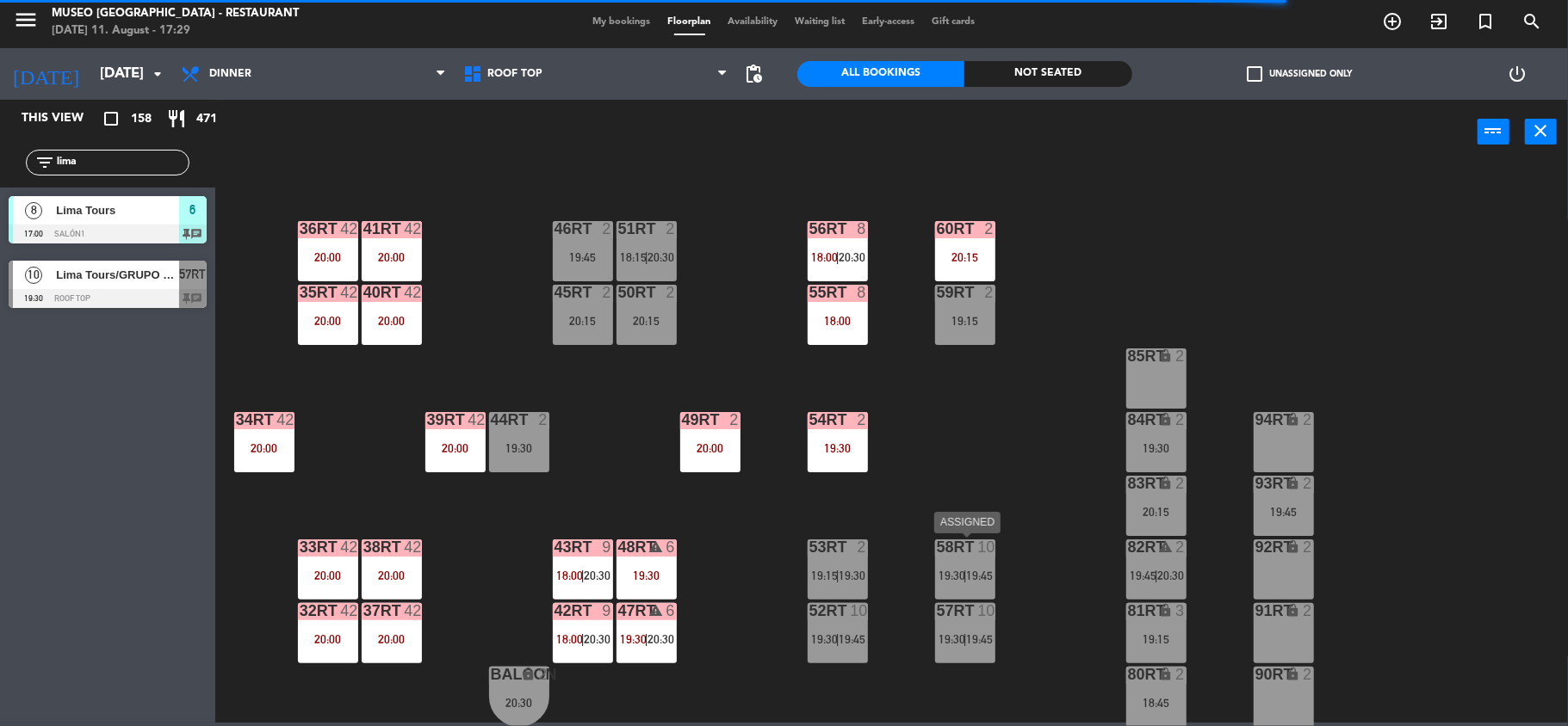
click at [951, 549] on div at bounding box center [965, 548] width 29 height 15
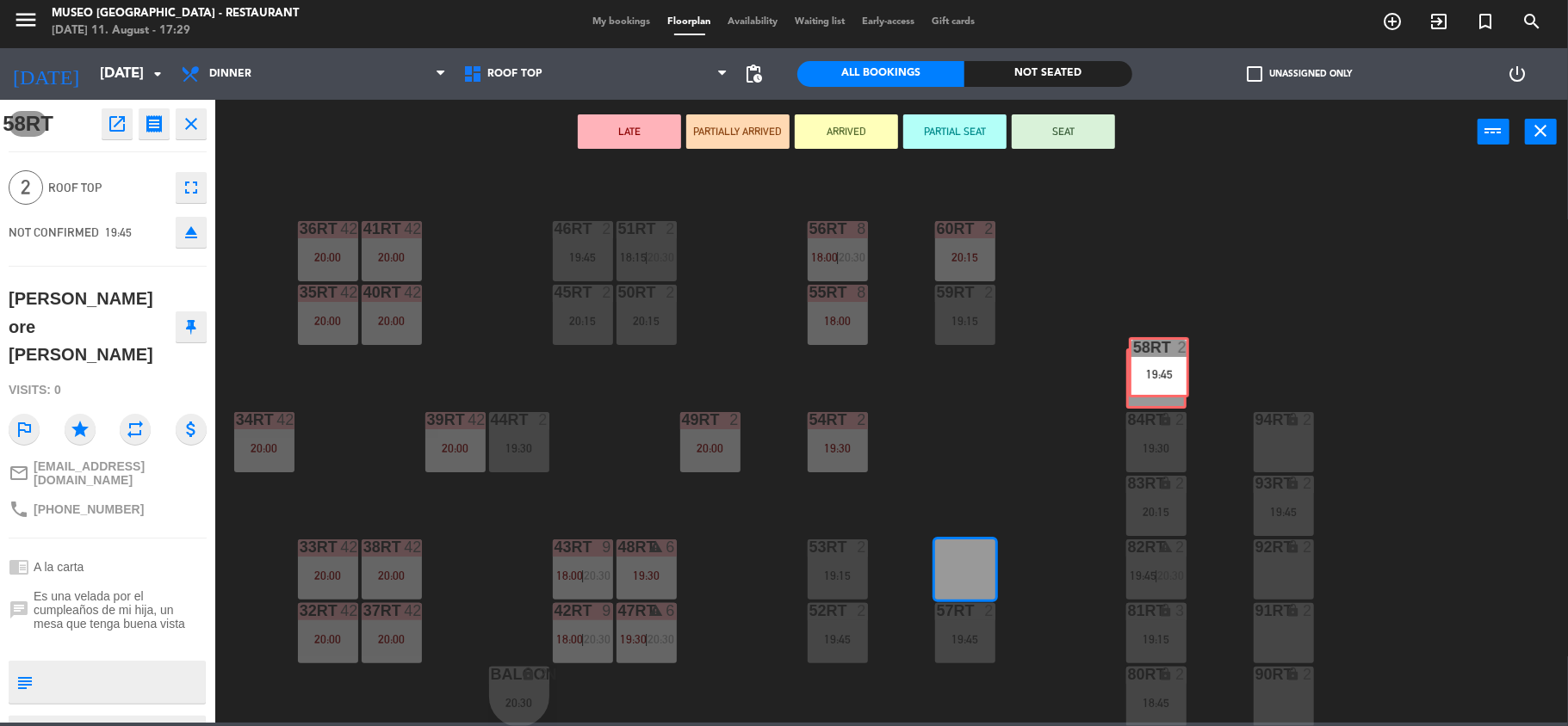
drag, startPoint x: 974, startPoint y: 592, endPoint x: 1168, endPoint y: 392, distance: 278.6
click at [1168, 392] on div "18RT 3 19:15 16RT 2 19:30 28RT 2 19:45 80RR lock 2 27RT 2 19:15 7RT 3 19:00 S1R…" at bounding box center [899, 447] width 1337 height 559
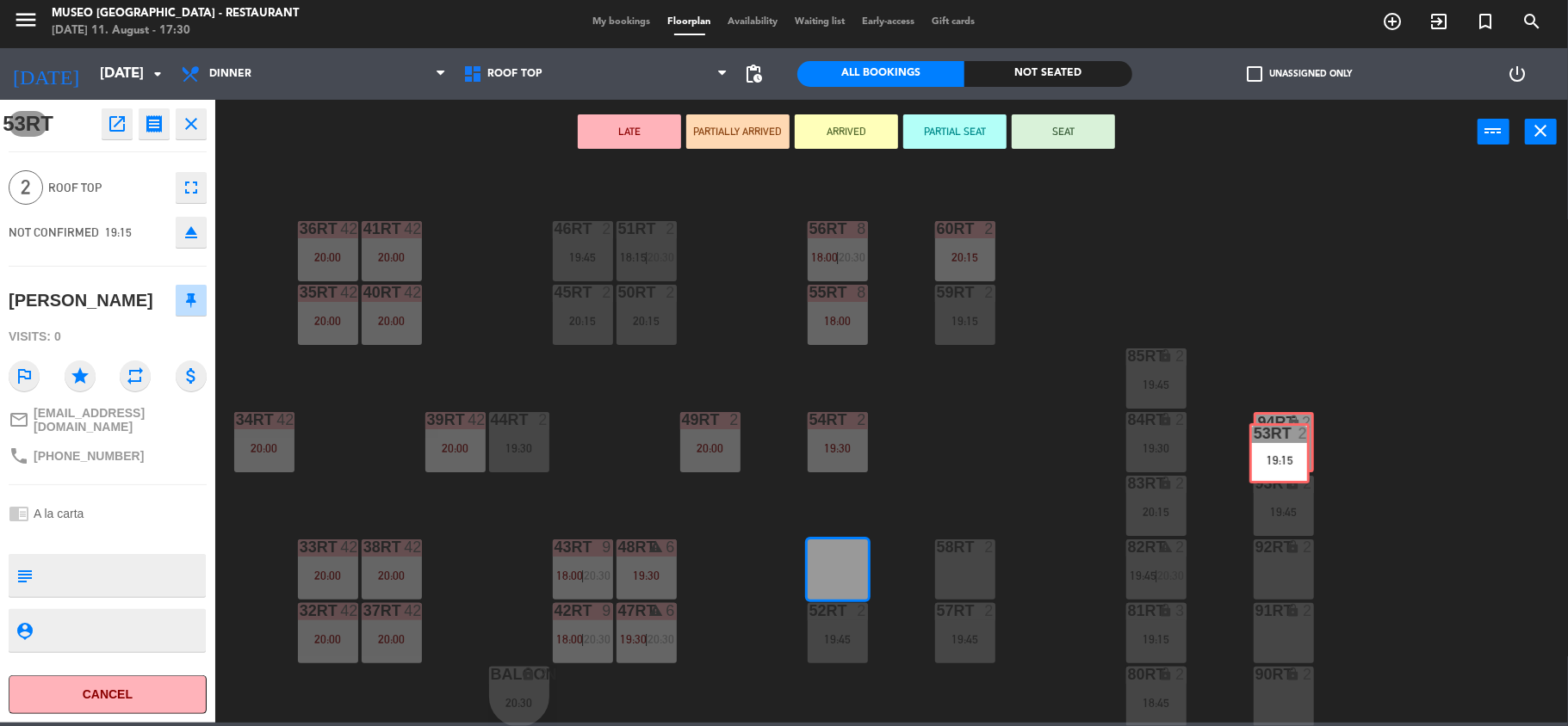
drag, startPoint x: 850, startPoint y: 546, endPoint x: 1292, endPoint y: 430, distance: 457.0
click at [1292, 430] on div "18RT 3 19:15 16RT 2 19:30 28RT 2 19:45 80RR lock 2 27RT 2 19:15 7RT 3 19:00 S1R…" at bounding box center [899, 447] width 1337 height 559
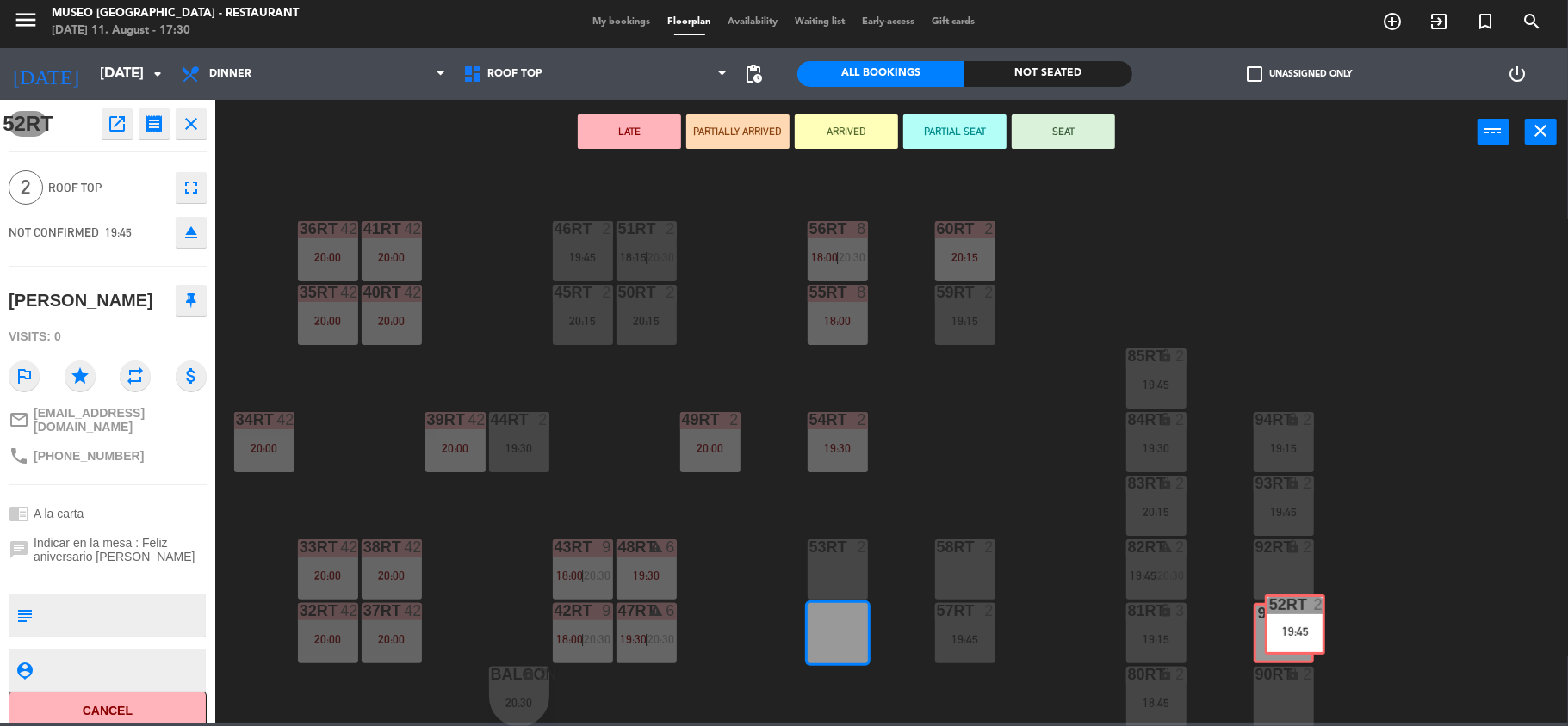
drag, startPoint x: 846, startPoint y: 634, endPoint x: 1303, endPoint y: 627, distance: 457.1
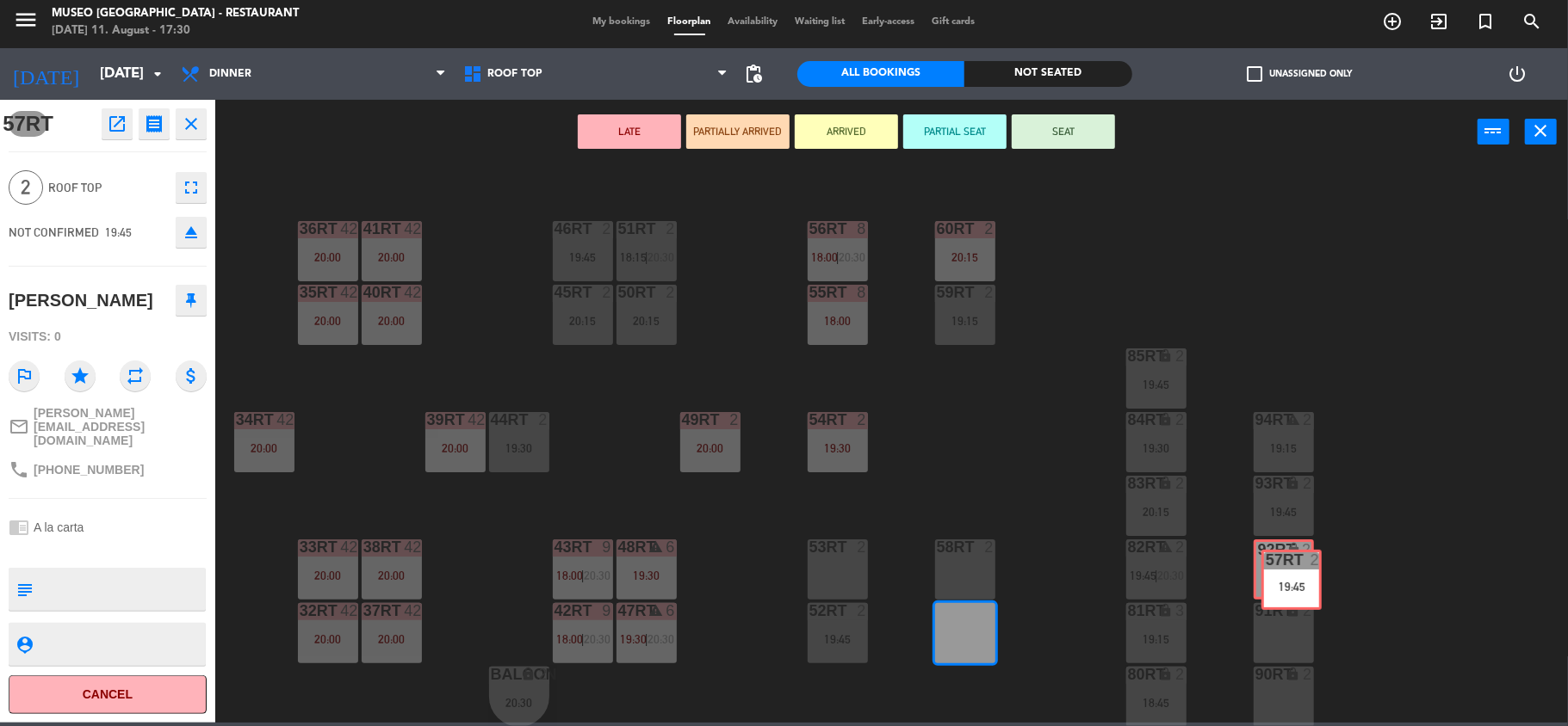
drag, startPoint x: 945, startPoint y: 621, endPoint x: 1271, endPoint y: 569, distance: 330.1
click at [1271, 569] on div "18RT 3 19:15 16RT 2 19:30 28RT 2 19:45 80RR lock 2 27RT 2 19:15 7RT 3 19:00 S1R…" at bounding box center [899, 447] width 1337 height 559
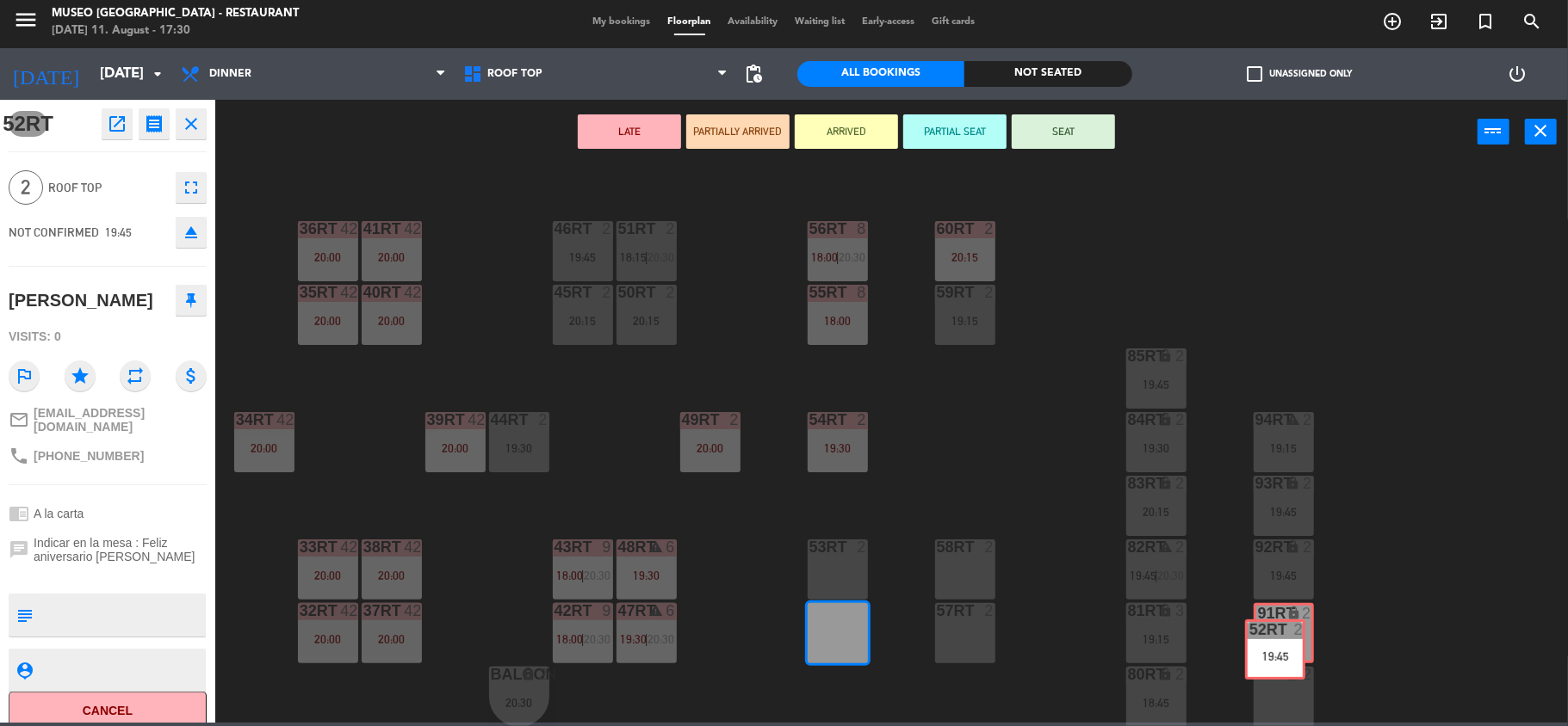
drag, startPoint x: 845, startPoint y: 617, endPoint x: 1282, endPoint y: 634, distance: 437.3
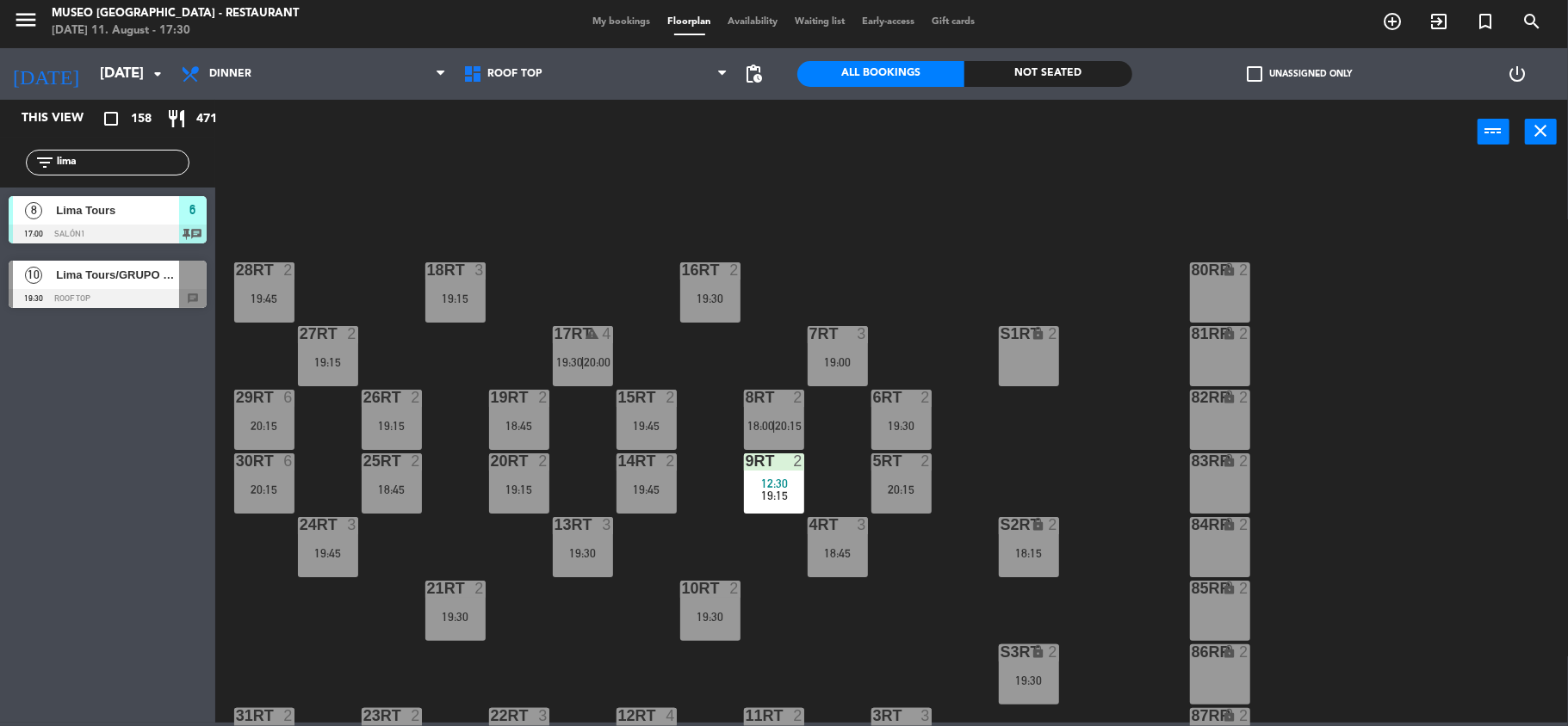
click at [137, 289] on div at bounding box center [108, 299] width 199 height 19
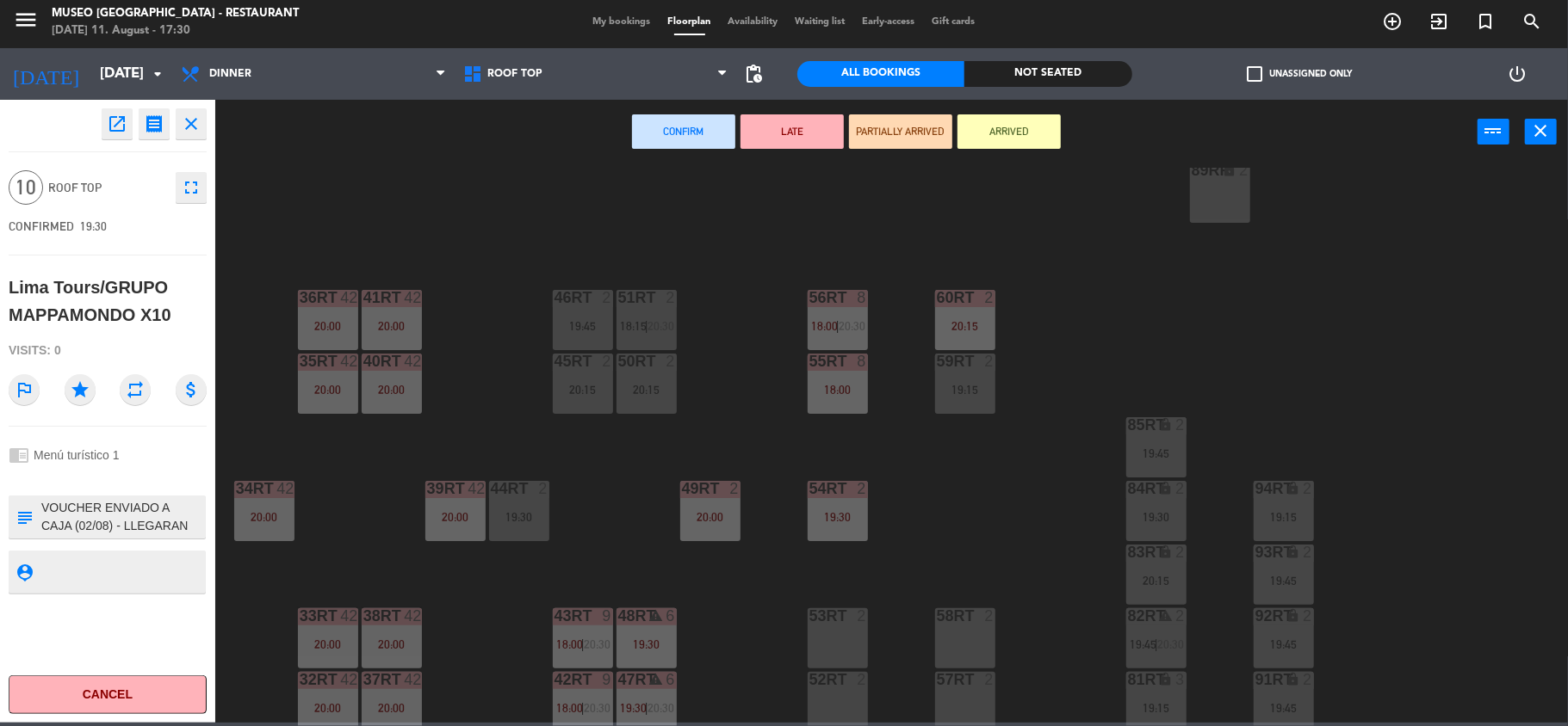
scroll to position [723, 0]
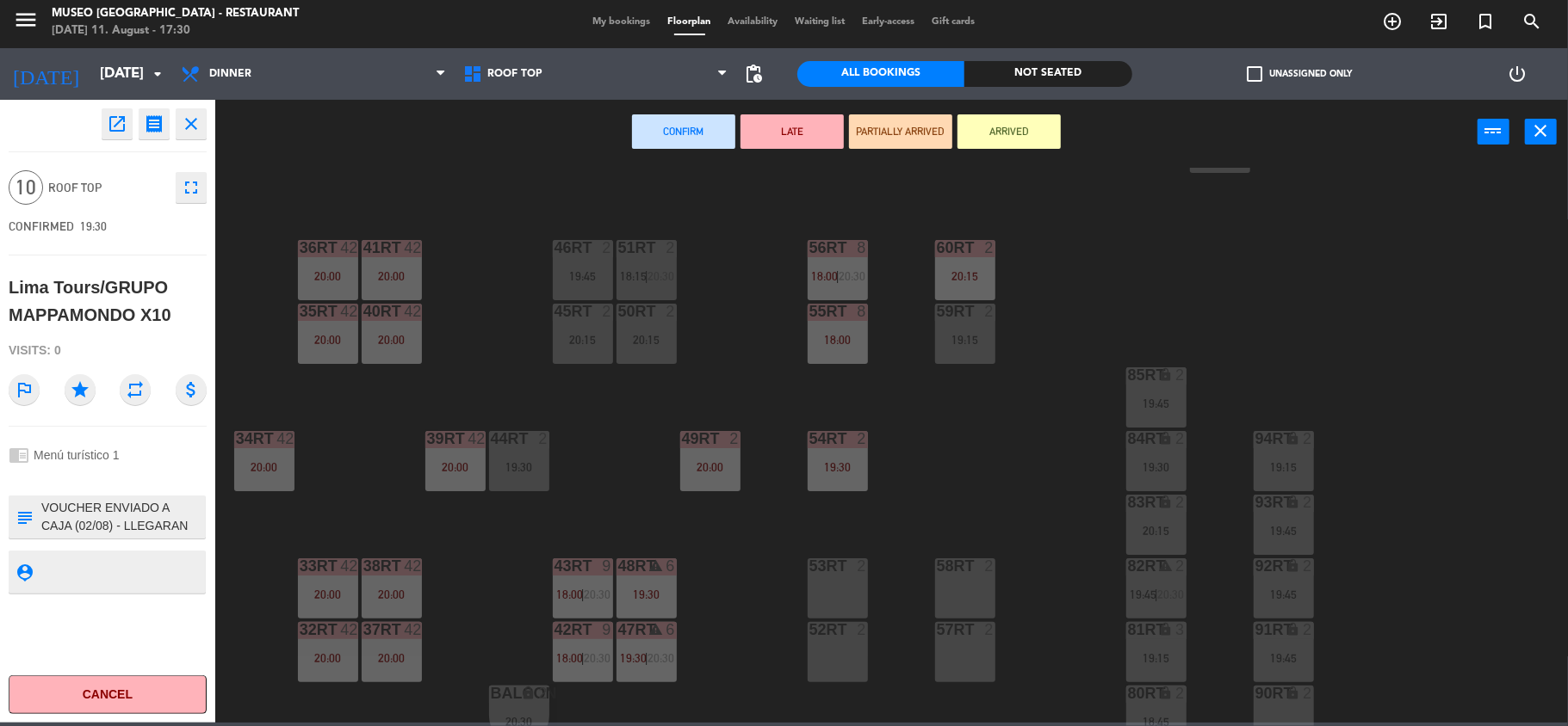
click at [865, 599] on div "53RT 2" at bounding box center [837, 589] width 60 height 60
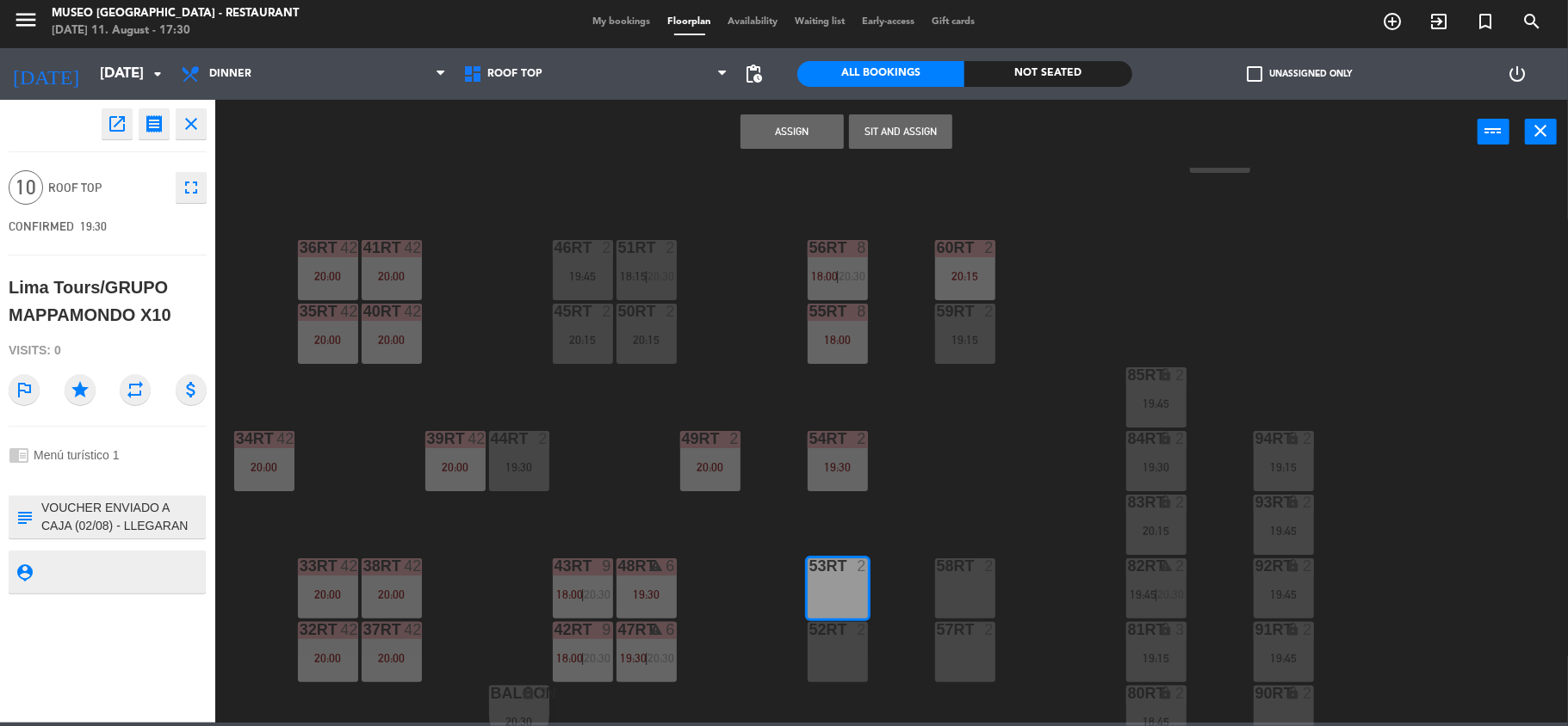
click at [944, 591] on div "58RT 2" at bounding box center [965, 589] width 60 height 60
click at [973, 644] on div "57RT 2" at bounding box center [965, 652] width 60 height 60
click at [850, 640] on div "52RT 2" at bounding box center [837, 652] width 60 height 60
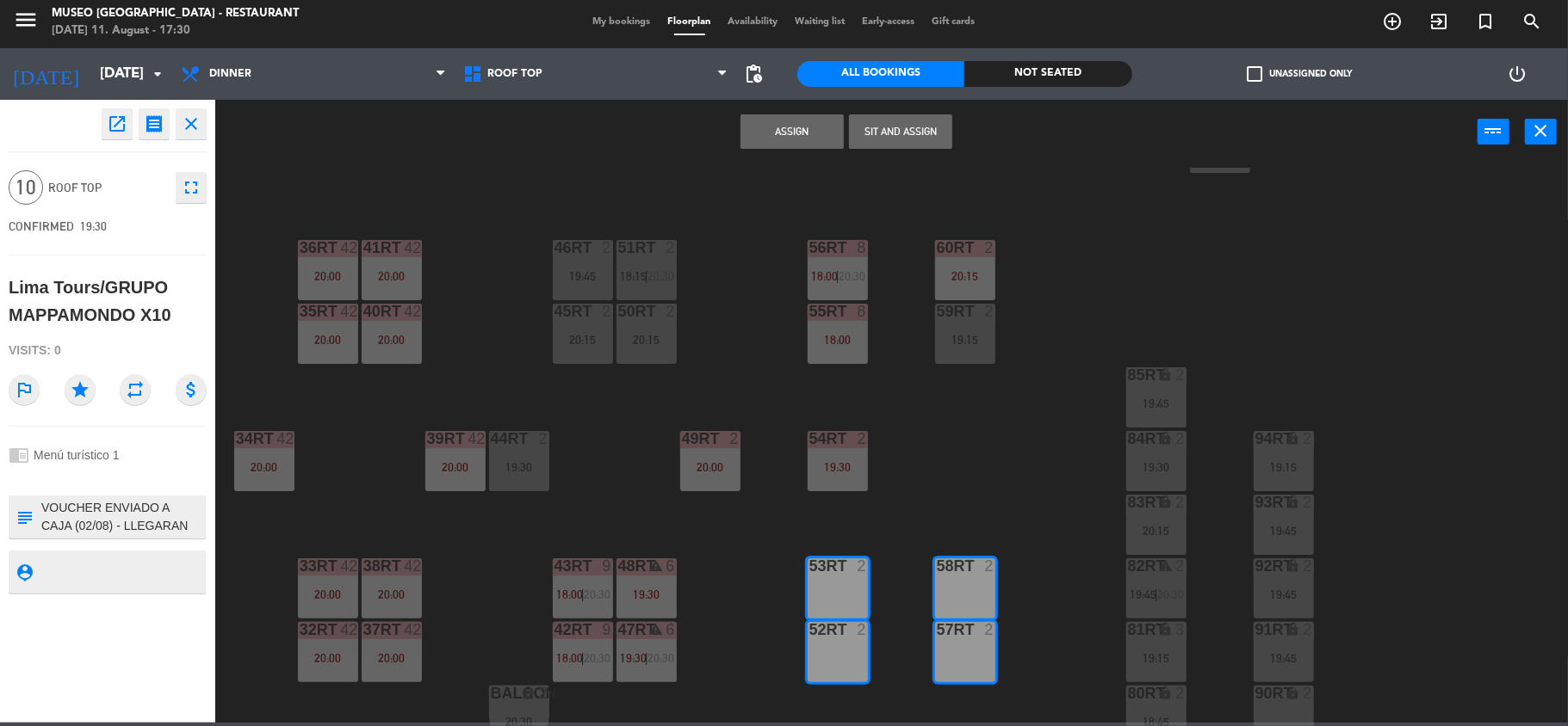
click at [780, 128] on button "Assign" at bounding box center [792, 132] width 103 height 34
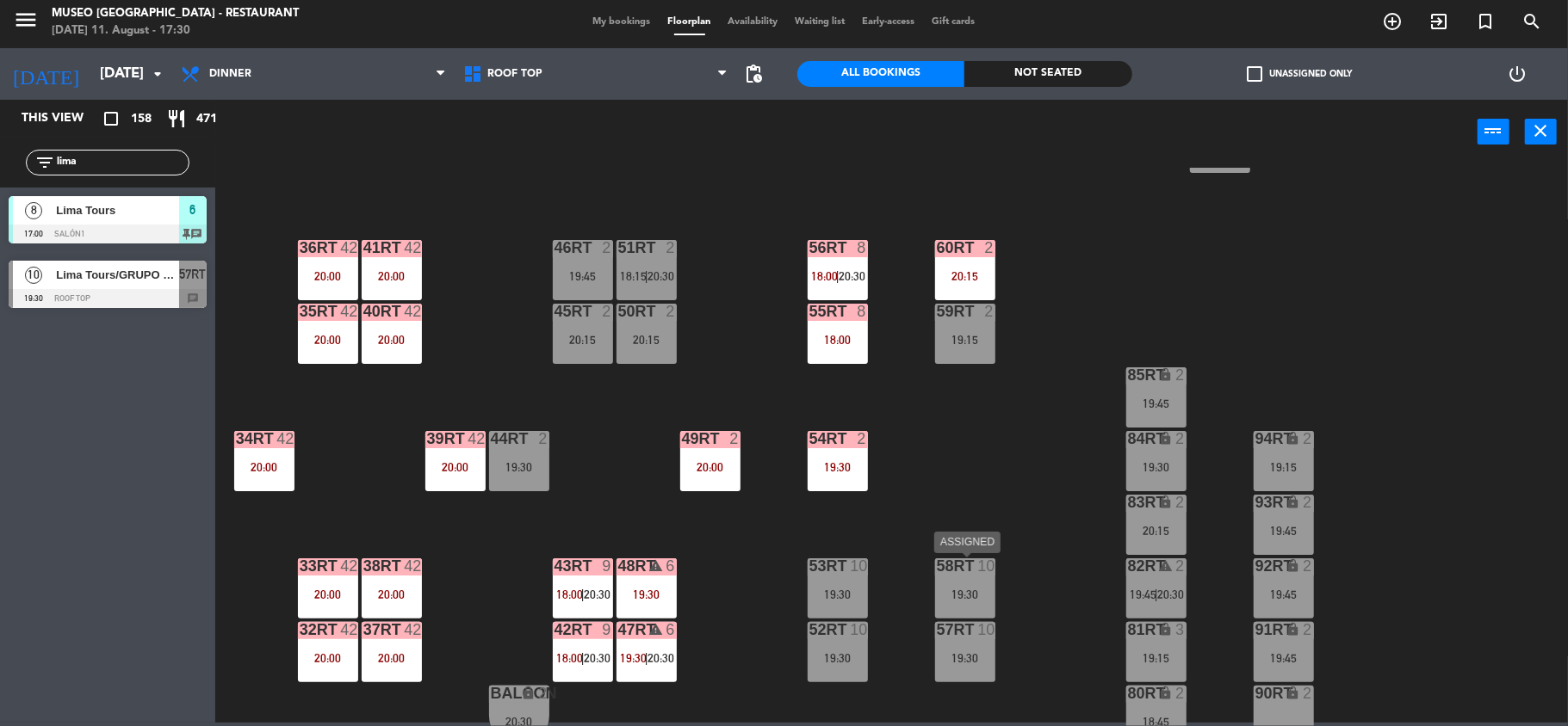
click at [965, 593] on div "19:30" at bounding box center [965, 594] width 60 height 12
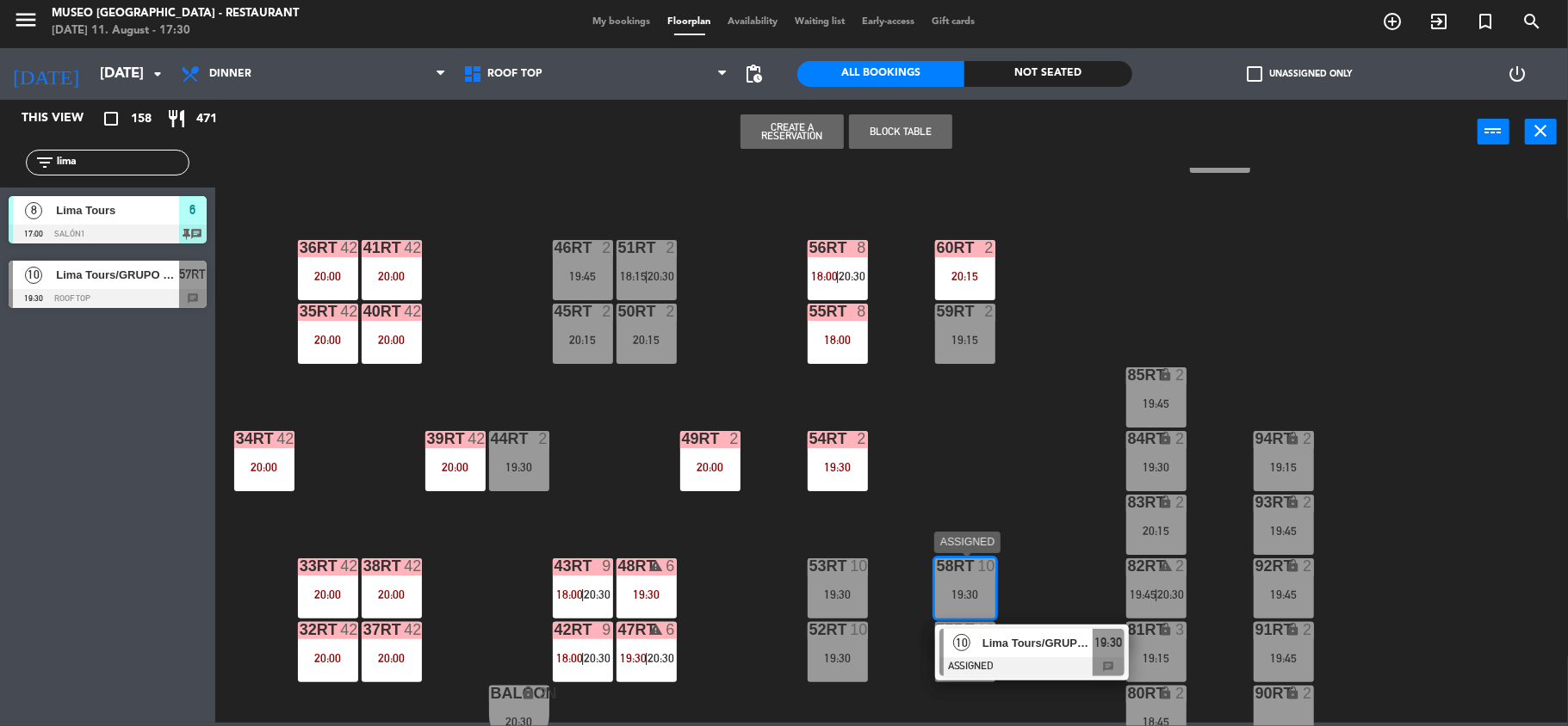
click at [1002, 648] on span "Lima Tours/GRUPO MAPPAMONDO X10" at bounding box center [1036, 643] width 110 height 18
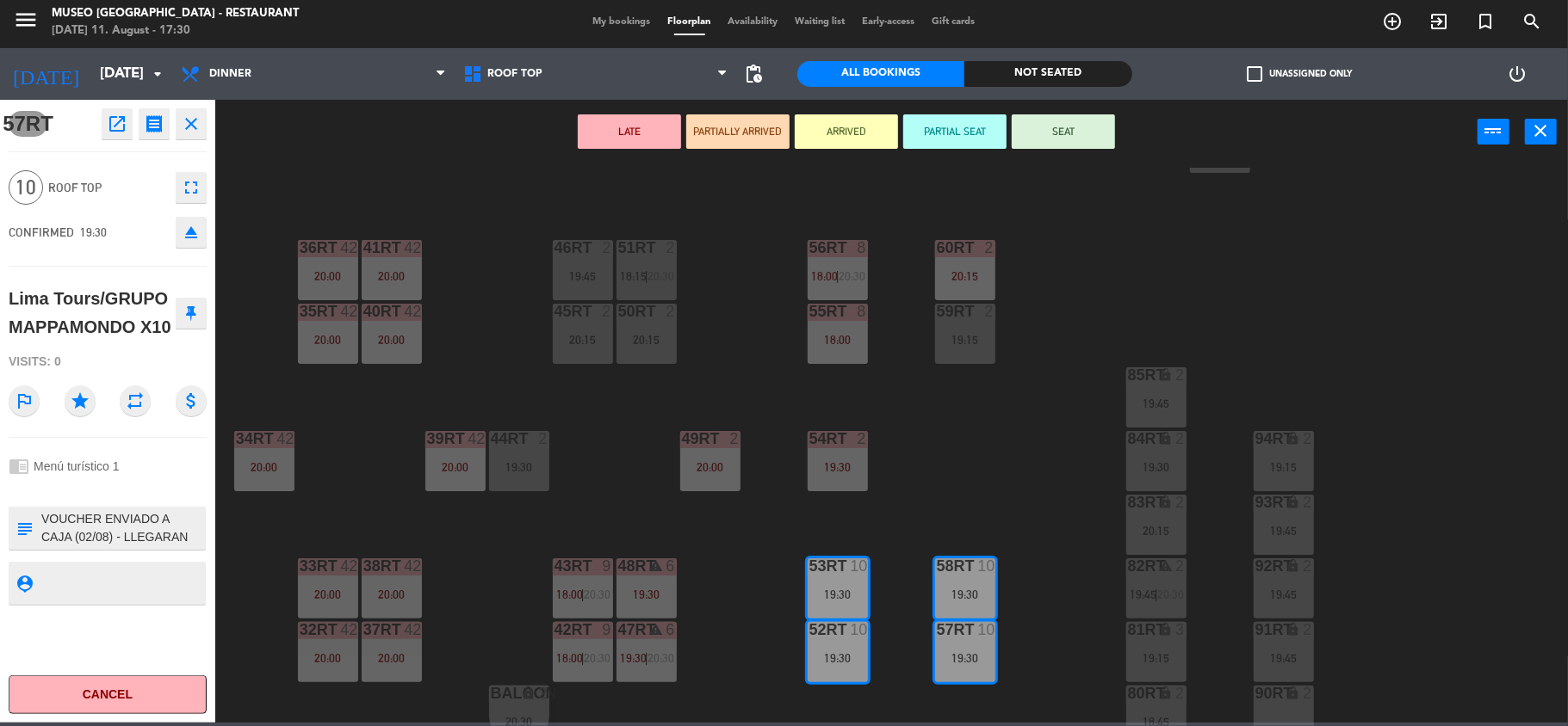
click at [652, 136] on button "LATE" at bounding box center [629, 132] width 103 height 34
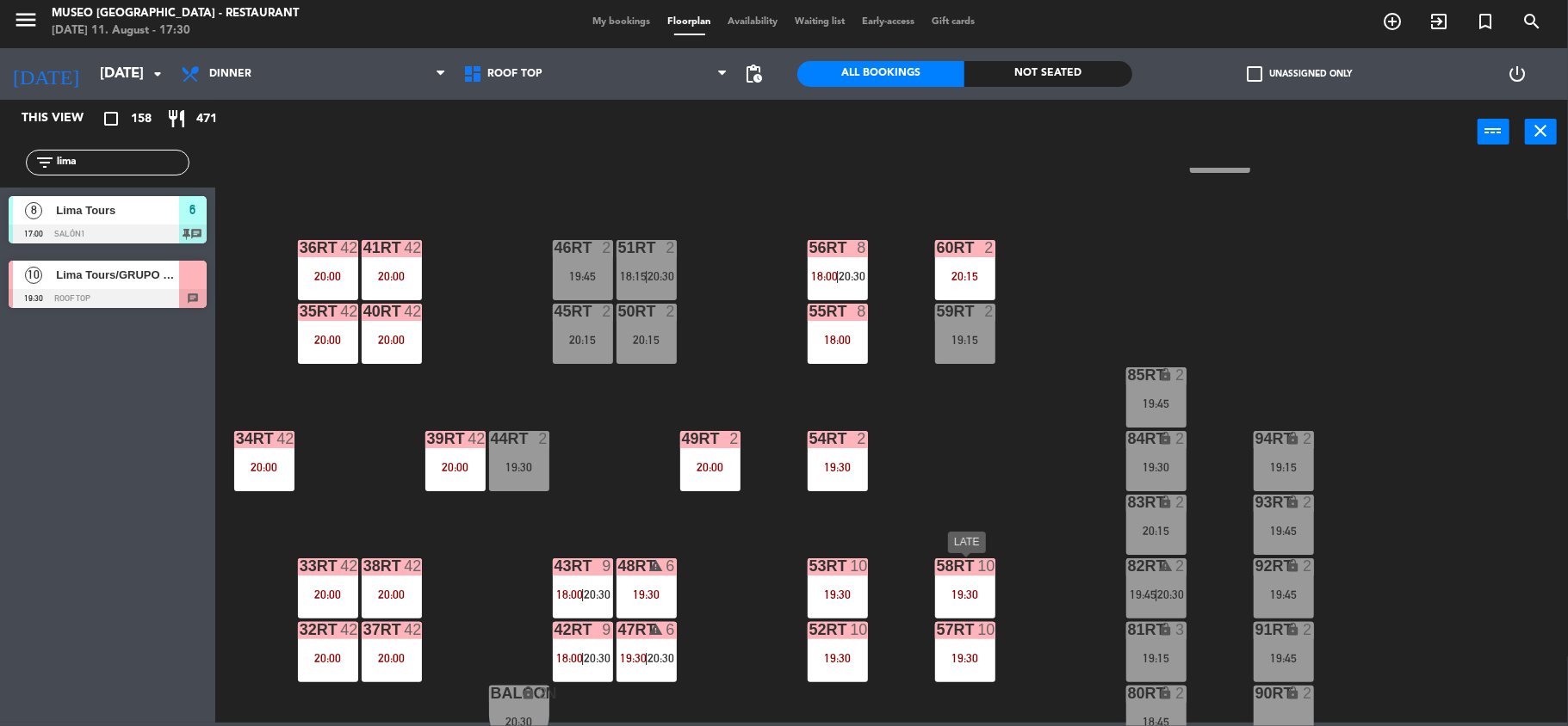
click at [983, 569] on div "10" at bounding box center [986, 567] width 17 height 15
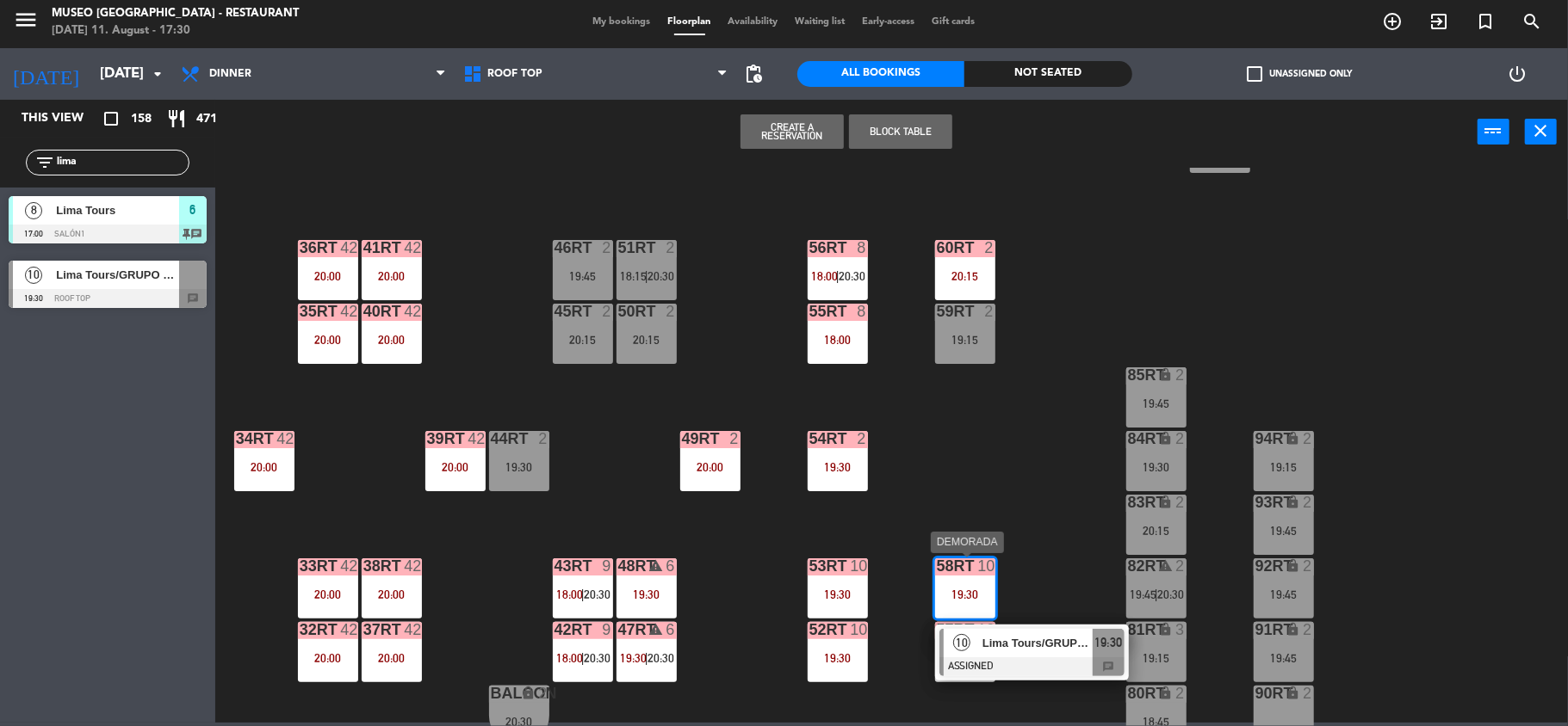
click at [1020, 640] on span "Lima Tours/GRUPO MAPPAMONDO X10" at bounding box center [1036, 643] width 110 height 18
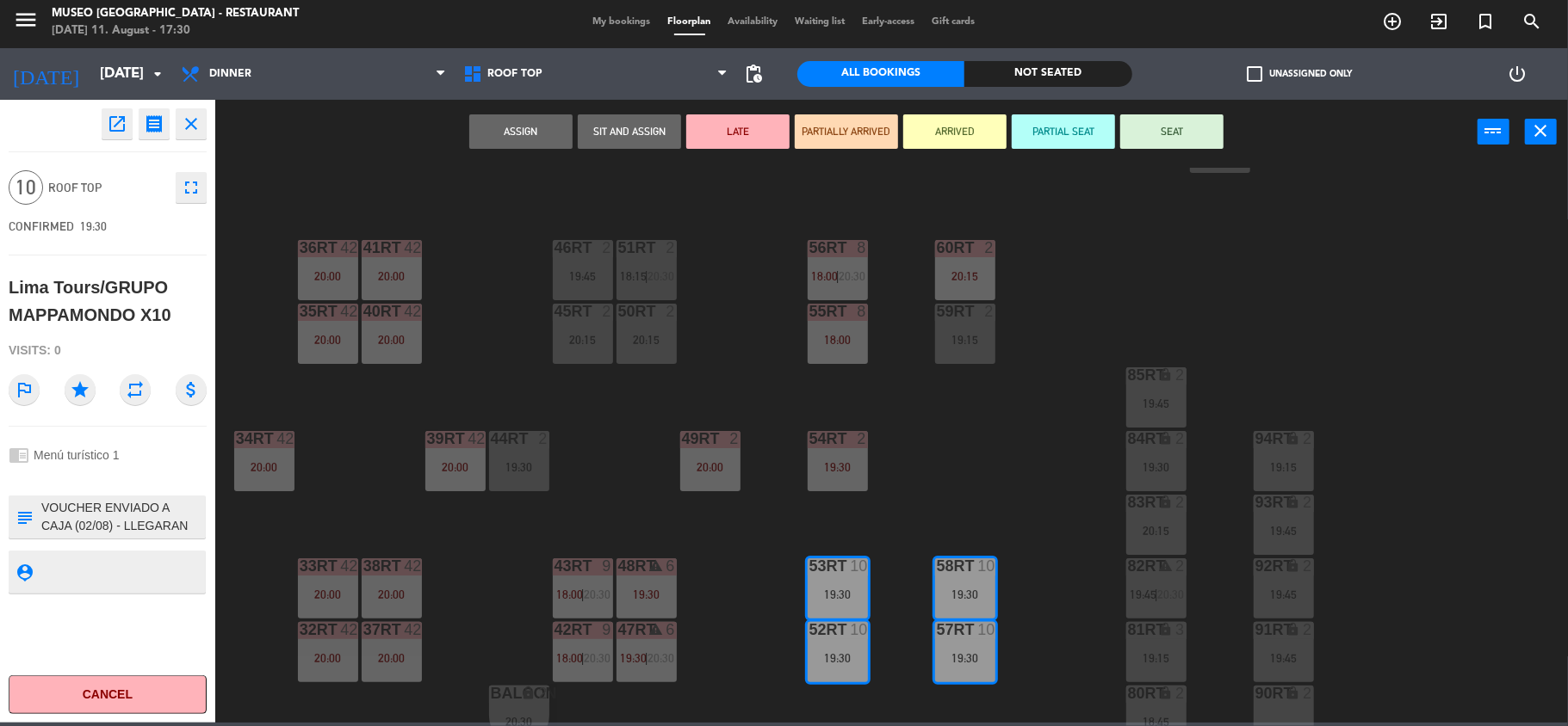
click at [182, 515] on textarea at bounding box center [122, 517] width 164 height 36
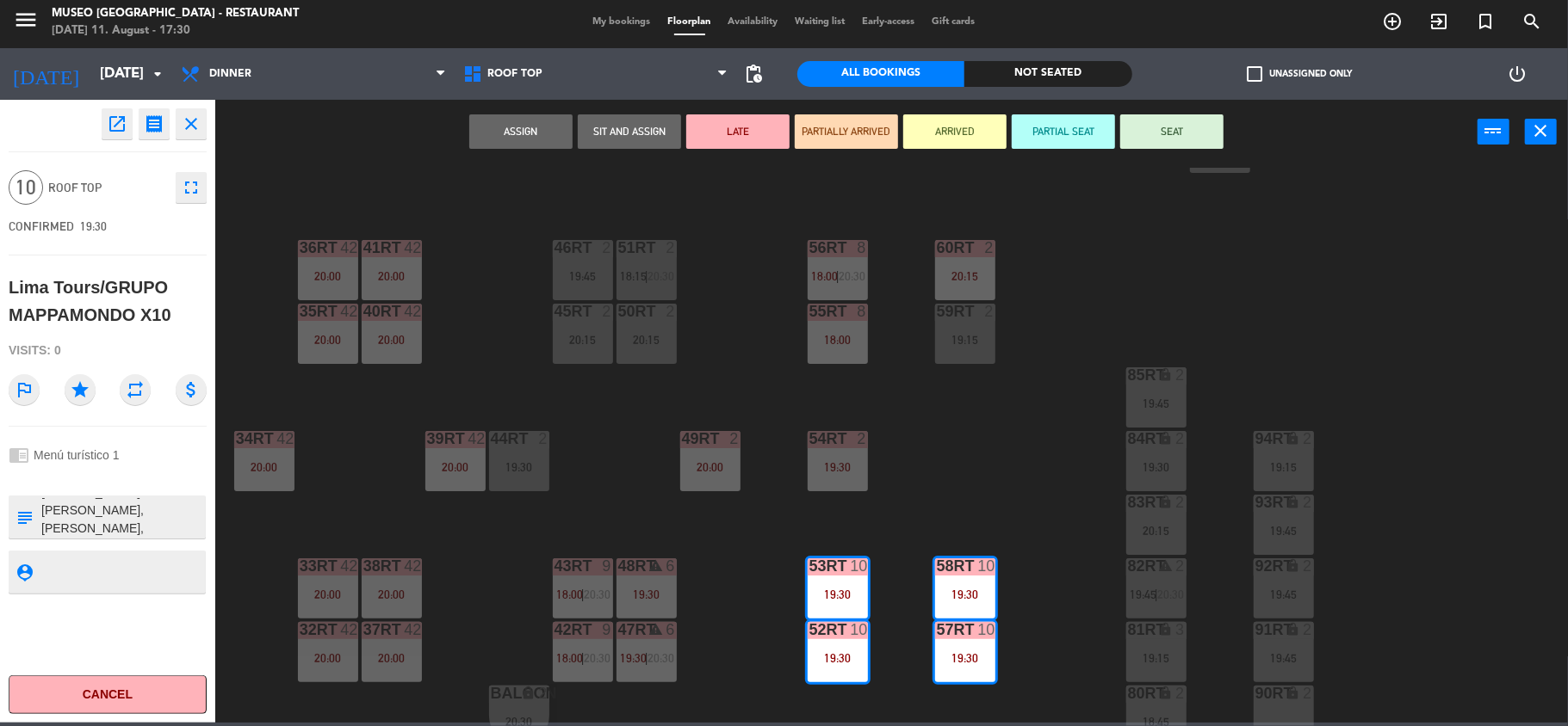
scroll to position [394, 0]
click at [983, 448] on div "18RT 3 19:15 16RT 2 19:30 28RT 2 19:45 80RR lock 2 27RT 2 19:15 7RT 3 19:00 S1R…" at bounding box center [899, 447] width 1337 height 559
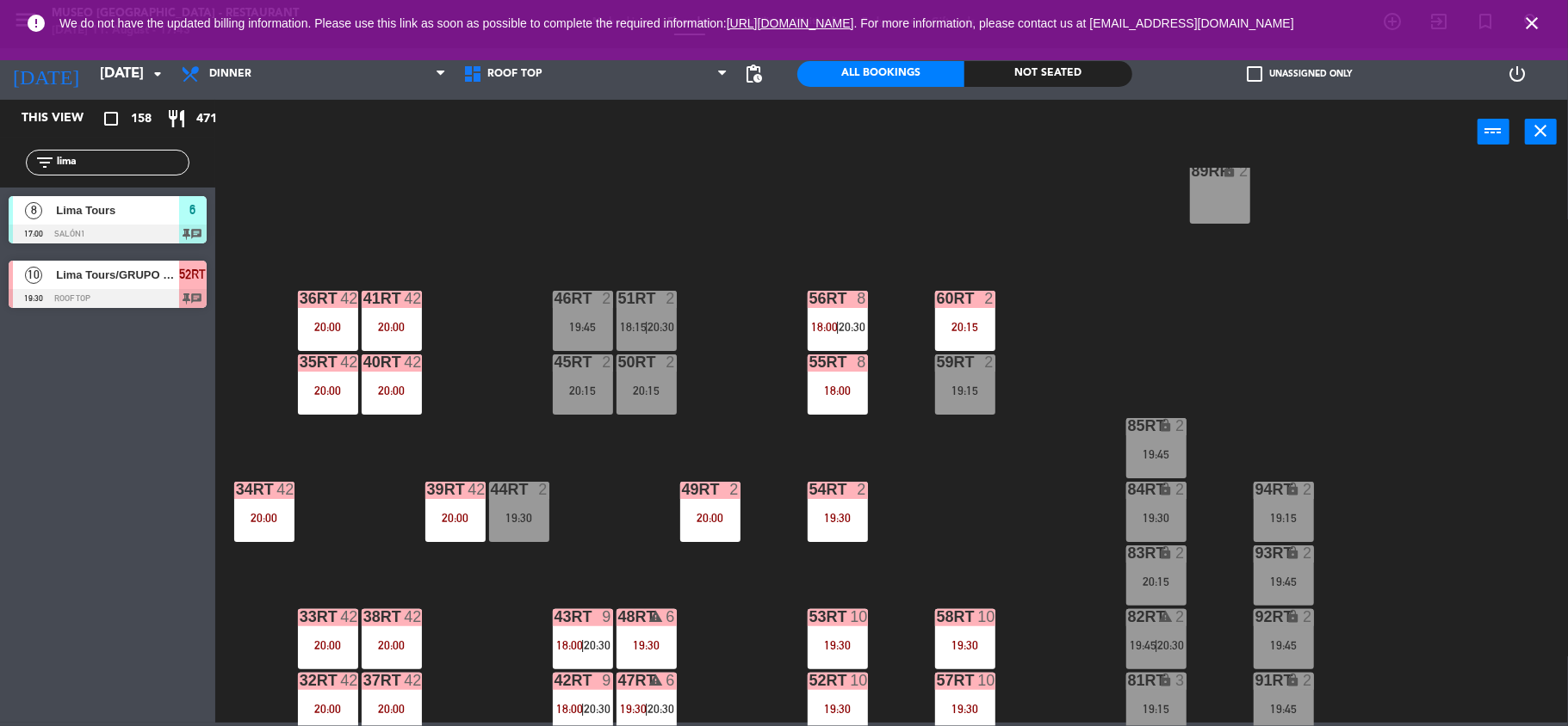
scroll to position [742, 0]
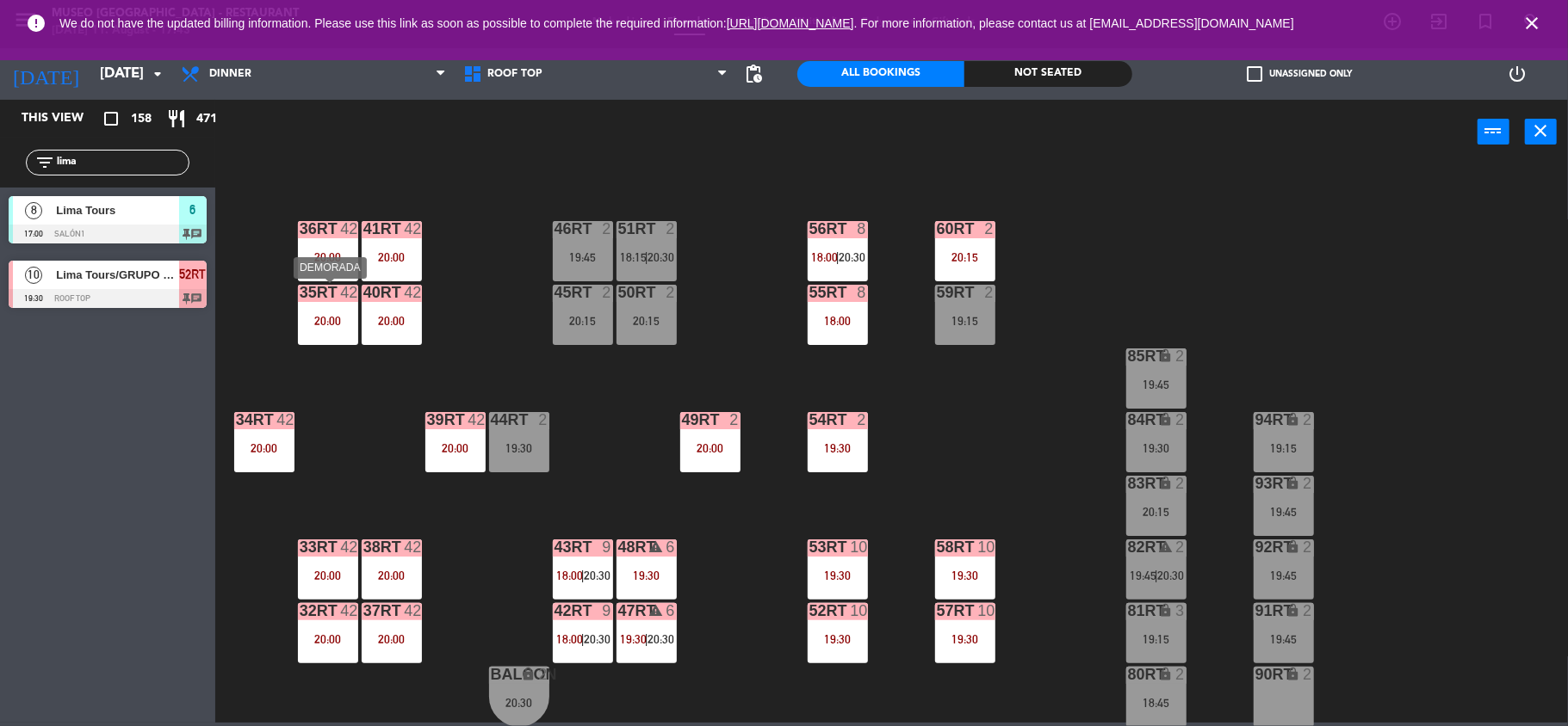
click at [366, 329] on div "40RT 42 20:00" at bounding box center [391, 315] width 60 height 60
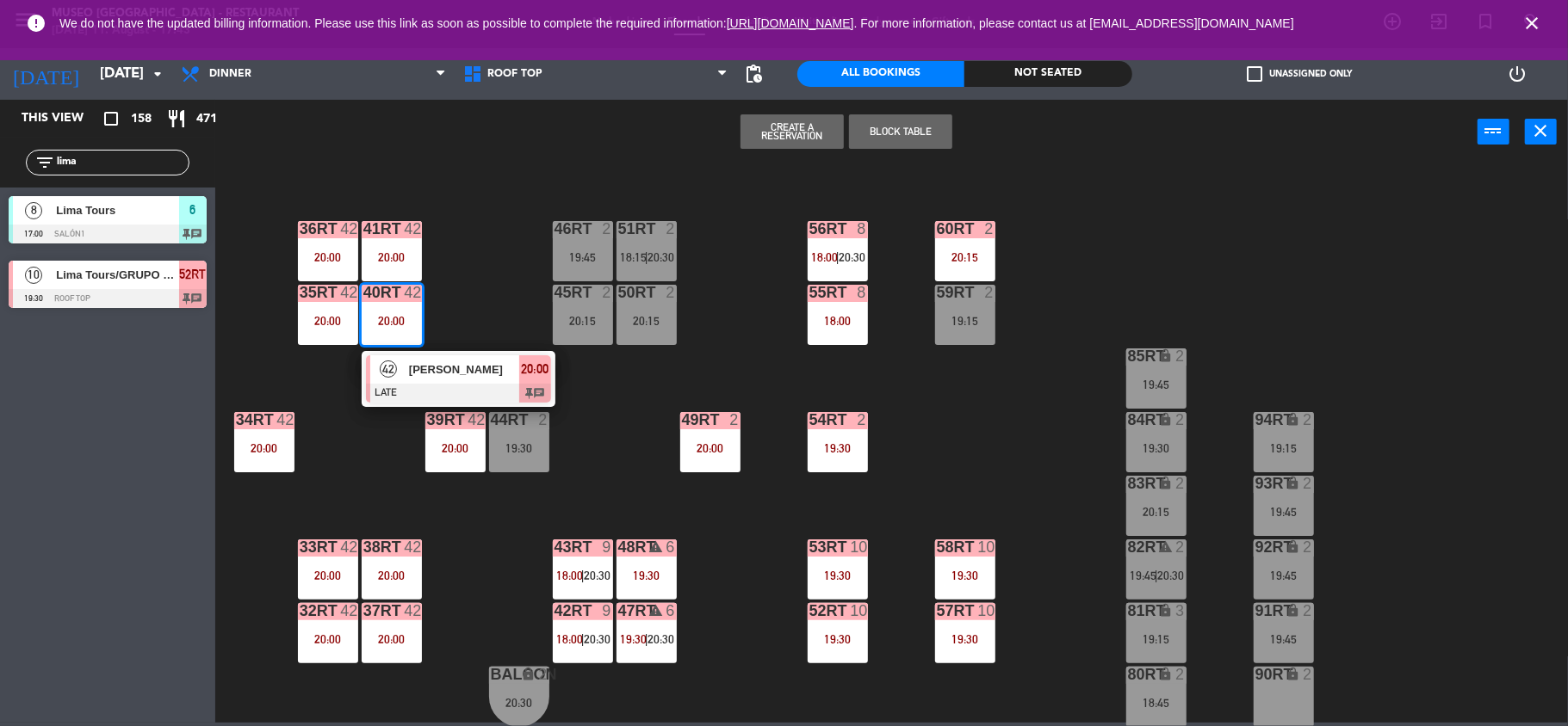
click at [377, 374] on div "42" at bounding box center [388, 370] width 37 height 29
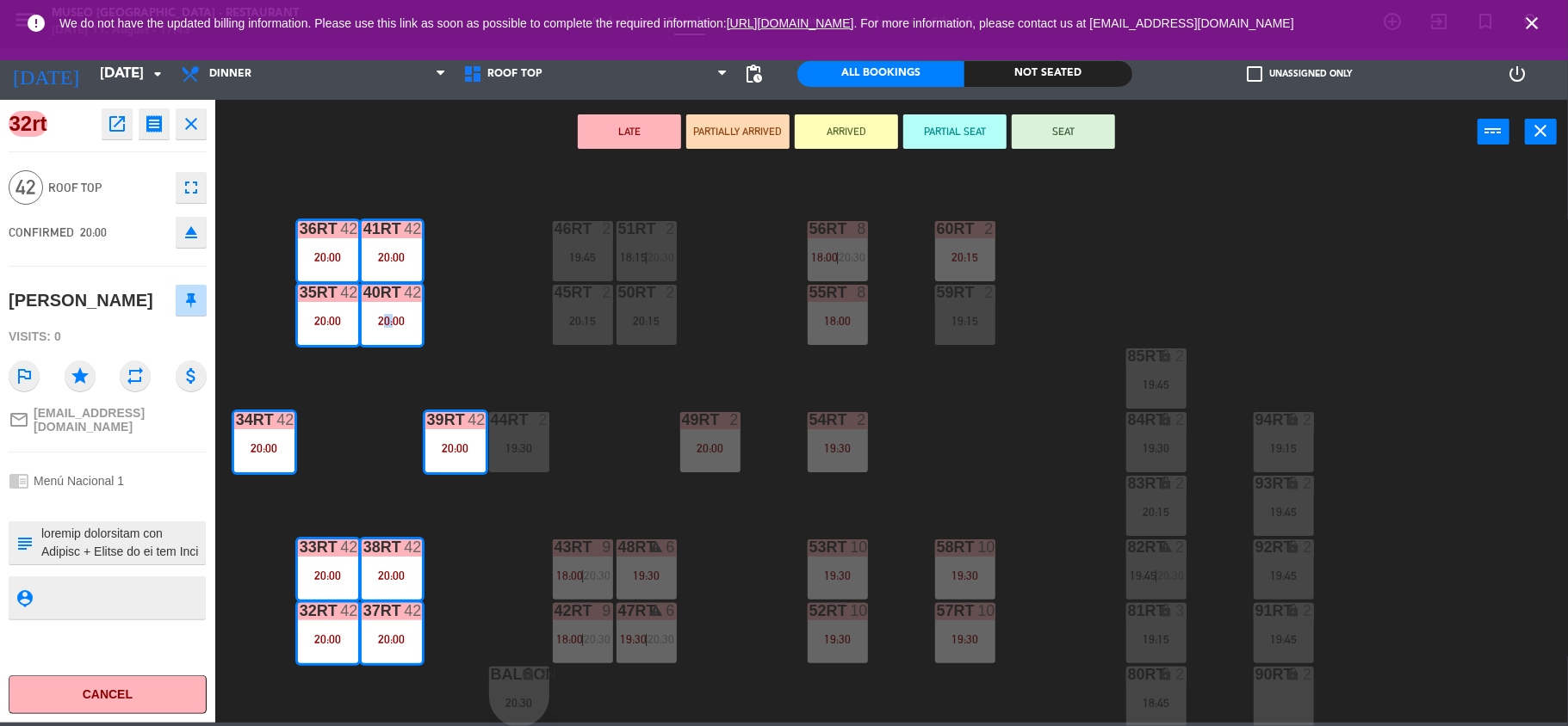
click at [377, 374] on div "18RT 3 19:15 16RT 2 19:30 28RT 2 19:45 80RR lock 2 27RT 2 19:15 7RT 3 19:00 S1R…" at bounding box center [899, 447] width 1337 height 559
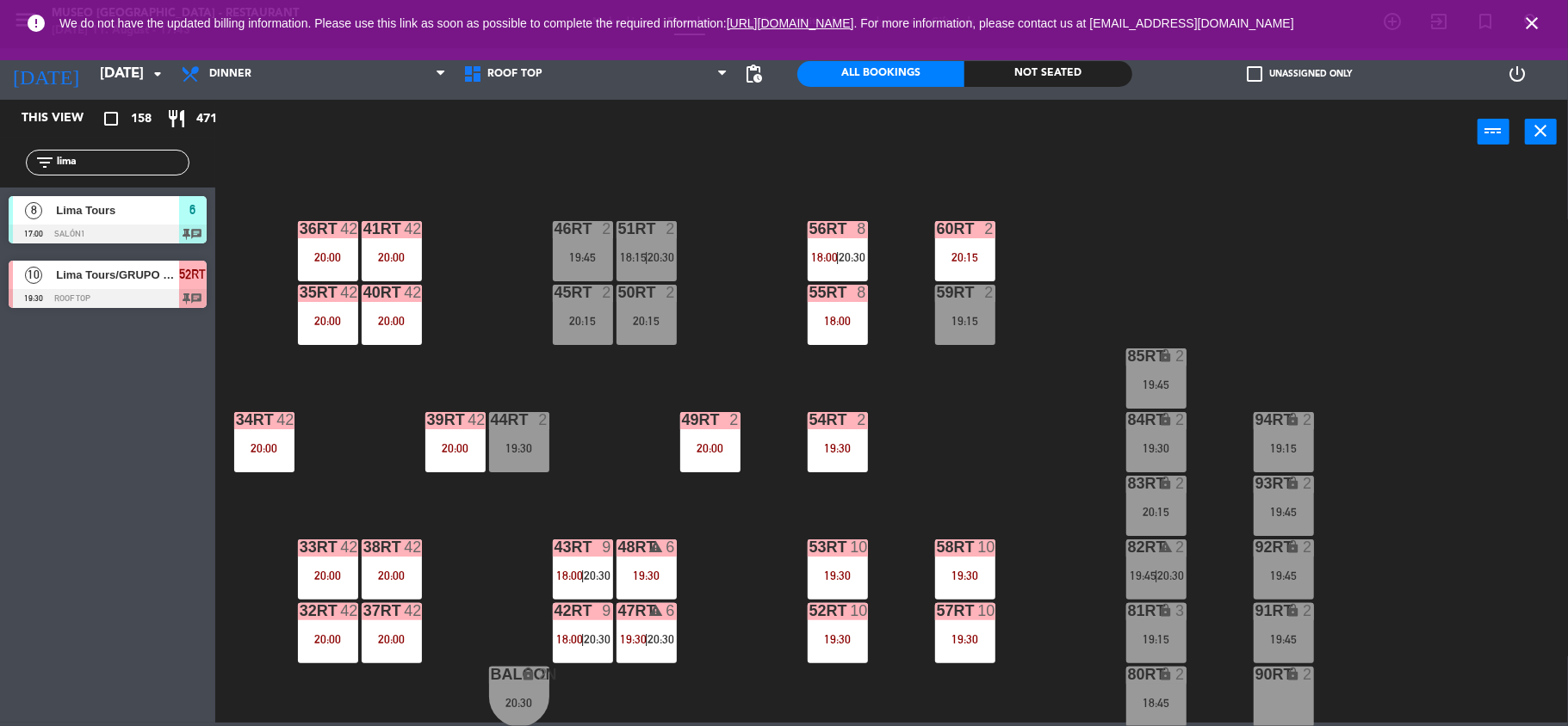
click at [408, 327] on div "40RT 42 20:00" at bounding box center [391, 315] width 60 height 60
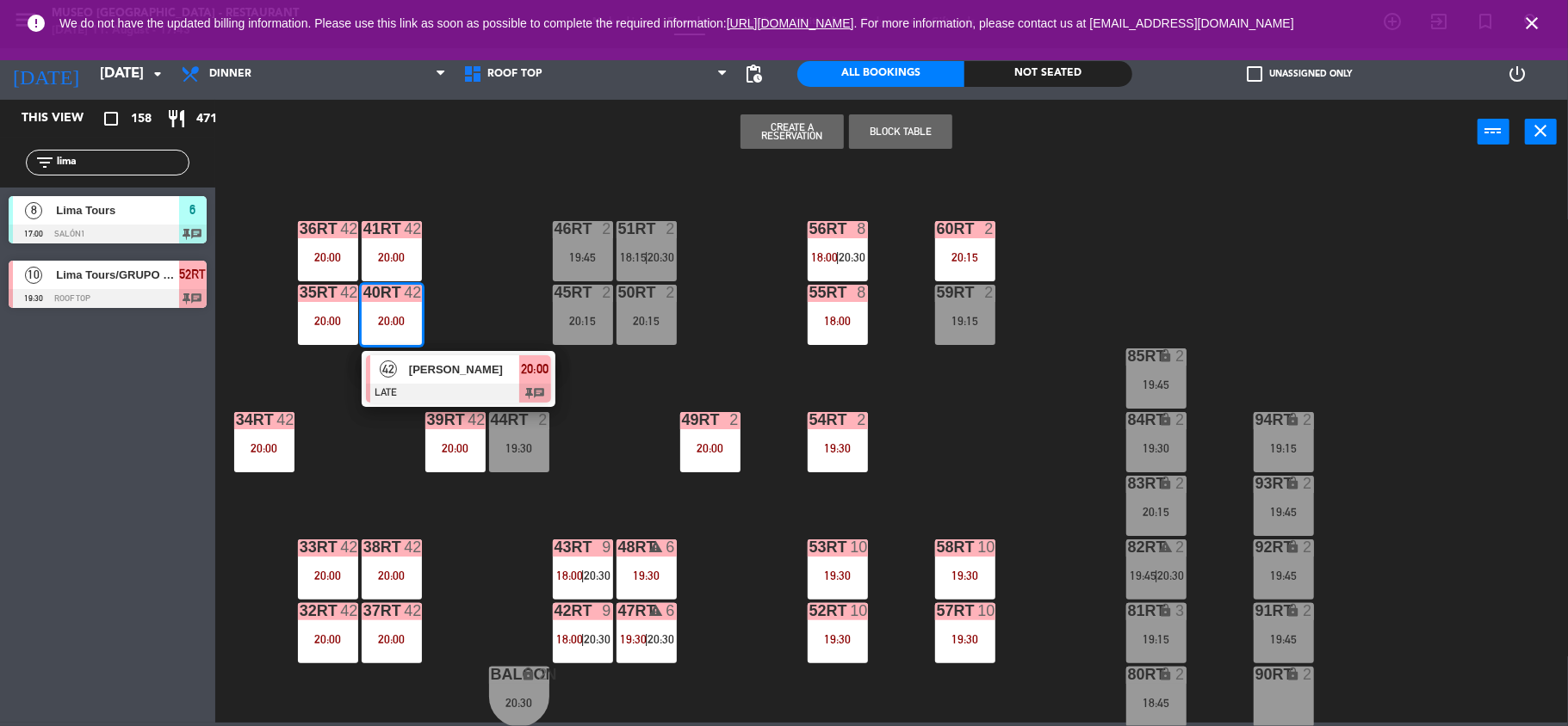
click at [422, 368] on span "[PERSON_NAME]" at bounding box center [464, 369] width 110 height 18
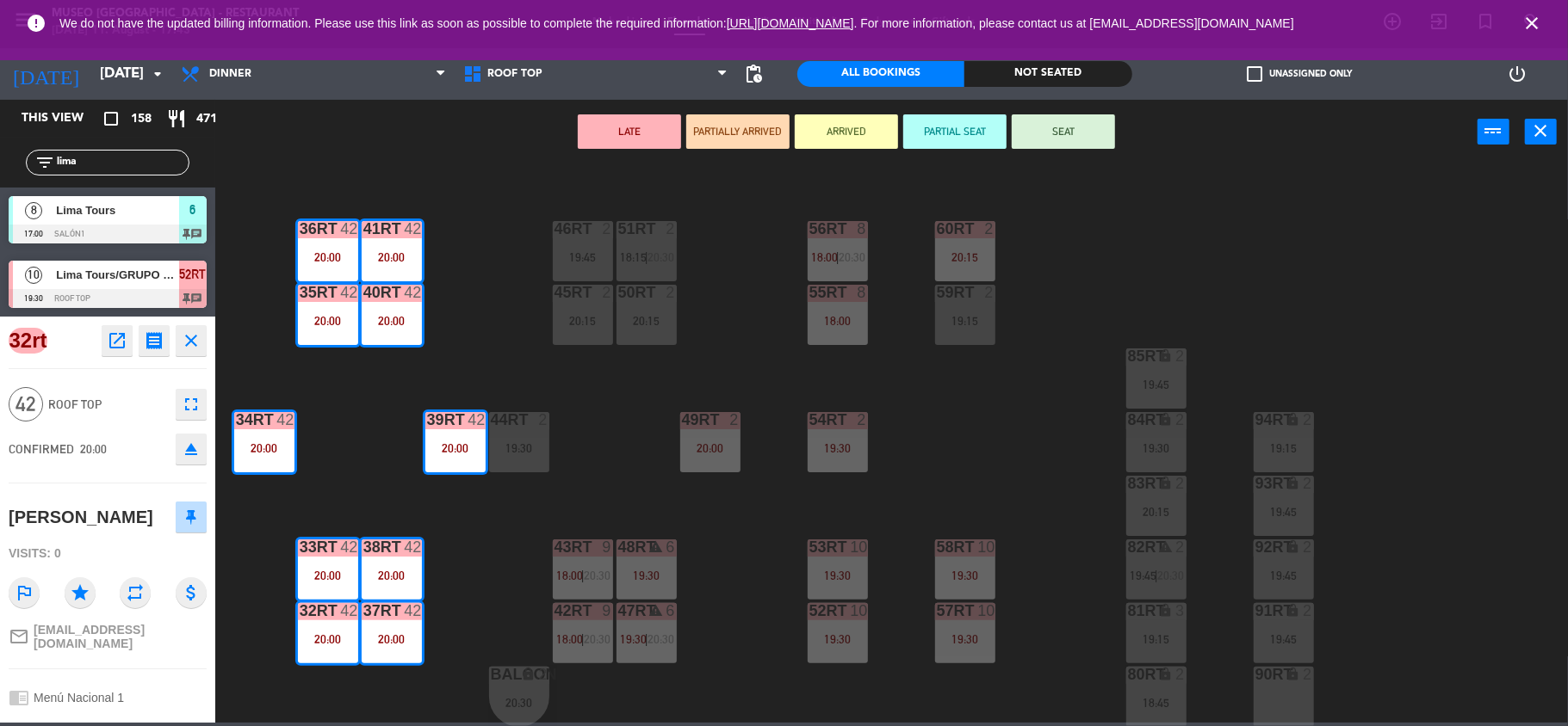
click at [422, 368] on div "18RT 3 19:15 16RT 2 19:30 28RT 2 19:45 80RR lock 2 27RT 2 19:15 7RT 3 19:00 S1R…" at bounding box center [899, 447] width 1337 height 559
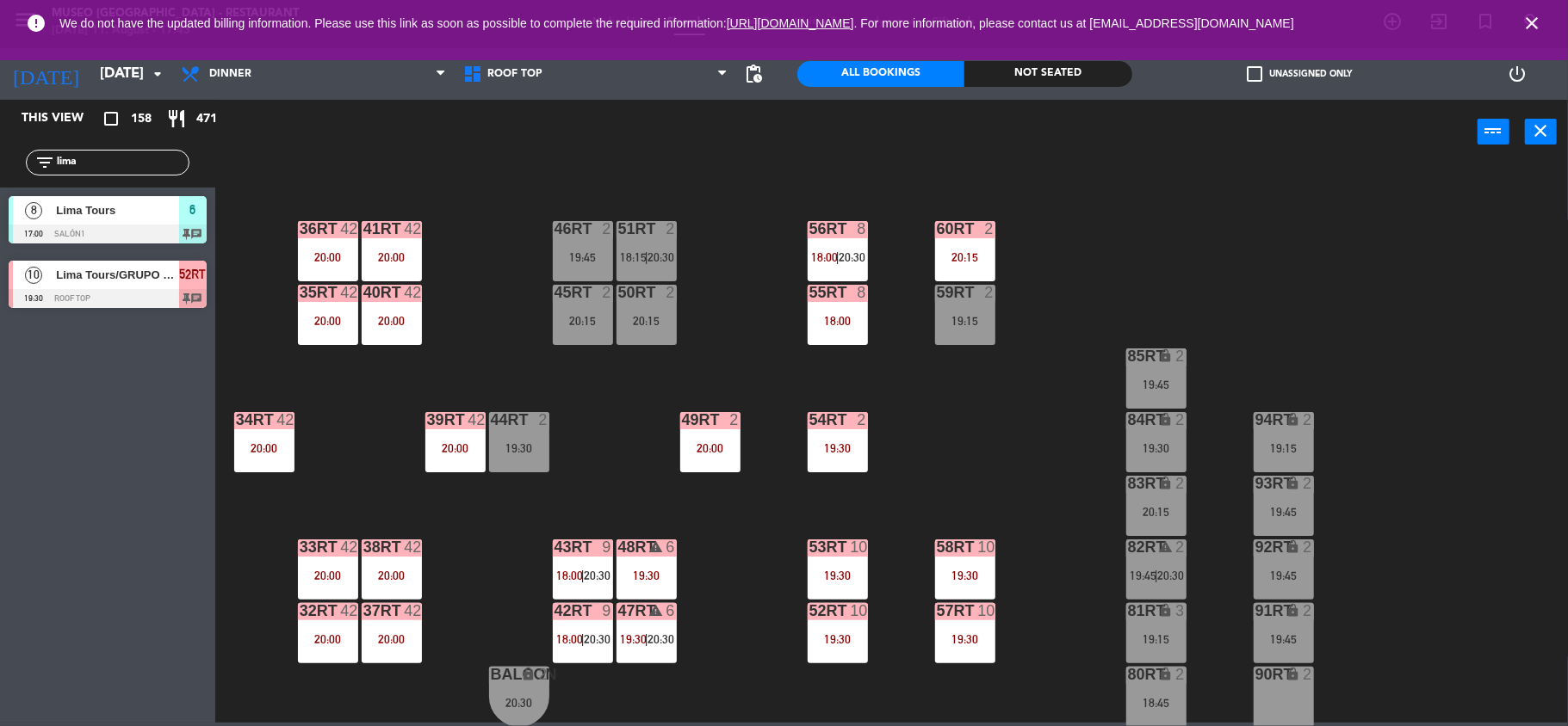
click at [462, 455] on div "39rt 42 20:00" at bounding box center [455, 442] width 60 height 60
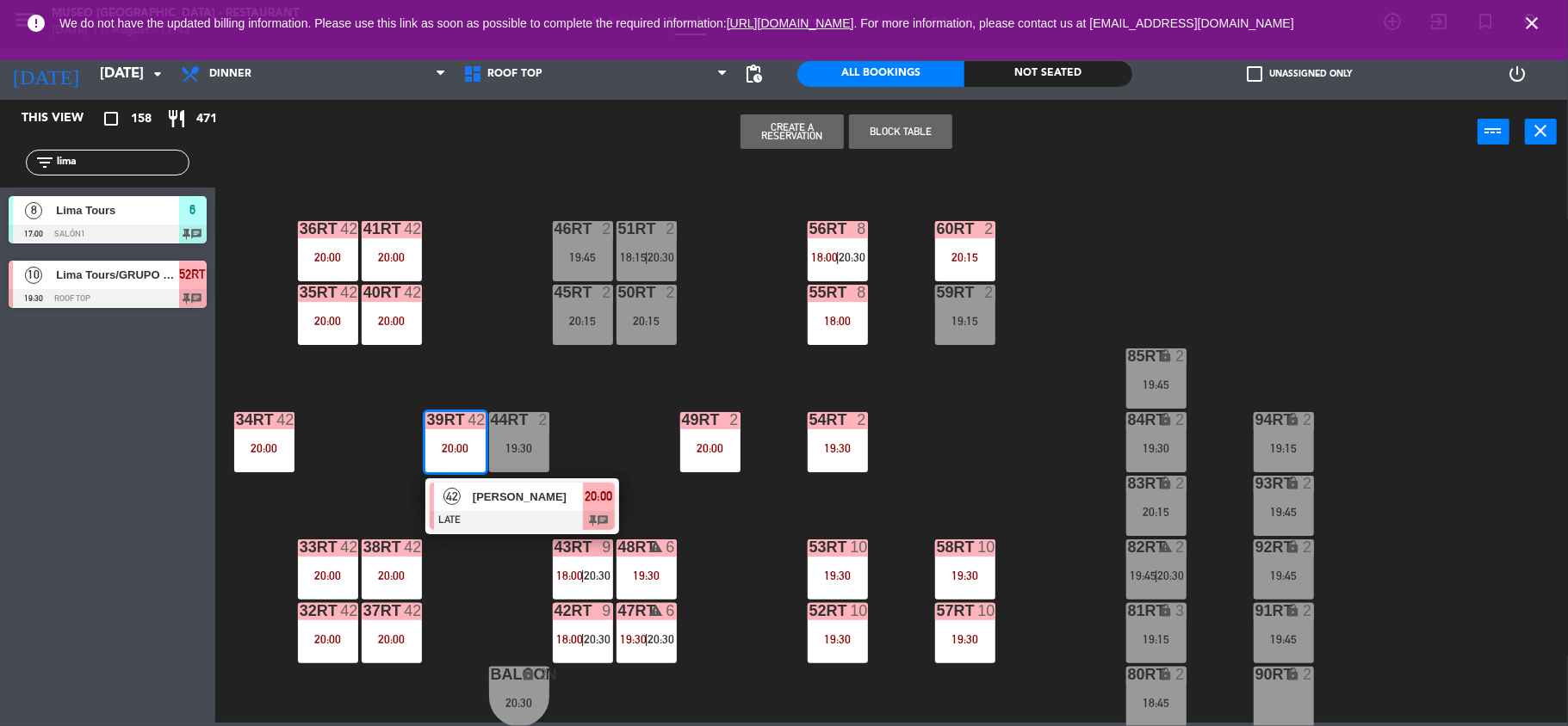
click at [475, 499] on span "[PERSON_NAME]" at bounding box center [527, 497] width 110 height 18
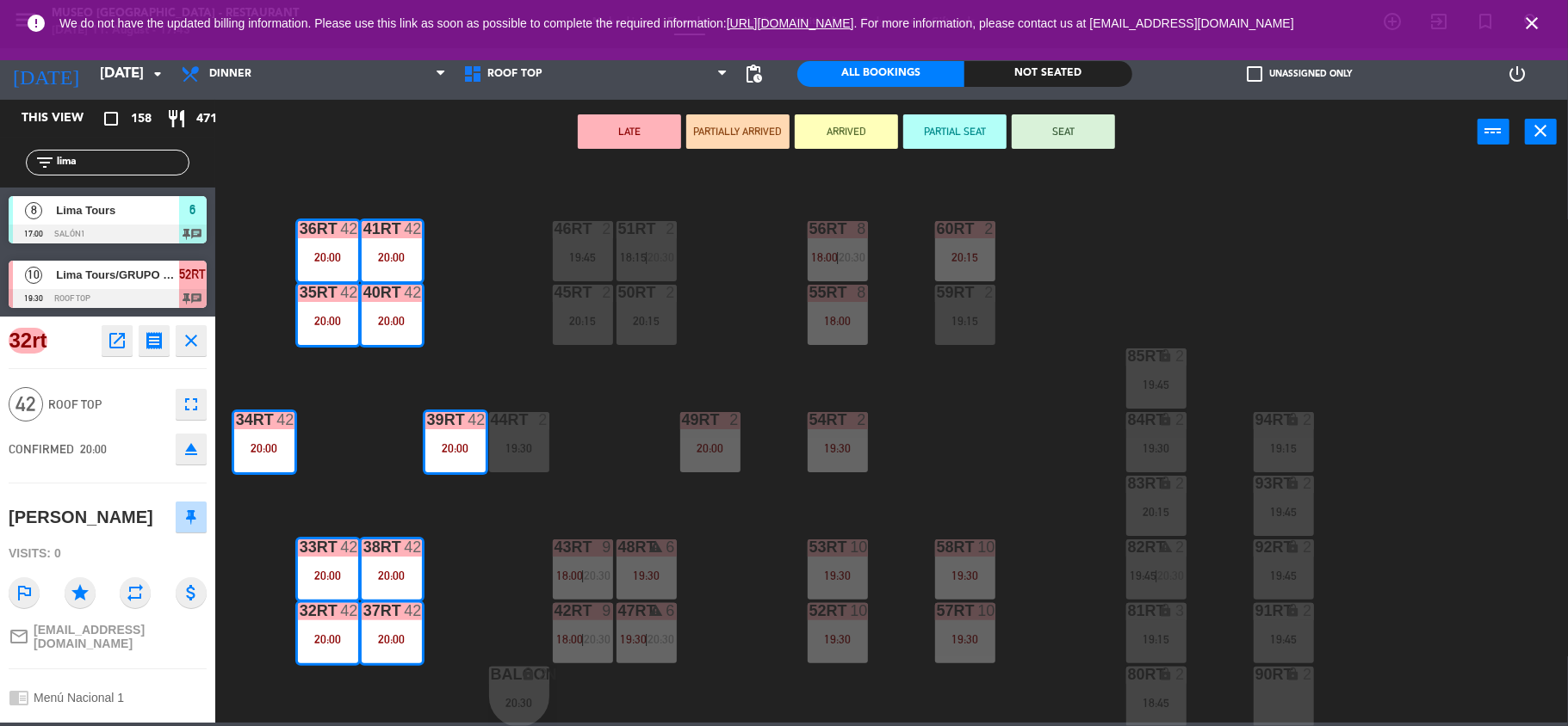
click at [475, 499] on div "18RT 3 19:15 16RT 2 19:30 28RT 2 19:45 80RR lock 2 27RT 2 19:15 7RT 3 19:00 S1R…" at bounding box center [899, 447] width 1337 height 559
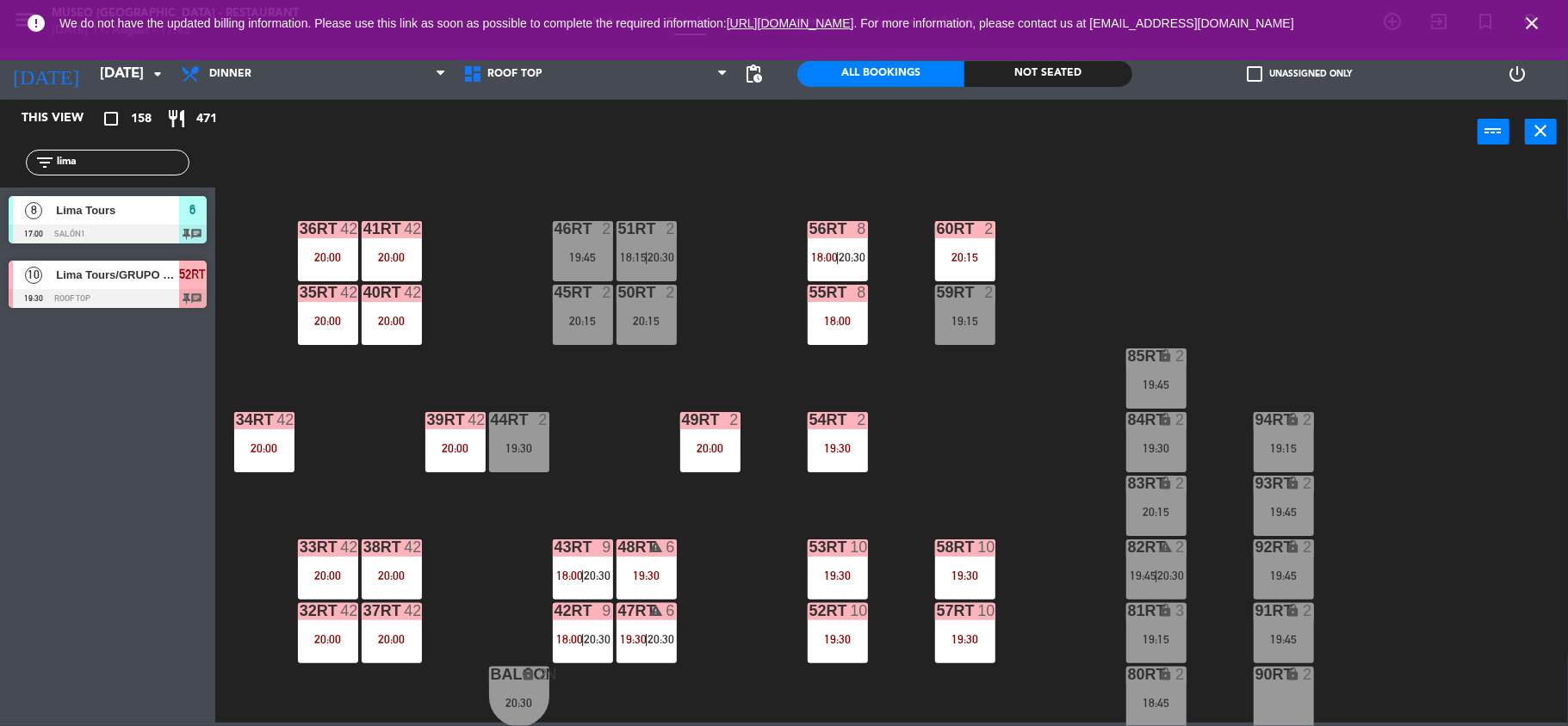
click at [665, 458] on div "18RT 3 19:15 16RT 2 19:30 28RT 2 19:45 80RR lock 2 27RT 2 19:15 7RT 3 19:00 S1R…" at bounding box center [899, 447] width 1337 height 559
click at [470, 432] on div "39rt 42 20:00" at bounding box center [455, 442] width 60 height 60
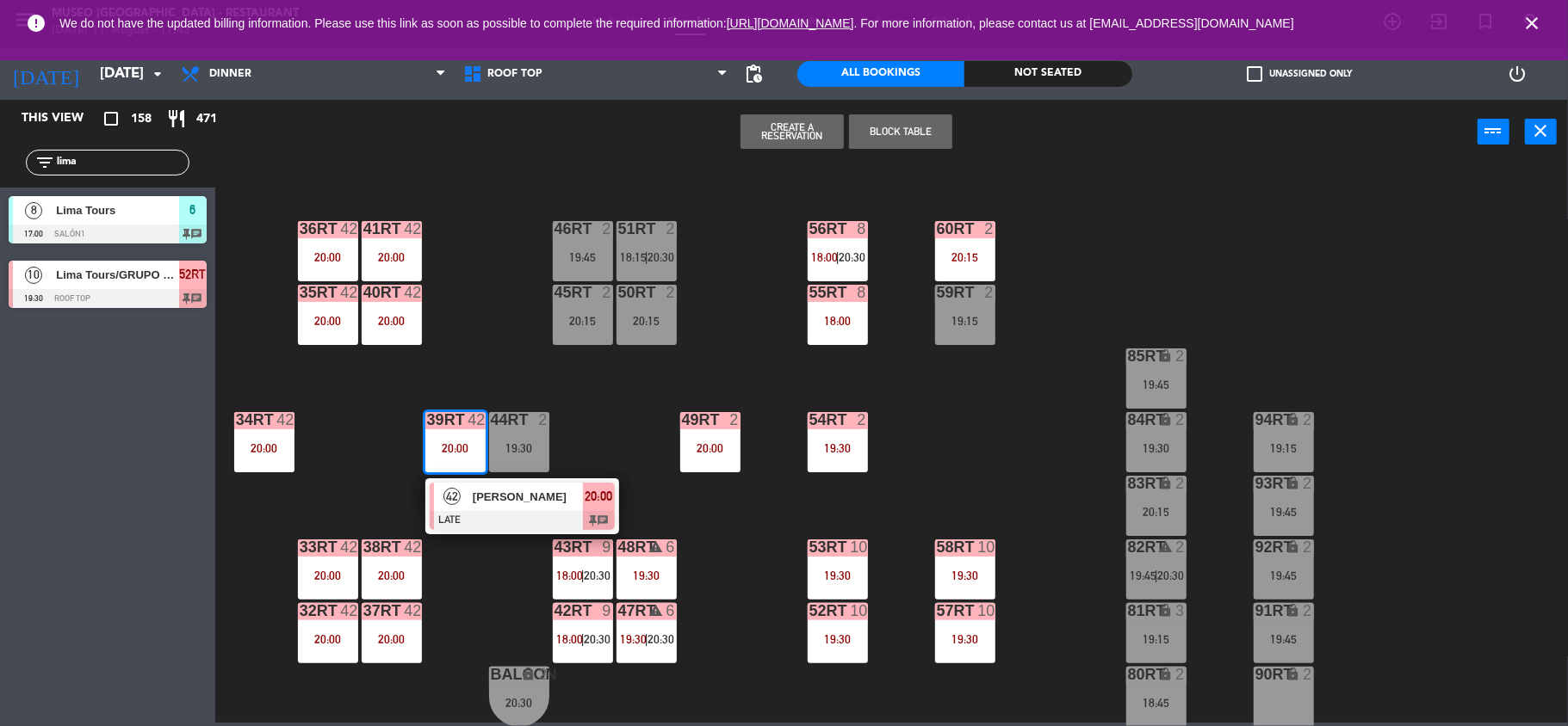
click at [492, 484] on div "[PERSON_NAME]" at bounding box center [527, 497] width 112 height 29
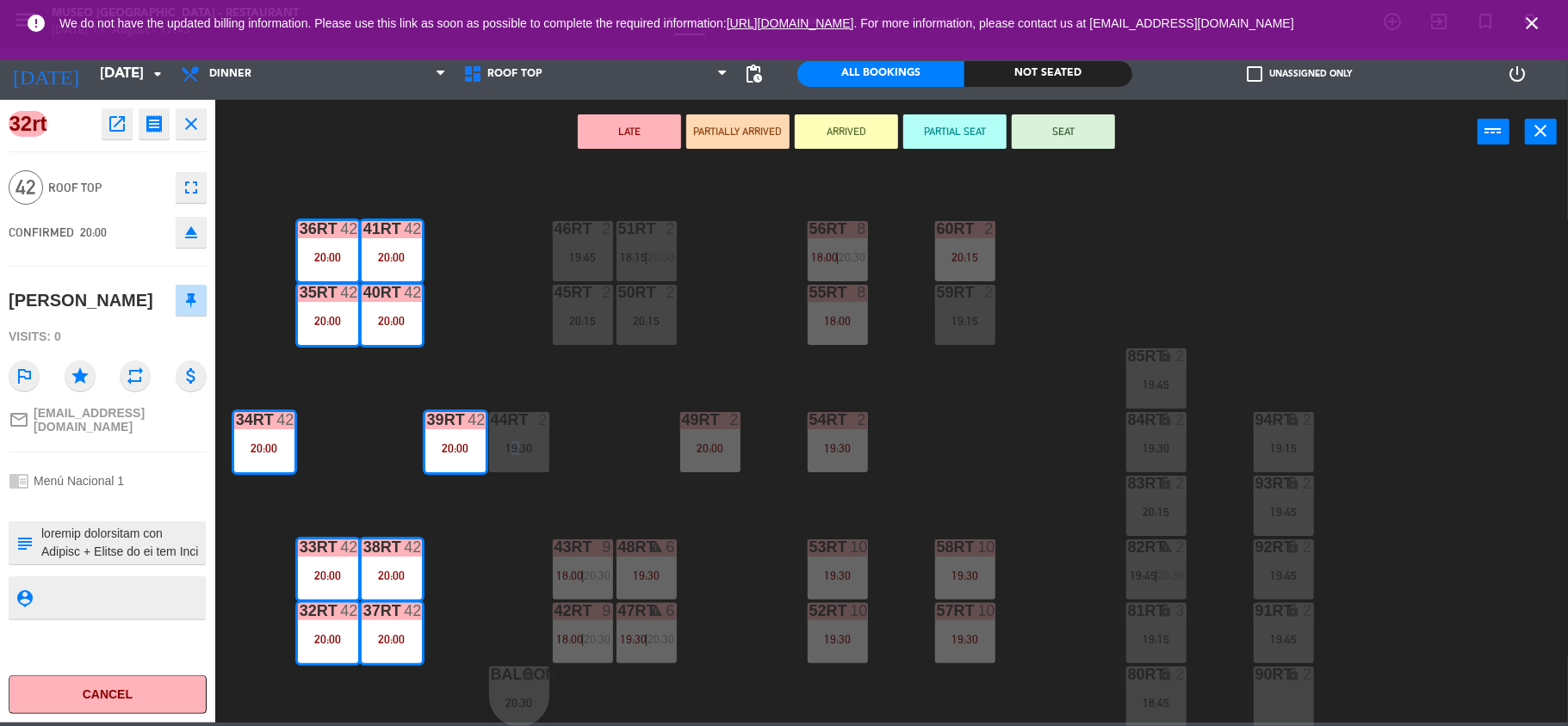
click at [492, 484] on div "18RT 3 19:15 16RT 2 19:30 28RT 2 19:45 80RR lock 2 27RT 2 19:15 7RT 3 19:00 S1R…" at bounding box center [899, 447] width 1337 height 559
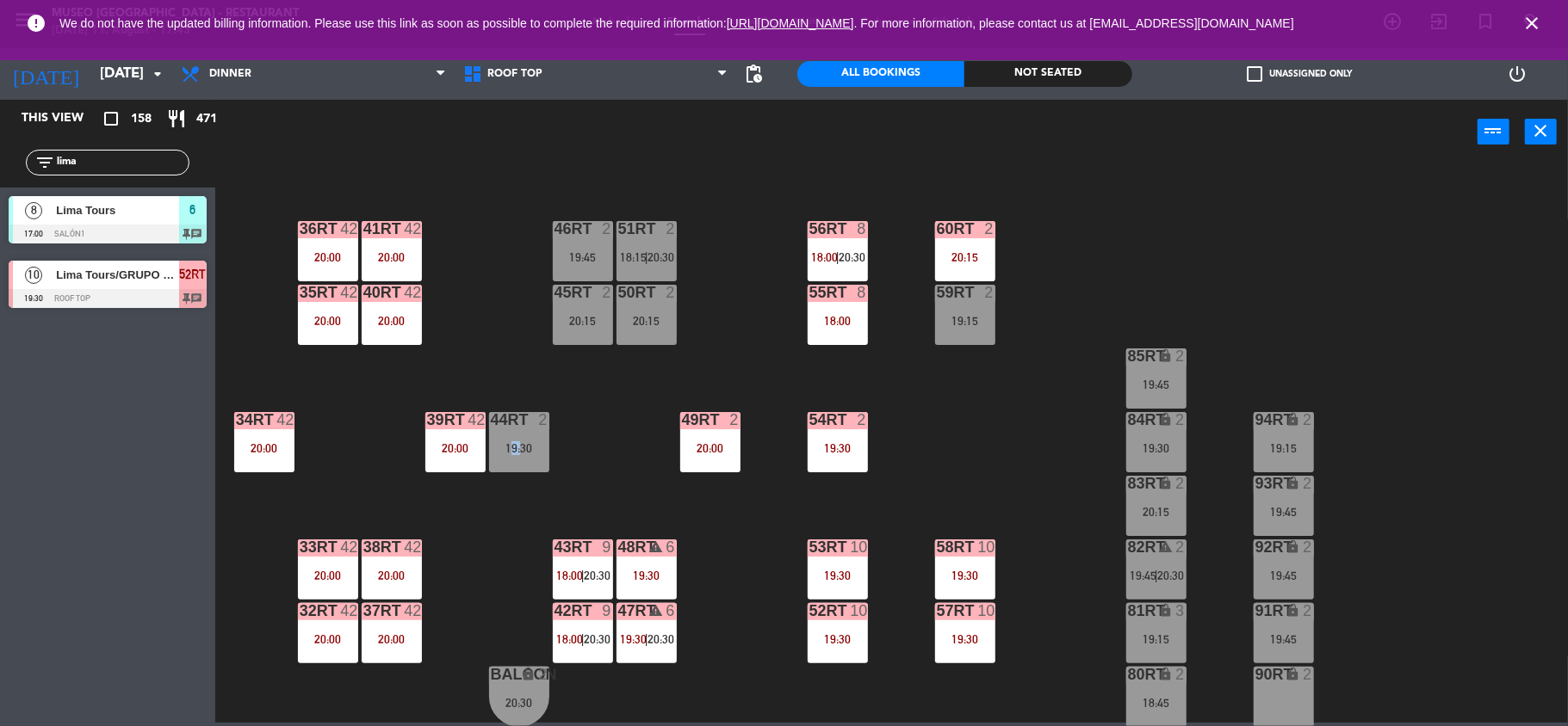
click at [452, 454] on div "39rt 42 20:00" at bounding box center [455, 442] width 60 height 60
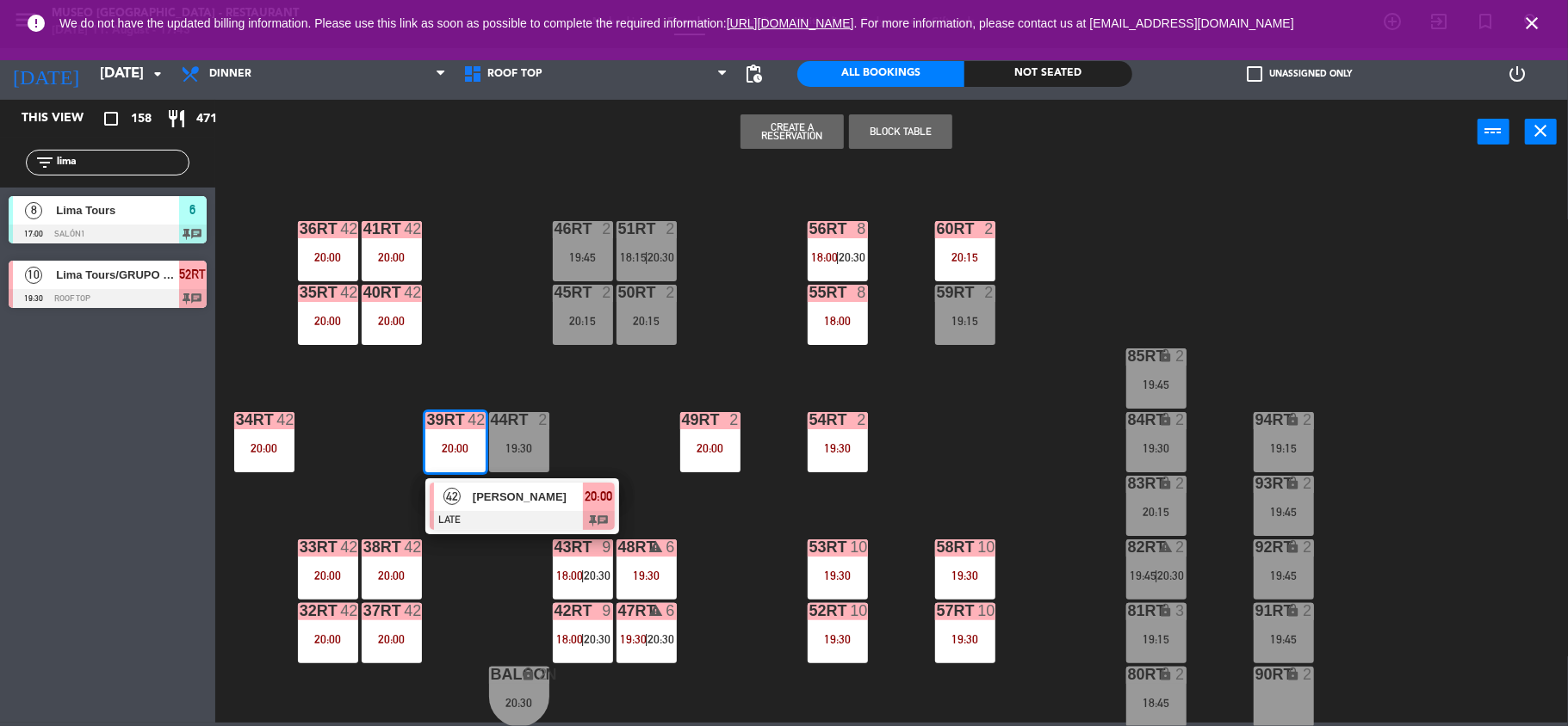
click at [469, 508] on div "42" at bounding box center [452, 497] width 37 height 29
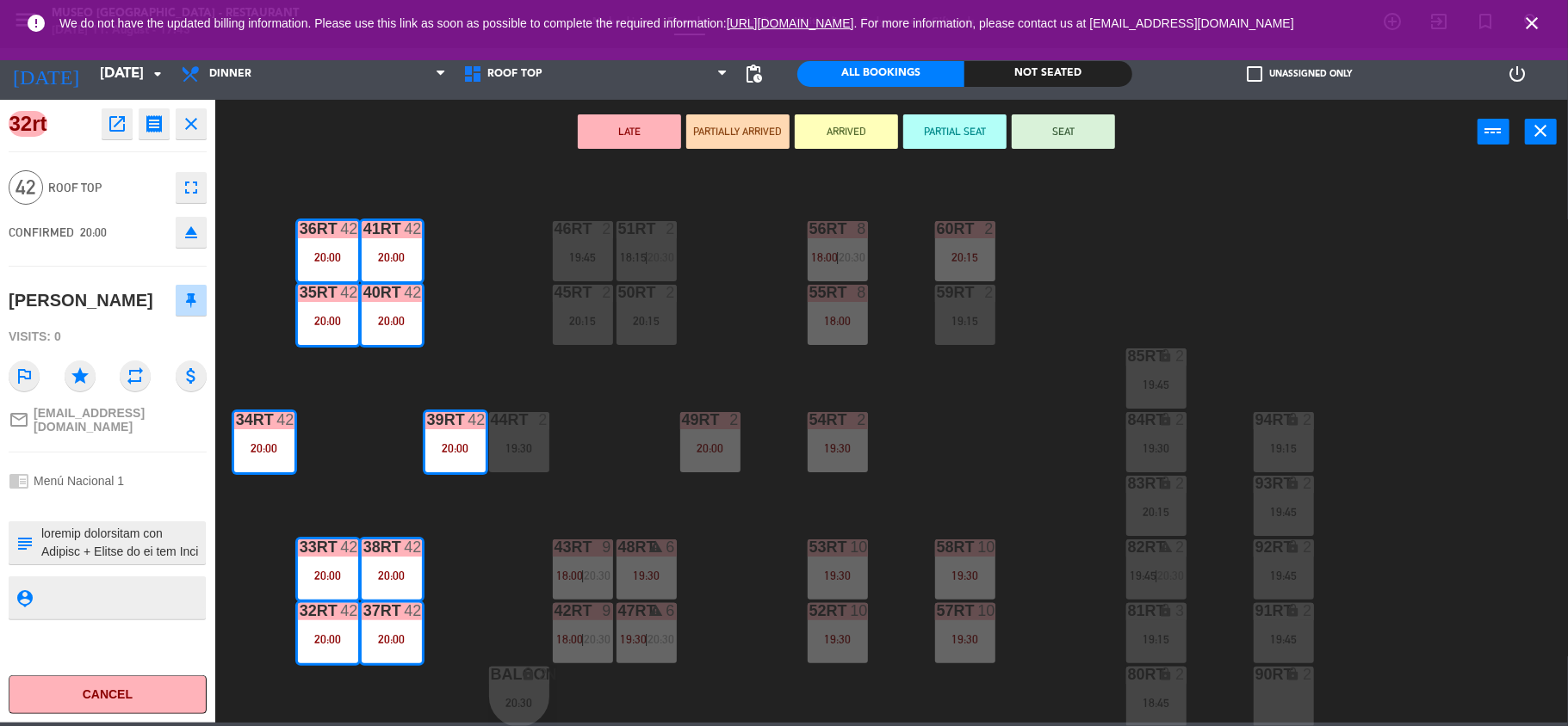
click at [704, 460] on div "49RT 2 20:00" at bounding box center [710, 442] width 60 height 60
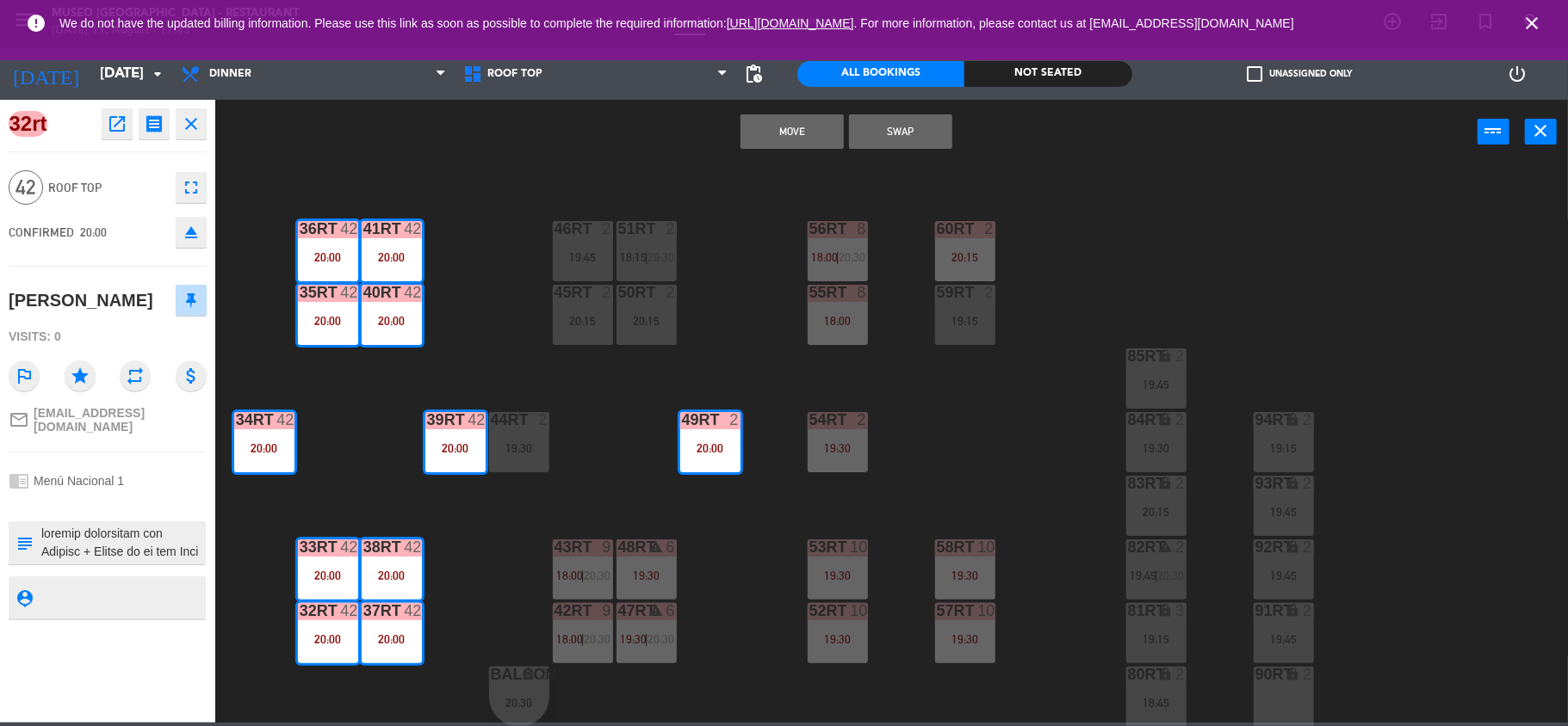
click at [583, 473] on div "18RT 3 19:15 16RT 2 19:30 28RT 2 19:45 80RR lock 2 27RT 2 19:15 7RT 3 19:00 S1R…" at bounding box center [899, 447] width 1337 height 559
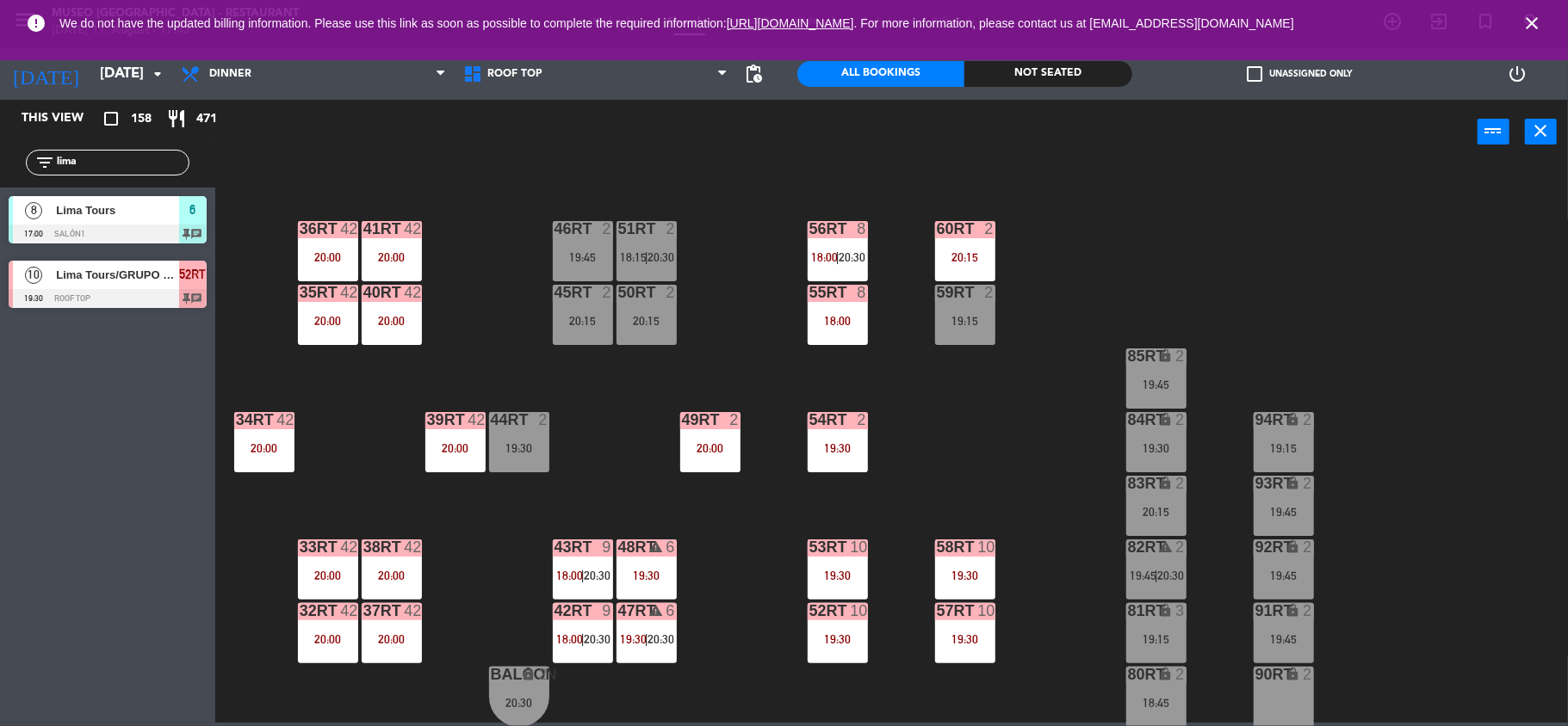
click at [649, 562] on div "48RT warning 6 19:30" at bounding box center [646, 570] width 60 height 60
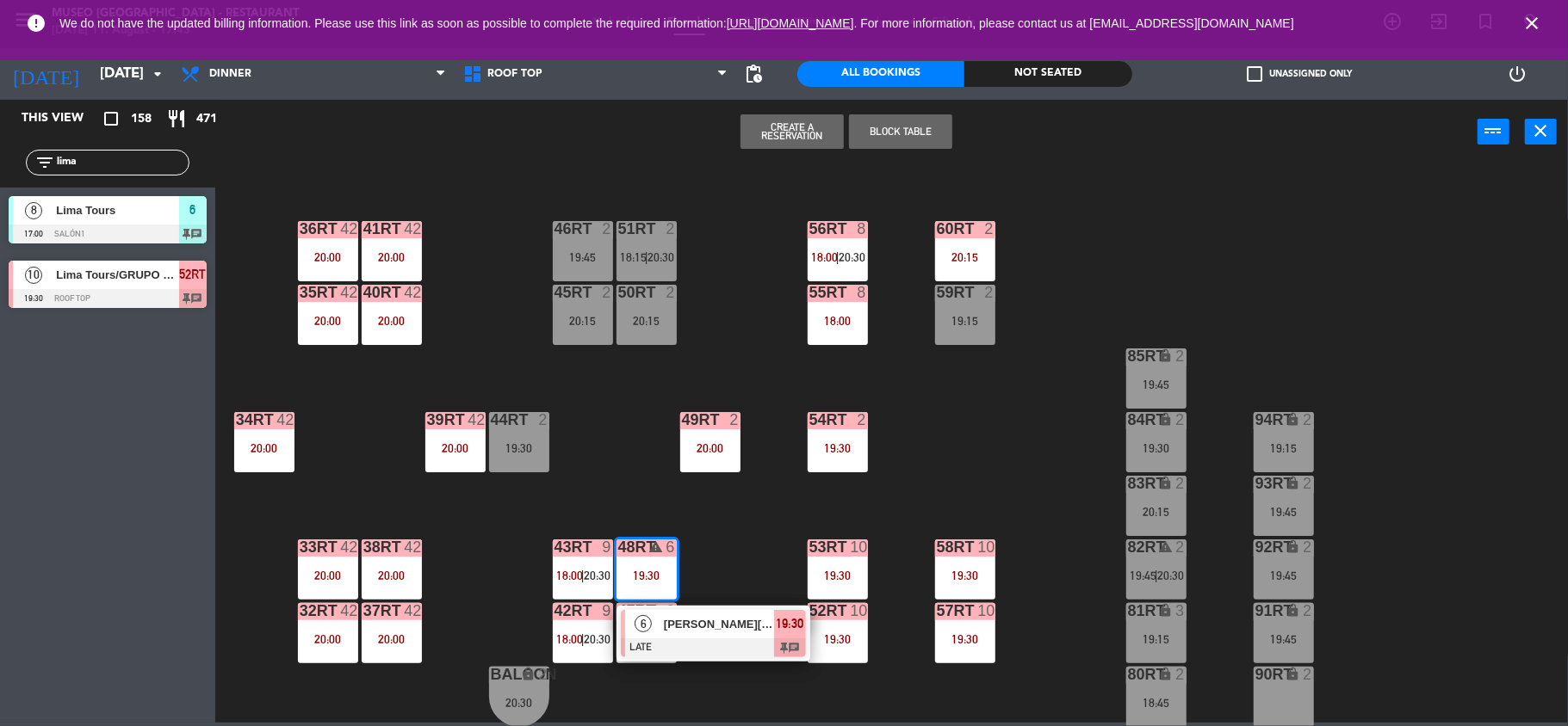
click at [687, 625] on span "[PERSON_NAME][GEOGRAPHIC_DATA]" at bounding box center [719, 624] width 110 height 18
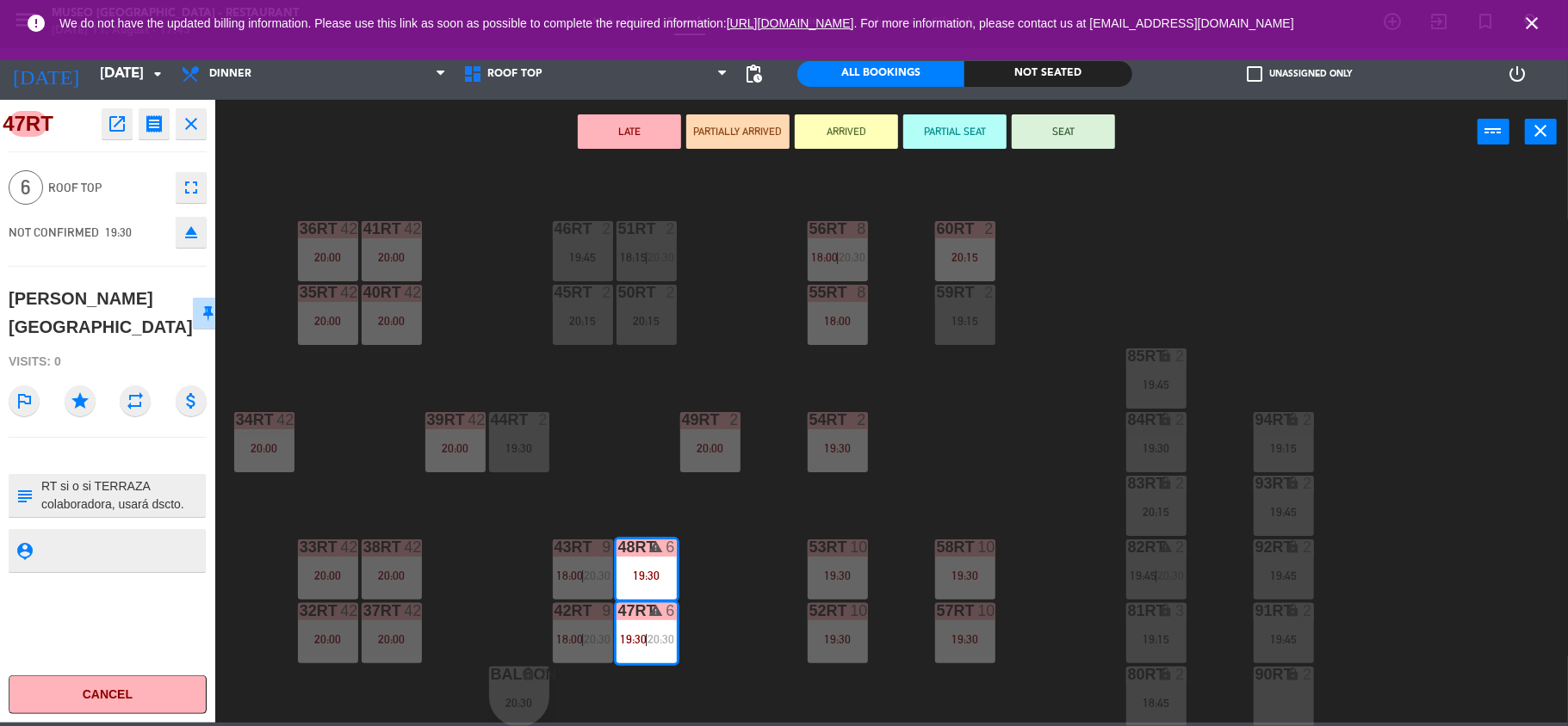
click at [687, 625] on div "18RT 3 19:15 16RT 2 19:30 28RT 2 19:45 80RR lock 2 27RT 2 19:15 7RT 3 19:00 S1R…" at bounding box center [899, 447] width 1337 height 559
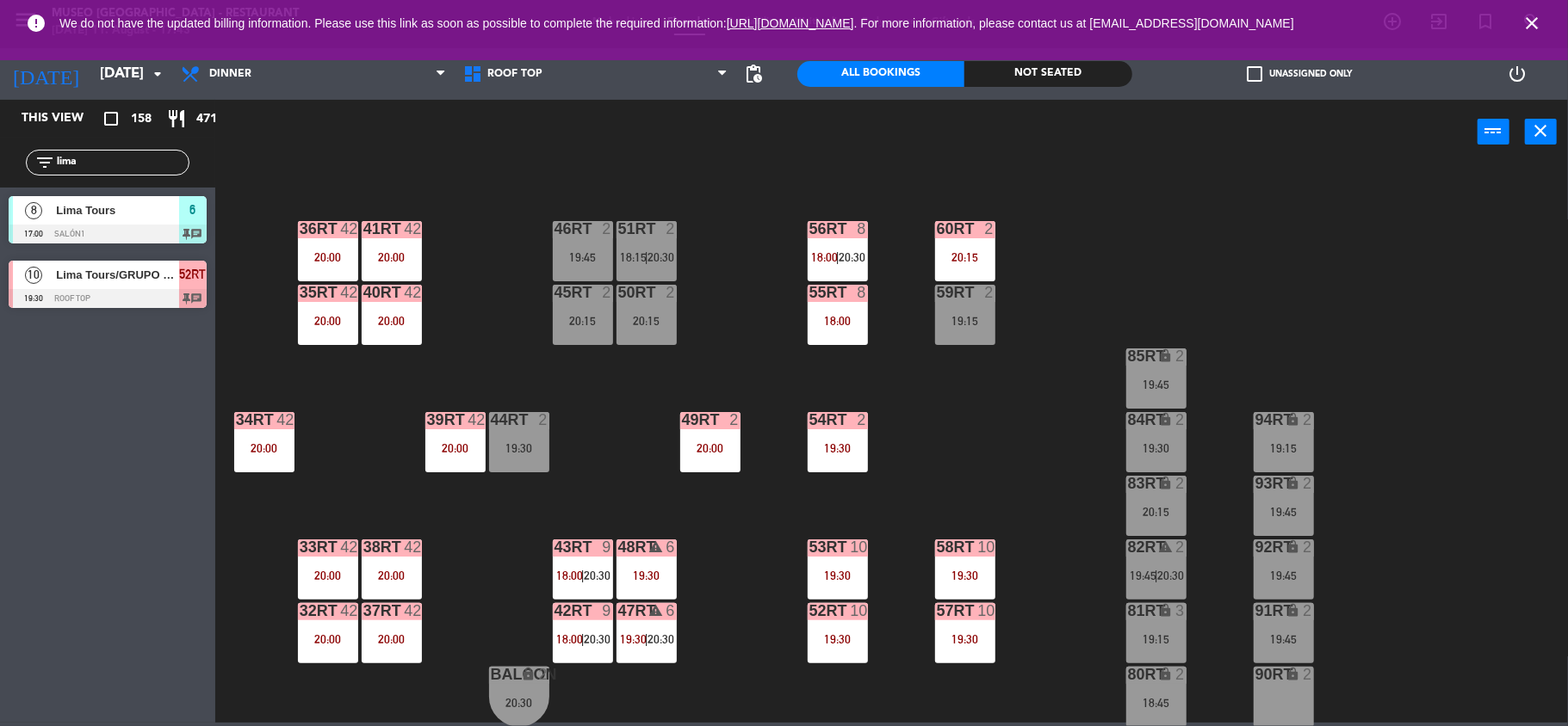
click at [591, 584] on div "43RT 9 18:00 | 20:30" at bounding box center [582, 570] width 60 height 60
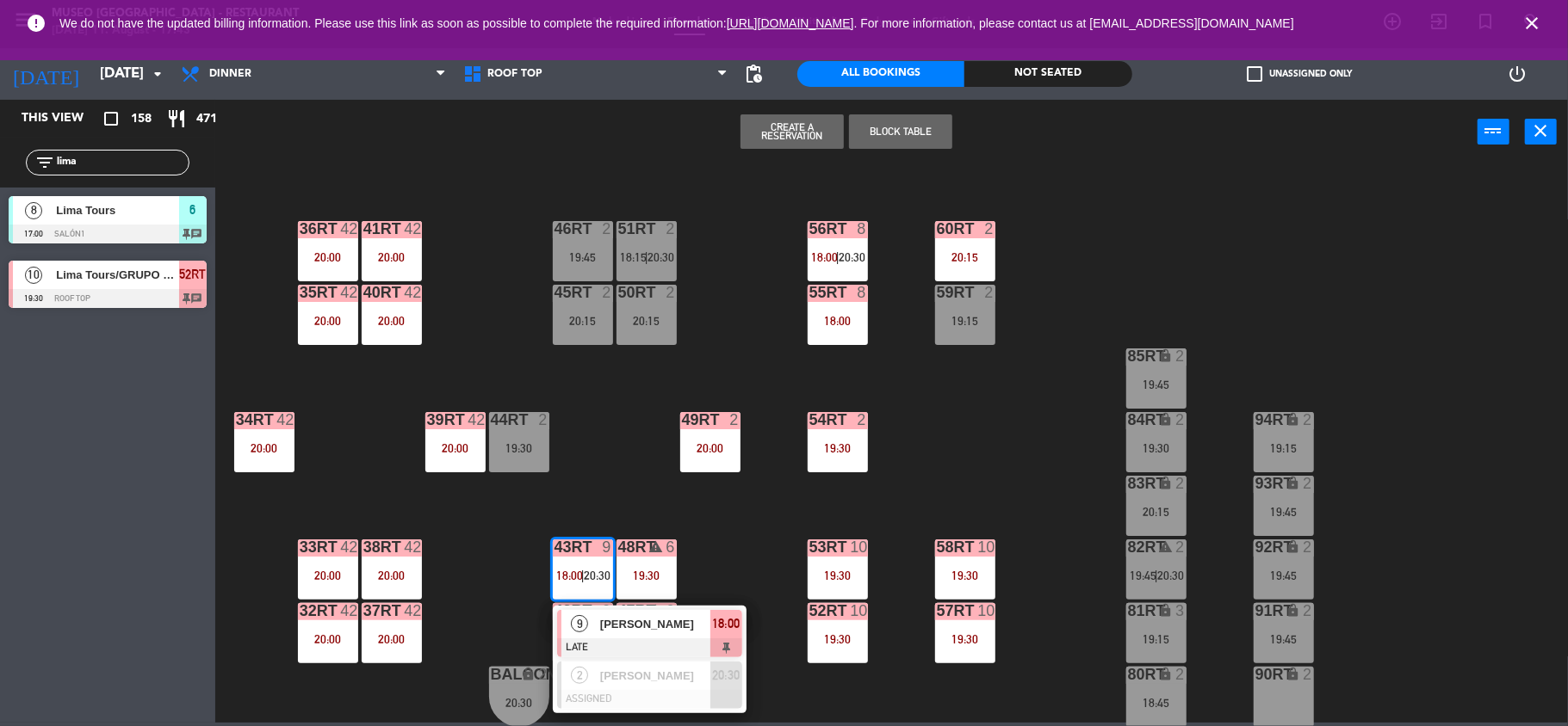
click at [604, 624] on span "[PERSON_NAME]" at bounding box center [655, 624] width 110 height 18
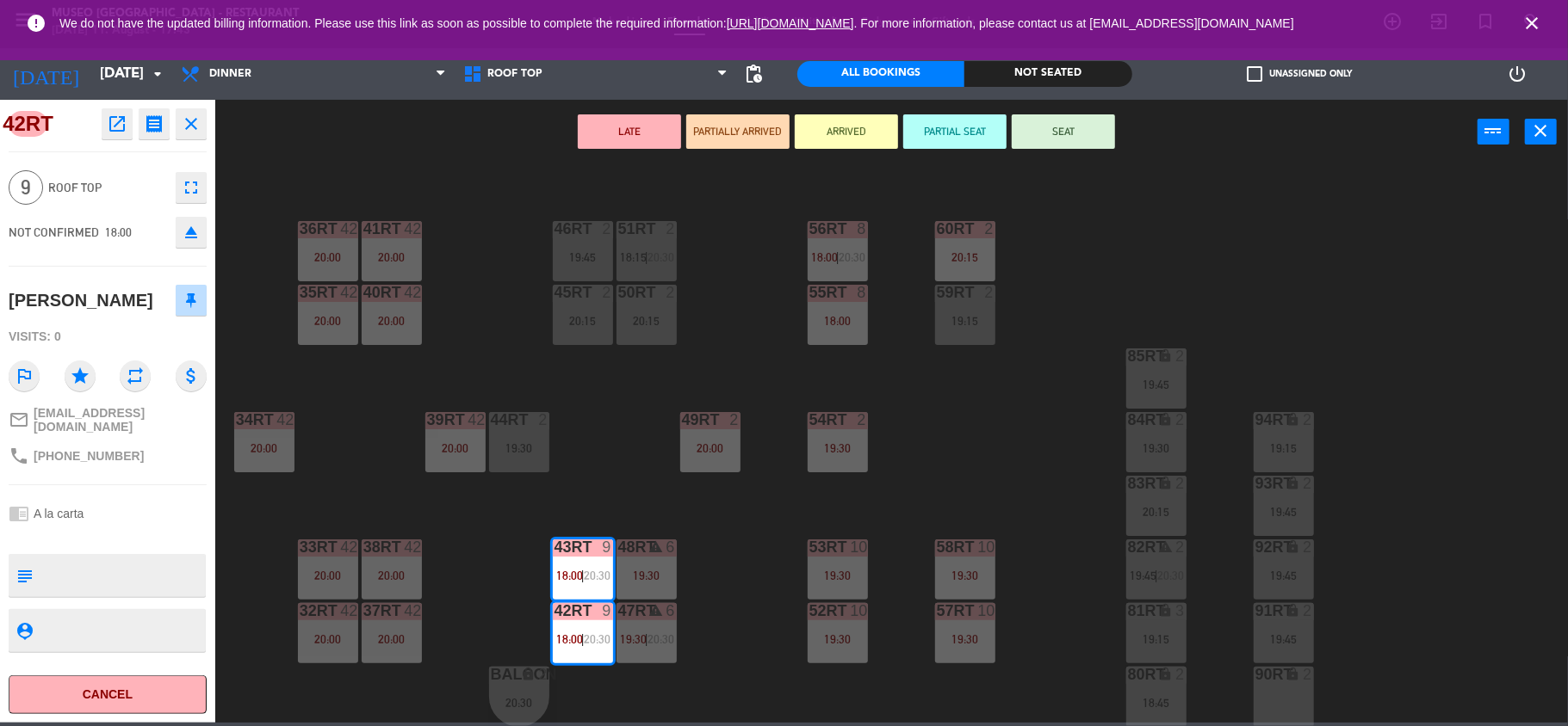
click at [620, 487] on div "18RT 3 19:15 16RT 2 19:30 28RT 2 19:45 80RR lock 2 27RT 2 19:15 7RT 3 19:00 S1R…" at bounding box center [899, 447] width 1337 height 559
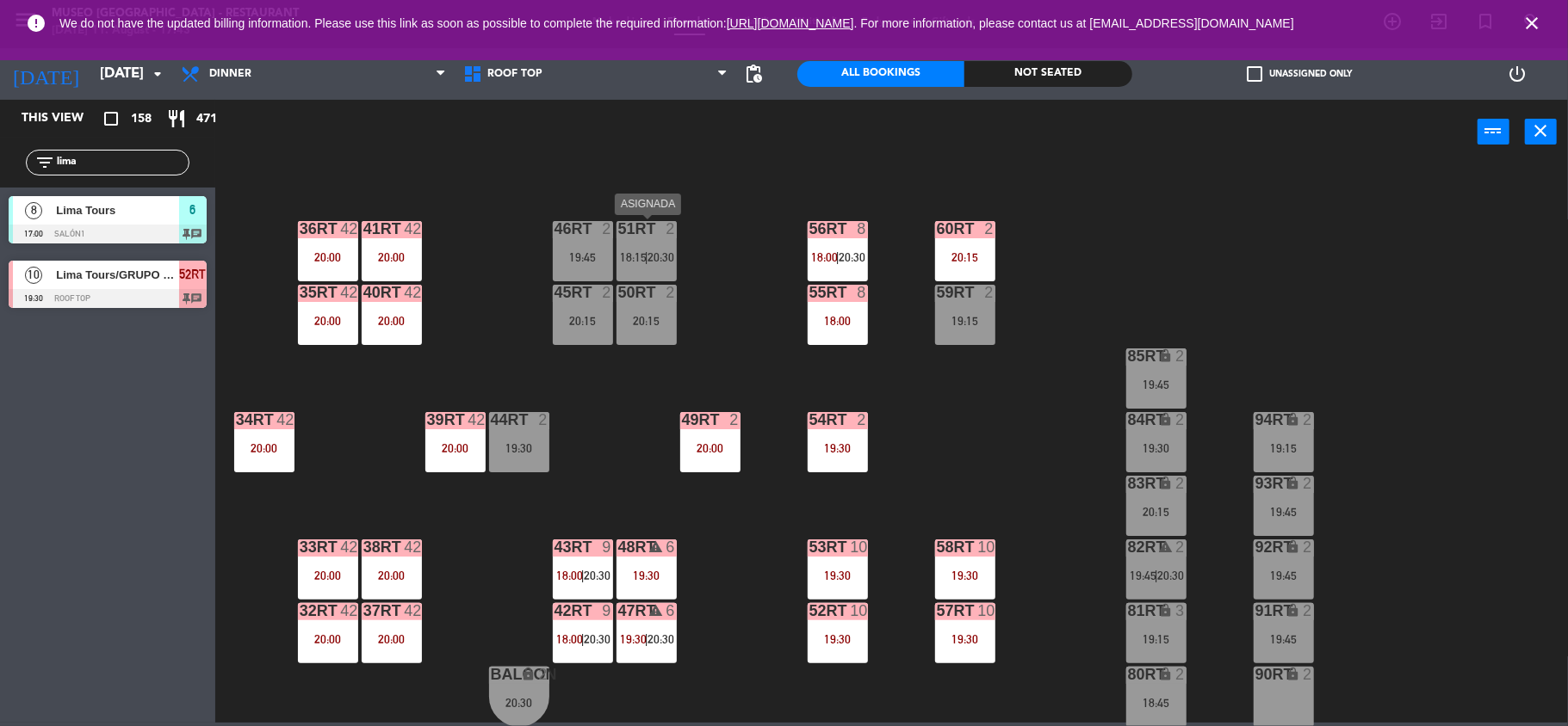
click at [665, 257] on span "20:30" at bounding box center [661, 258] width 27 height 13
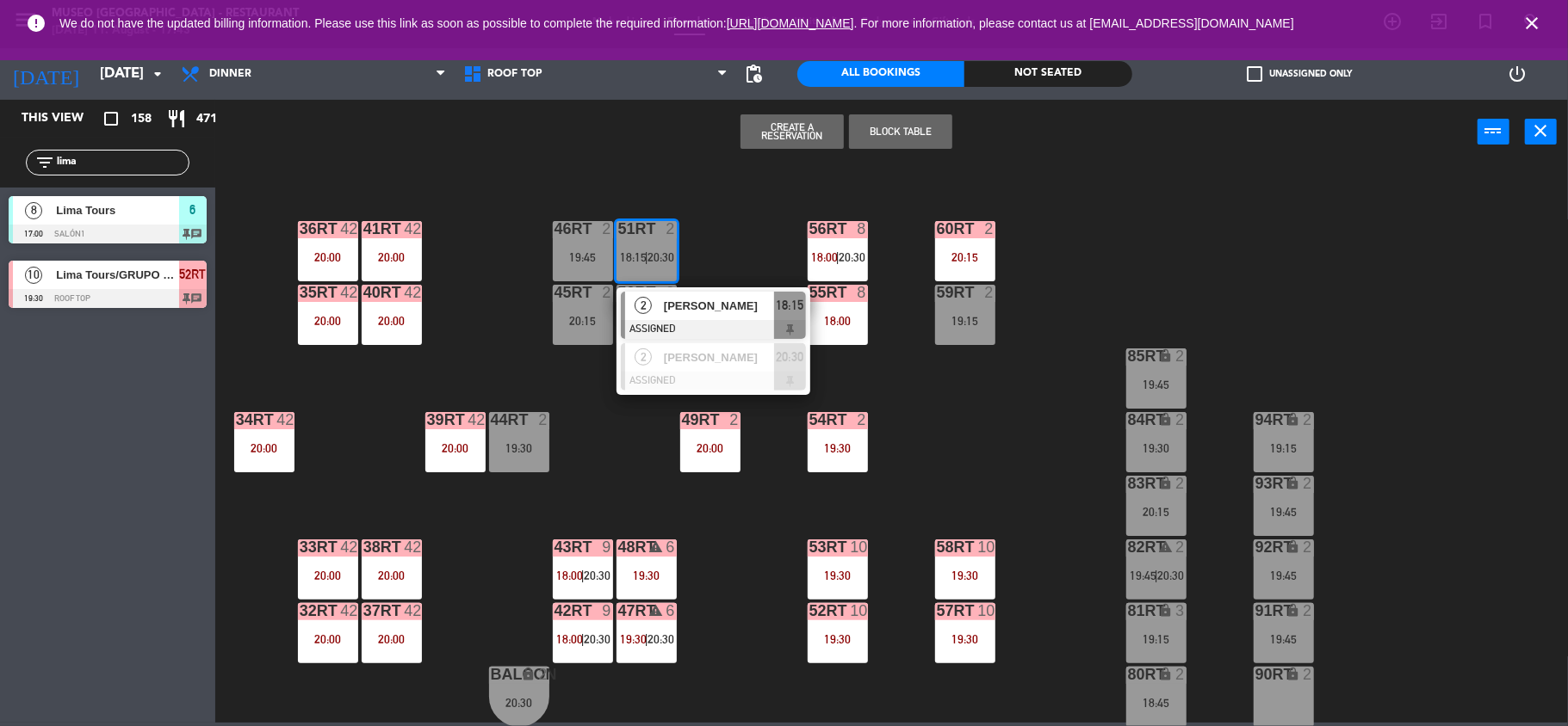
click at [679, 308] on span "[PERSON_NAME]" at bounding box center [719, 305] width 110 height 18
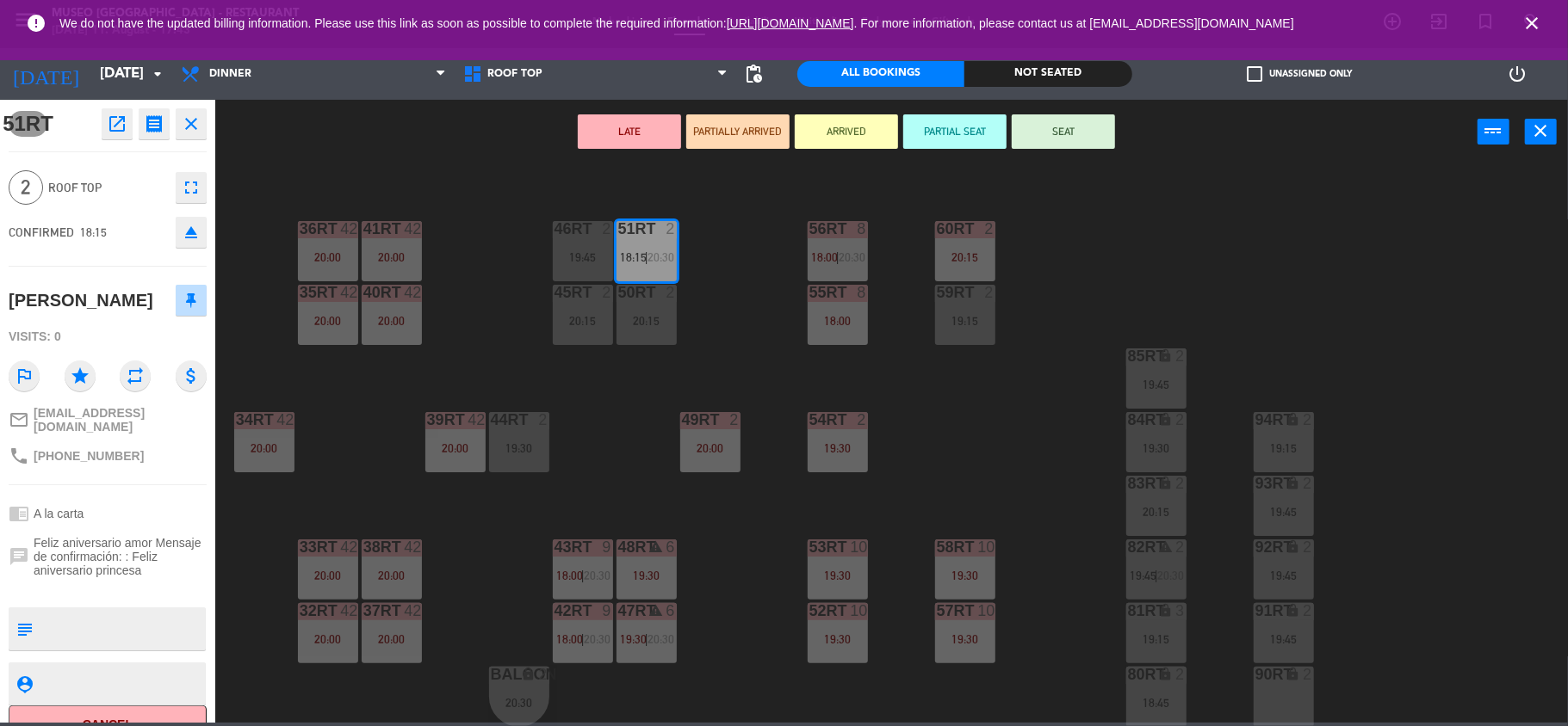
click at [769, 294] on div "18RT 3 19:15 16RT 2 19:30 28RT 2 19:45 80RR lock 2 27RT 2 19:15 7RT 3 19:00 S1R…" at bounding box center [899, 447] width 1337 height 559
